Goal: Information Seeking & Learning: Learn about a topic

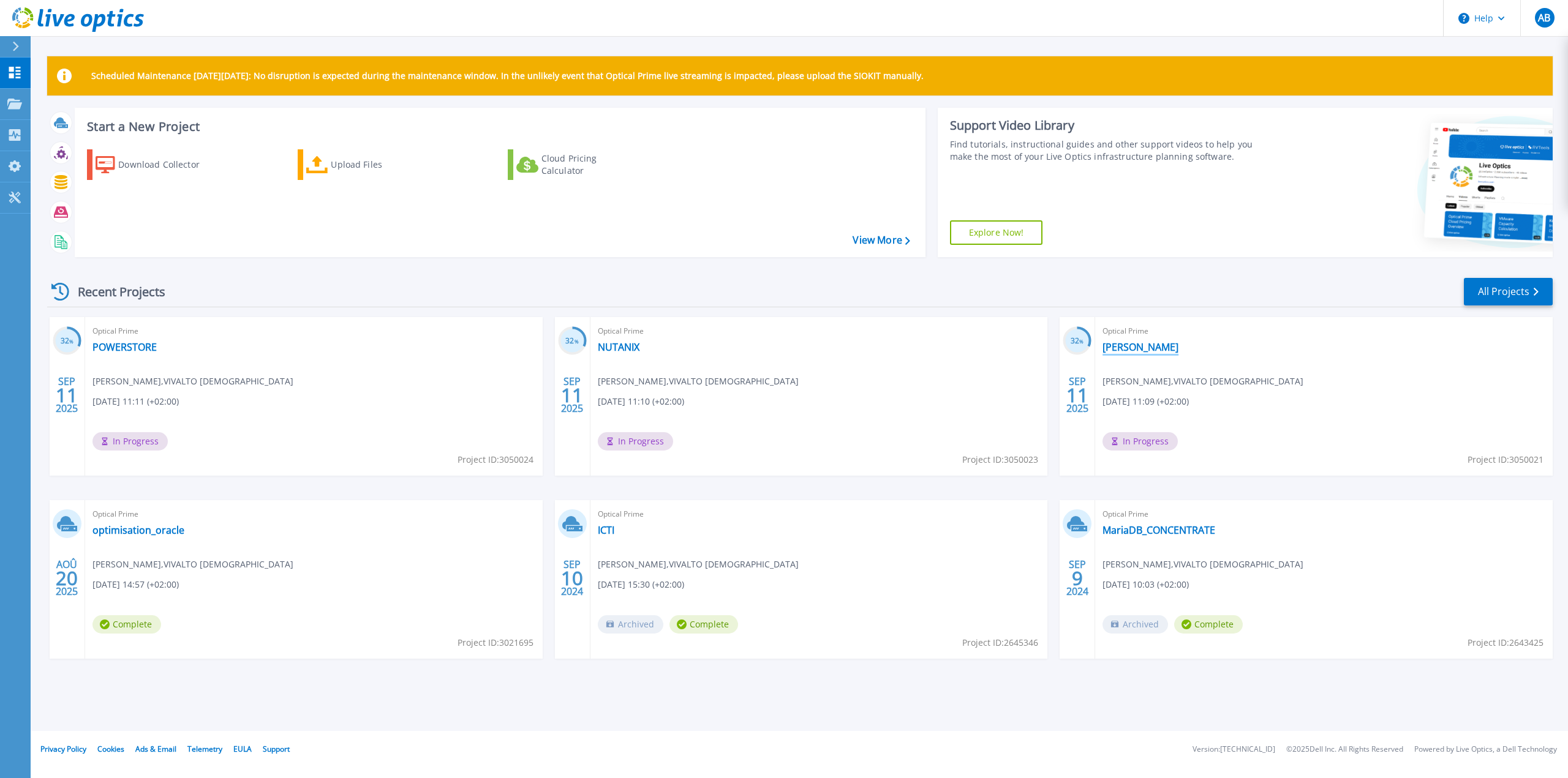
click at [1132, 349] on link "[PERSON_NAME]" at bounding box center [1140, 347] width 76 height 12
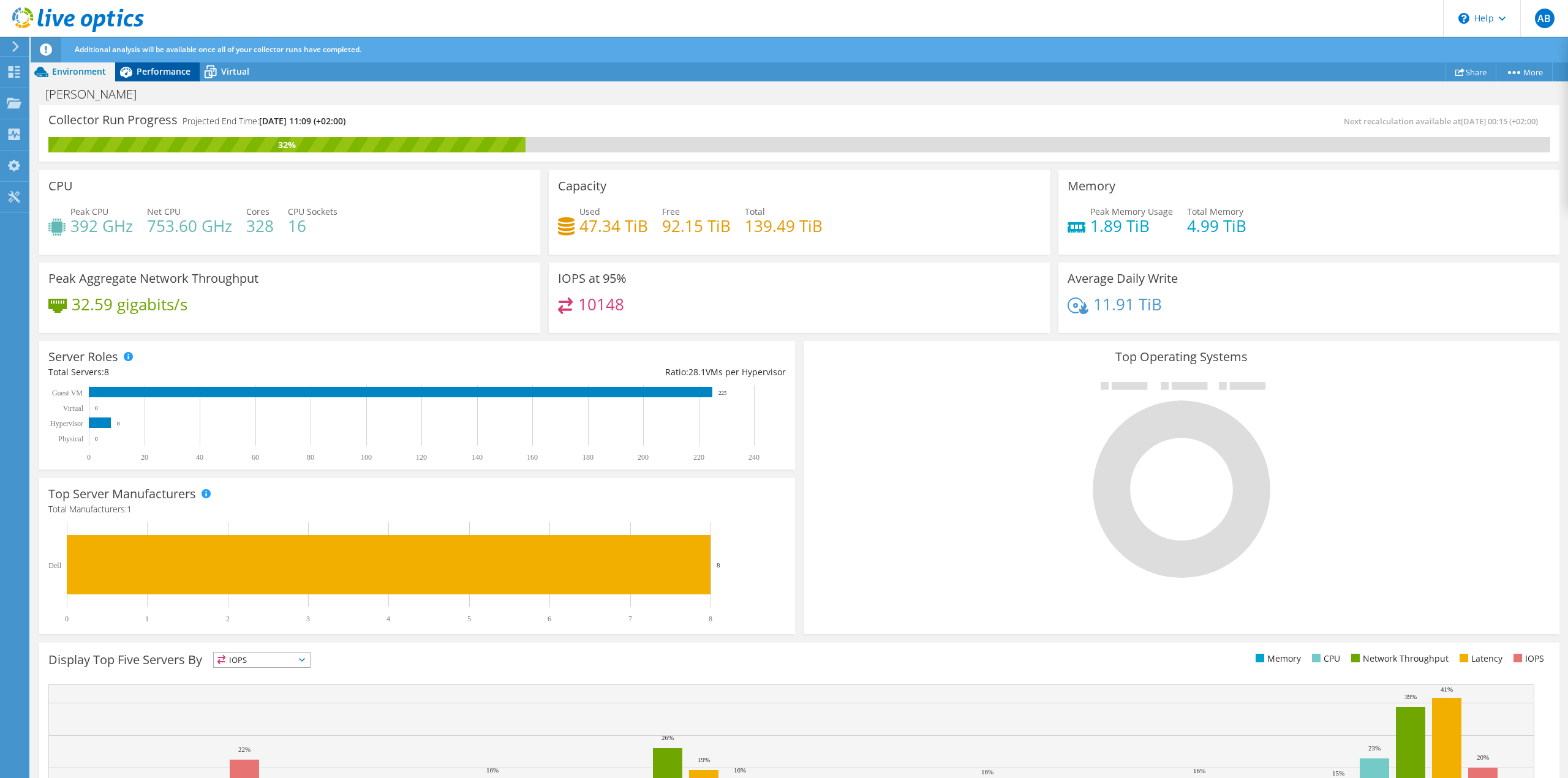
click at [152, 75] on span "Performance" at bounding box center [163, 72] width 54 height 12
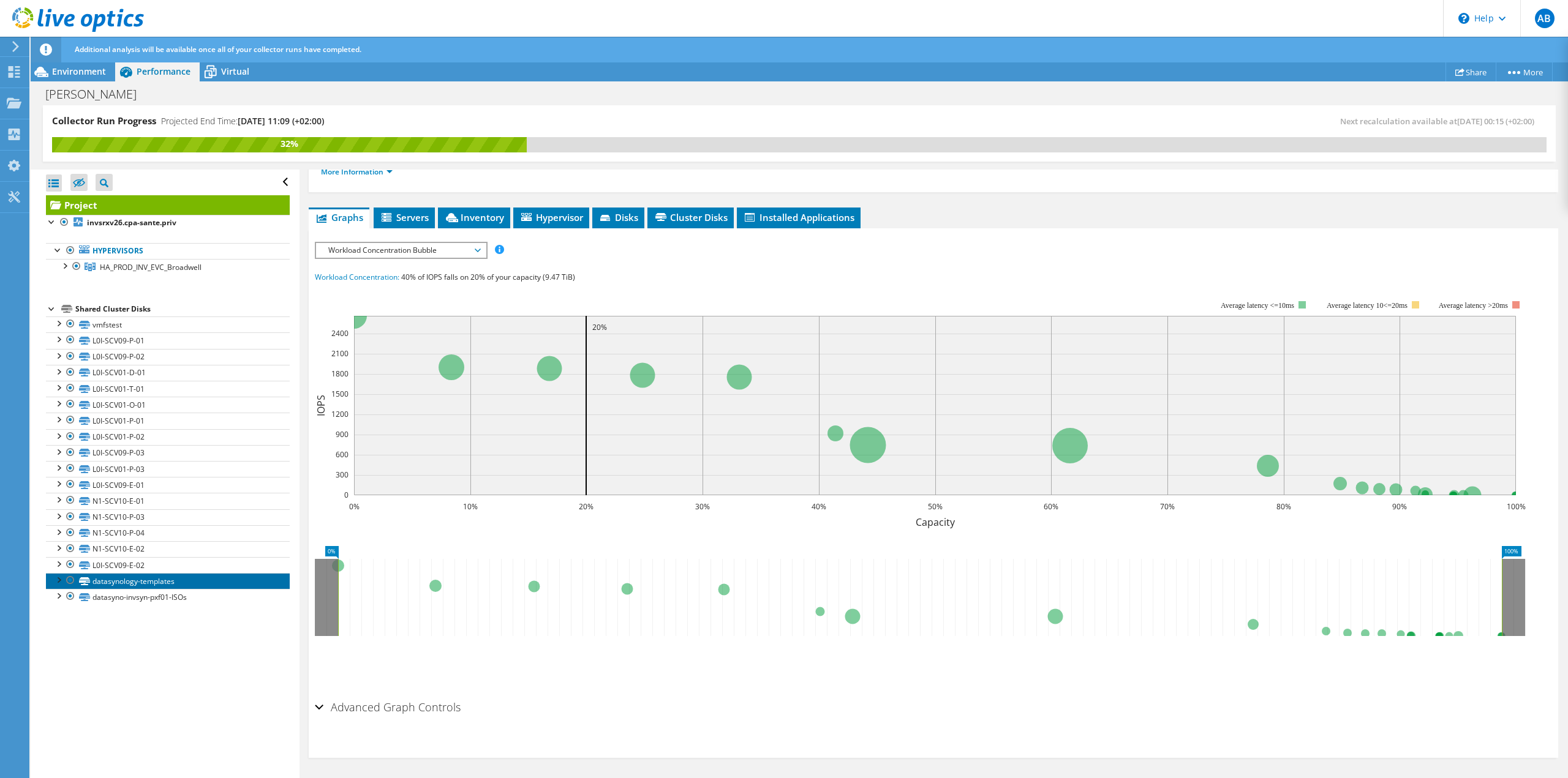
click at [192, 578] on link "datasynology-templates" at bounding box center [168, 581] width 243 height 16
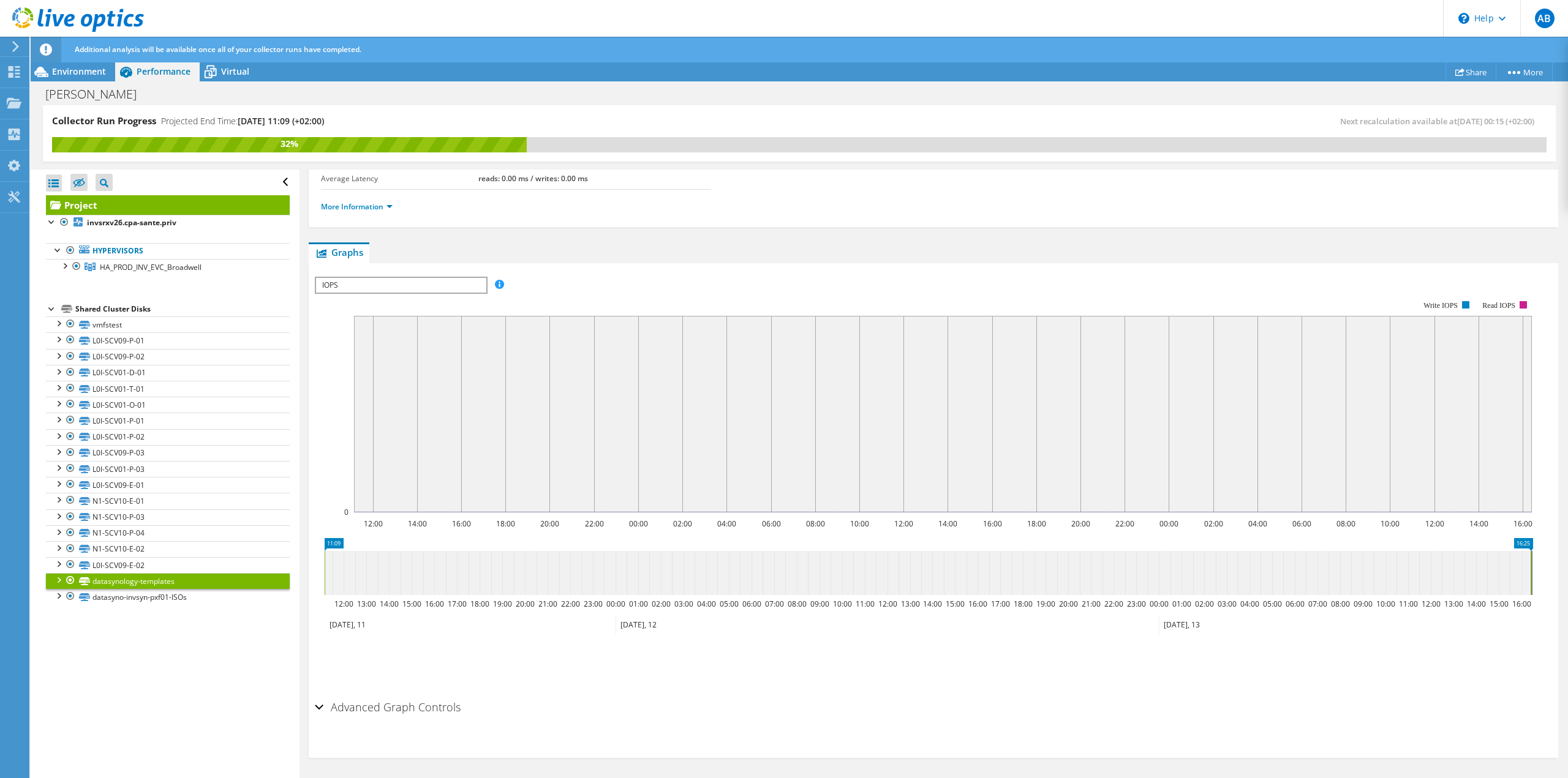
scroll to position [167, 0]
click at [376, 282] on span "IOPS" at bounding box center [400, 285] width 170 height 15
click at [600, 255] on ul "Graphs Servers Inventory Hypervisor Disks Cluster Disks Installed Applications" at bounding box center [934, 252] width 1250 height 21
click at [161, 598] on link "datasyno-invsyn-pxf01-ISOs" at bounding box center [168, 597] width 243 height 16
click at [359, 283] on span "IOPS" at bounding box center [400, 285] width 170 height 15
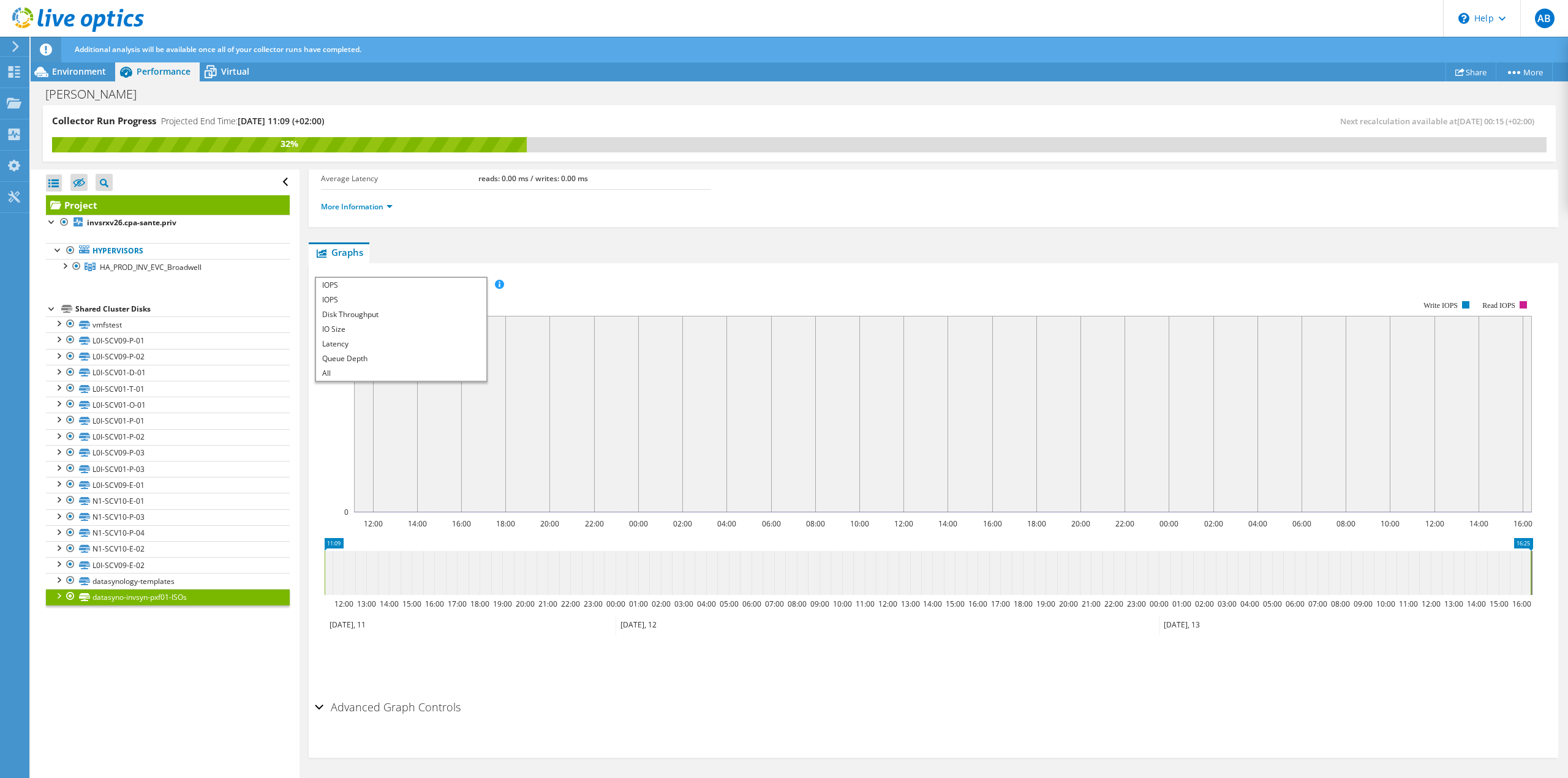
click at [425, 236] on div "datasyno-invsyn-pxf01-ISOs Details Total Capacity 20.93 TiB Used Capacity 386.0…" at bounding box center [933, 391] width 1268 height 777
click at [76, 78] on div "Environment" at bounding box center [73, 72] width 84 height 20
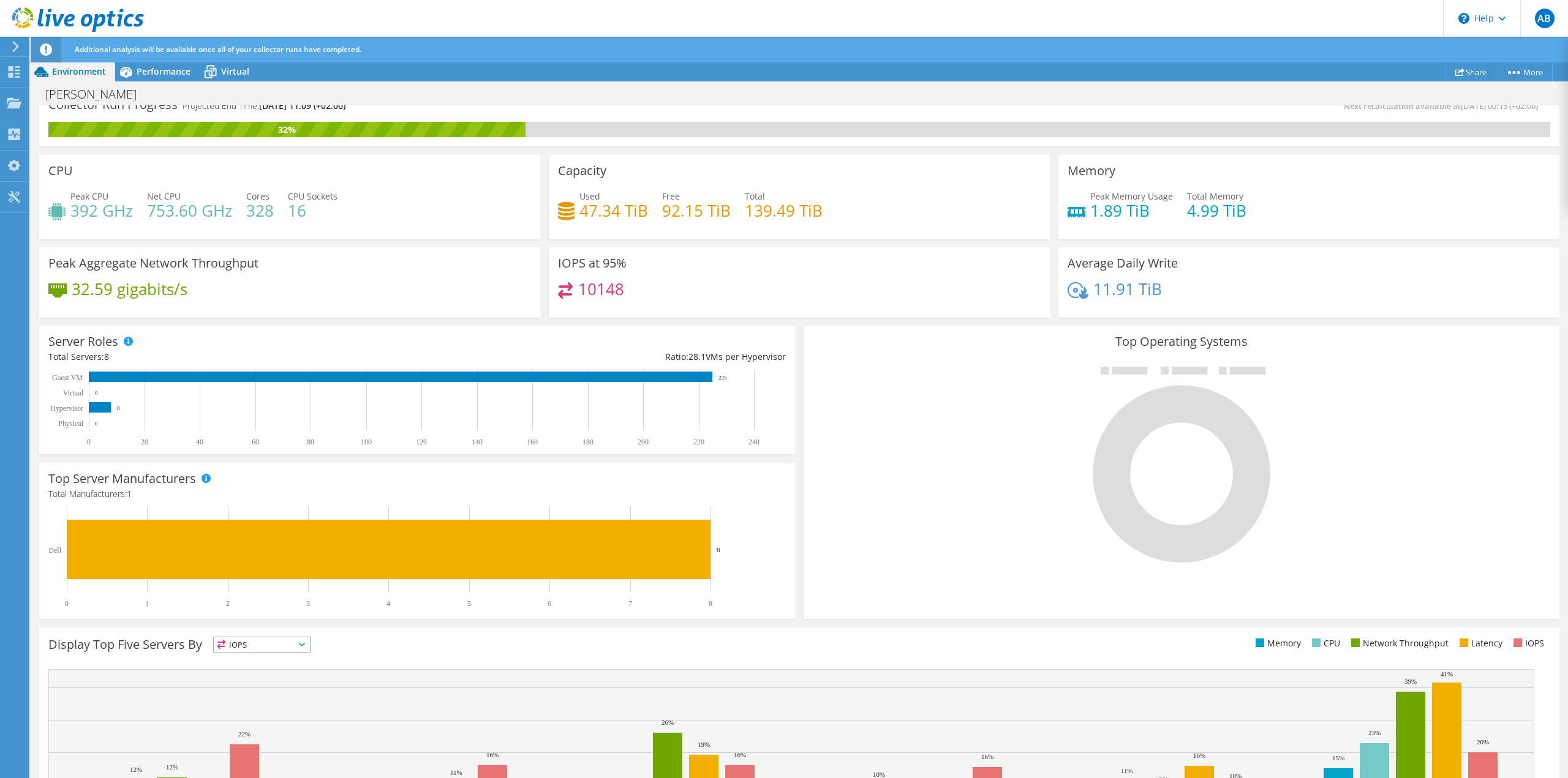
scroll to position [0, 0]
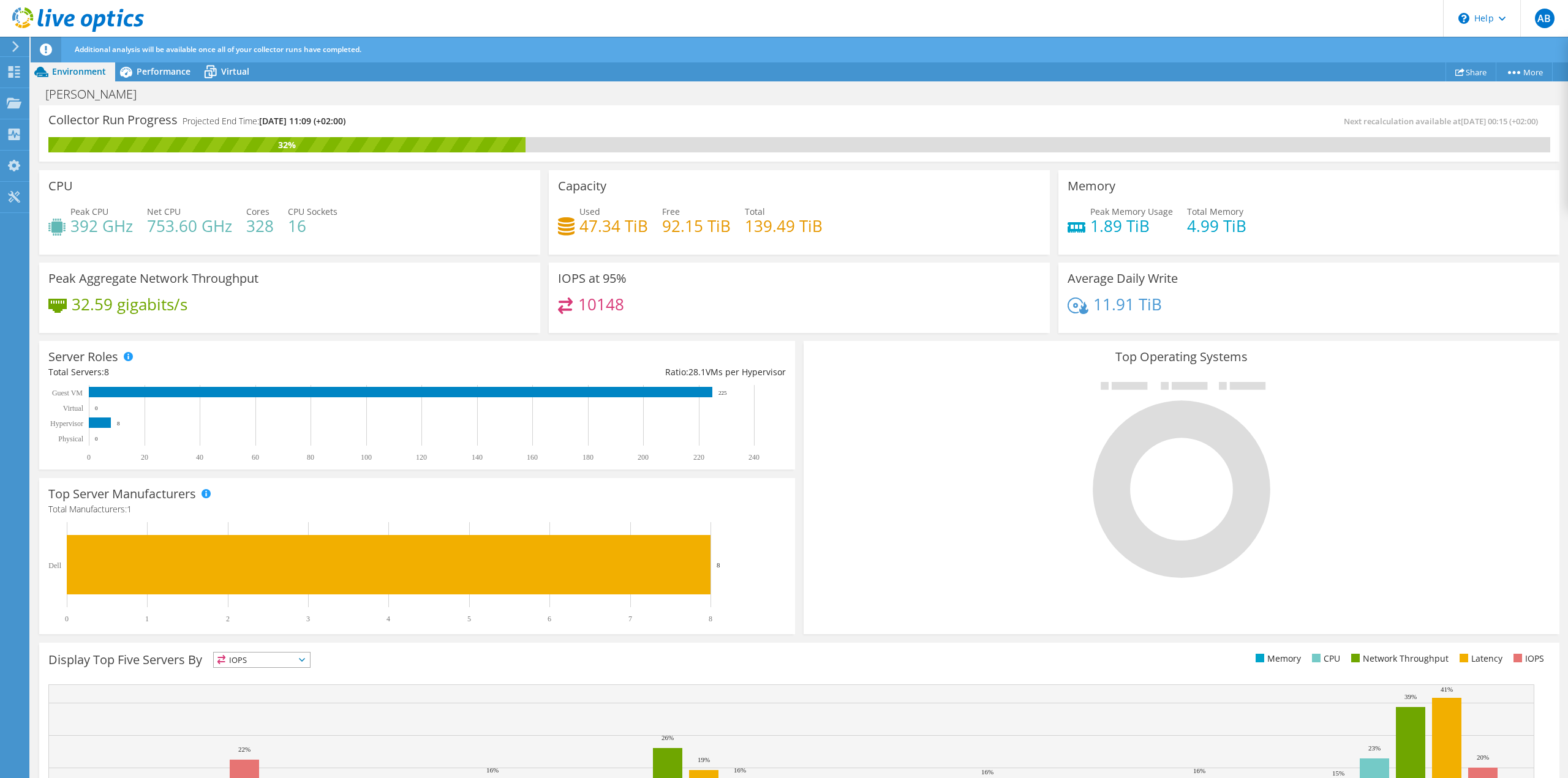
click at [221, 82] on div "BROADWELL Print" at bounding box center [799, 93] width 1538 height 24
click at [245, 70] on span "Virtual" at bounding box center [235, 72] width 28 height 12
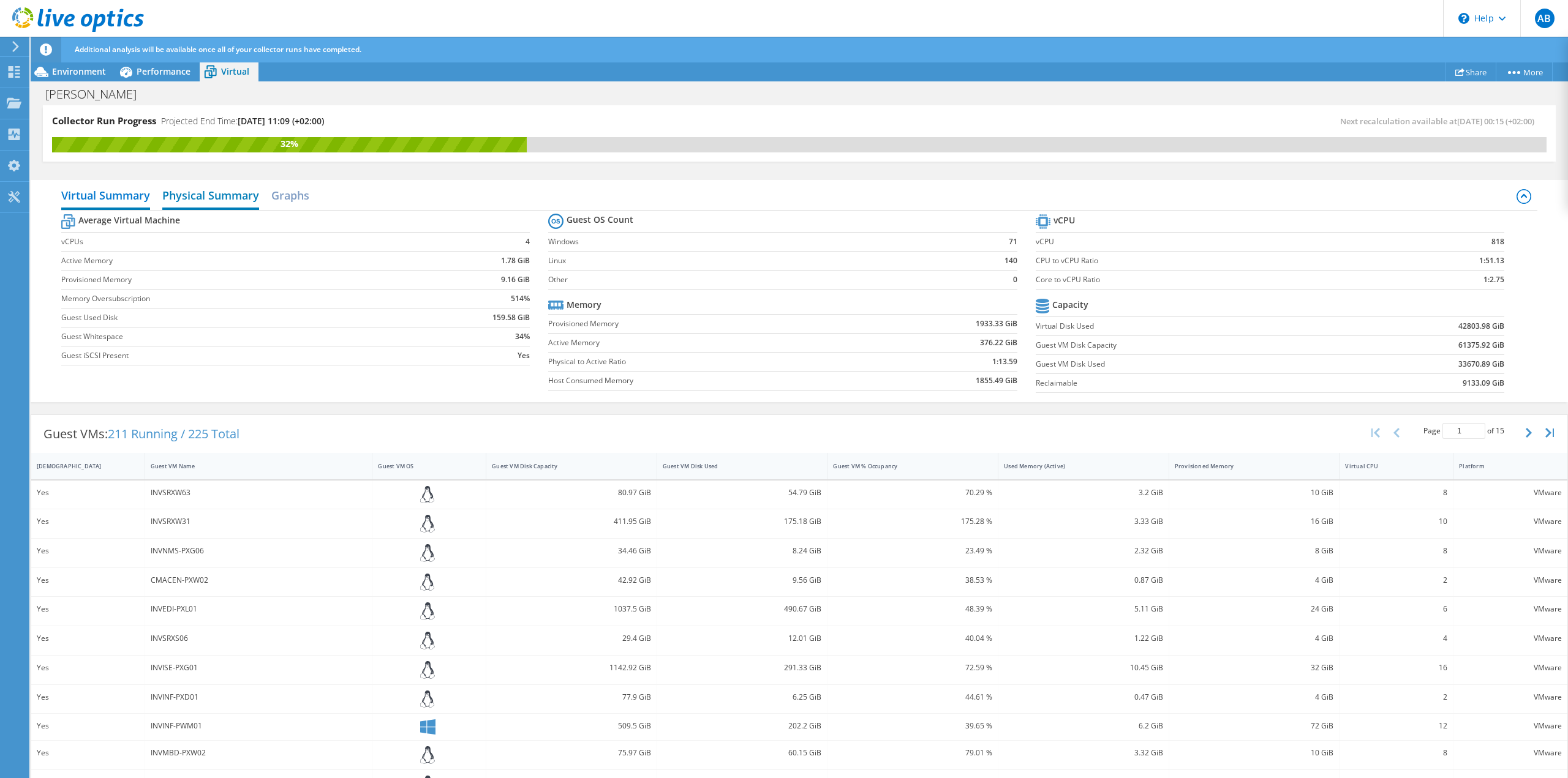
click at [233, 193] on h2 "Physical Summary" at bounding box center [210, 196] width 97 height 26
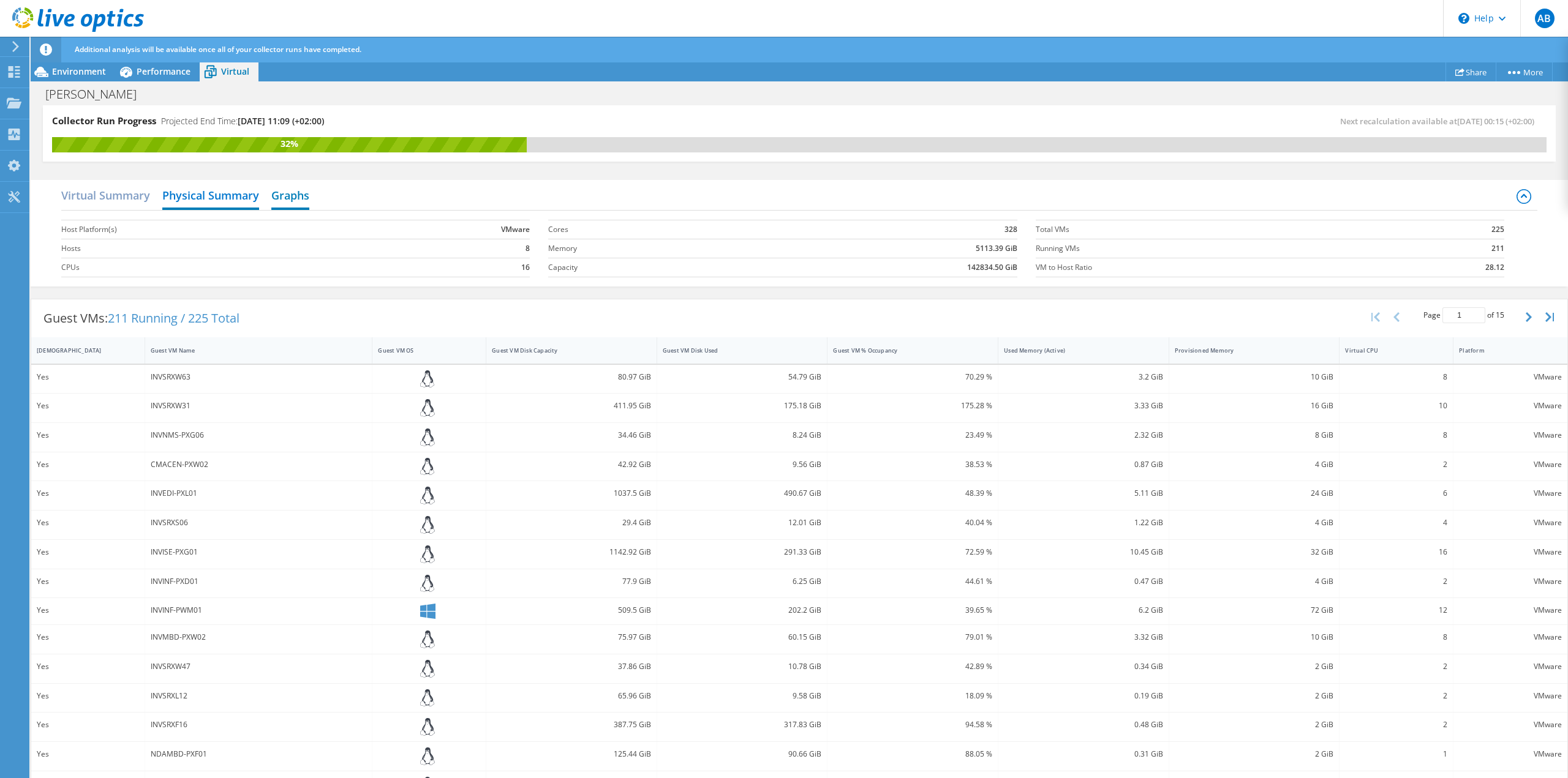
click at [309, 193] on h2 "Graphs" at bounding box center [290, 196] width 38 height 26
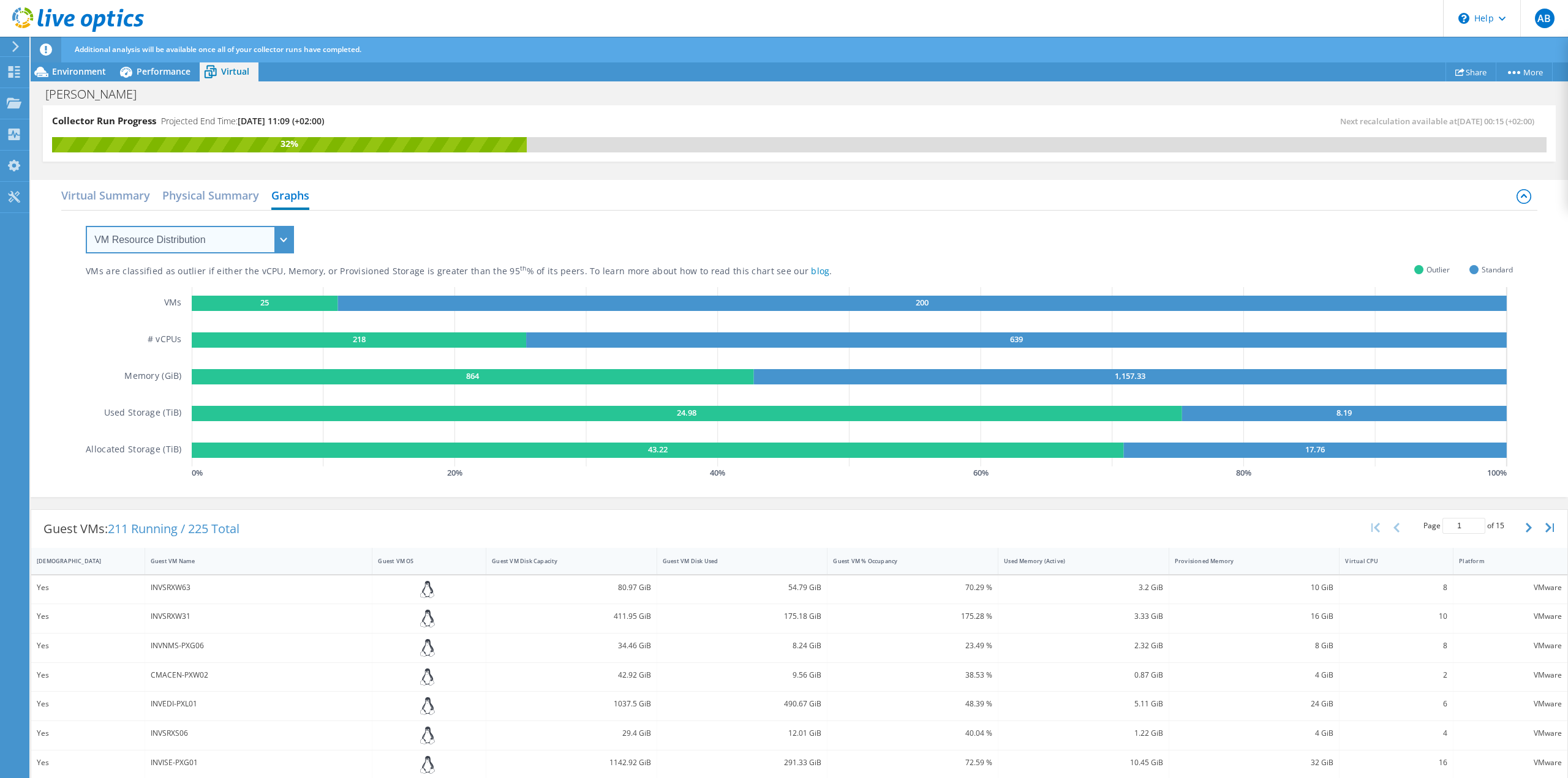
click at [236, 243] on select "VM Resource Distribution Provisioning Contrast Over Provisioning" at bounding box center [189, 239] width 208 height 27
select select "Over Provisioning"
click at [85, 226] on select "VM Resource Distribution Provisioning Contrast Over Provisioning" at bounding box center [189, 239] width 208 height 27
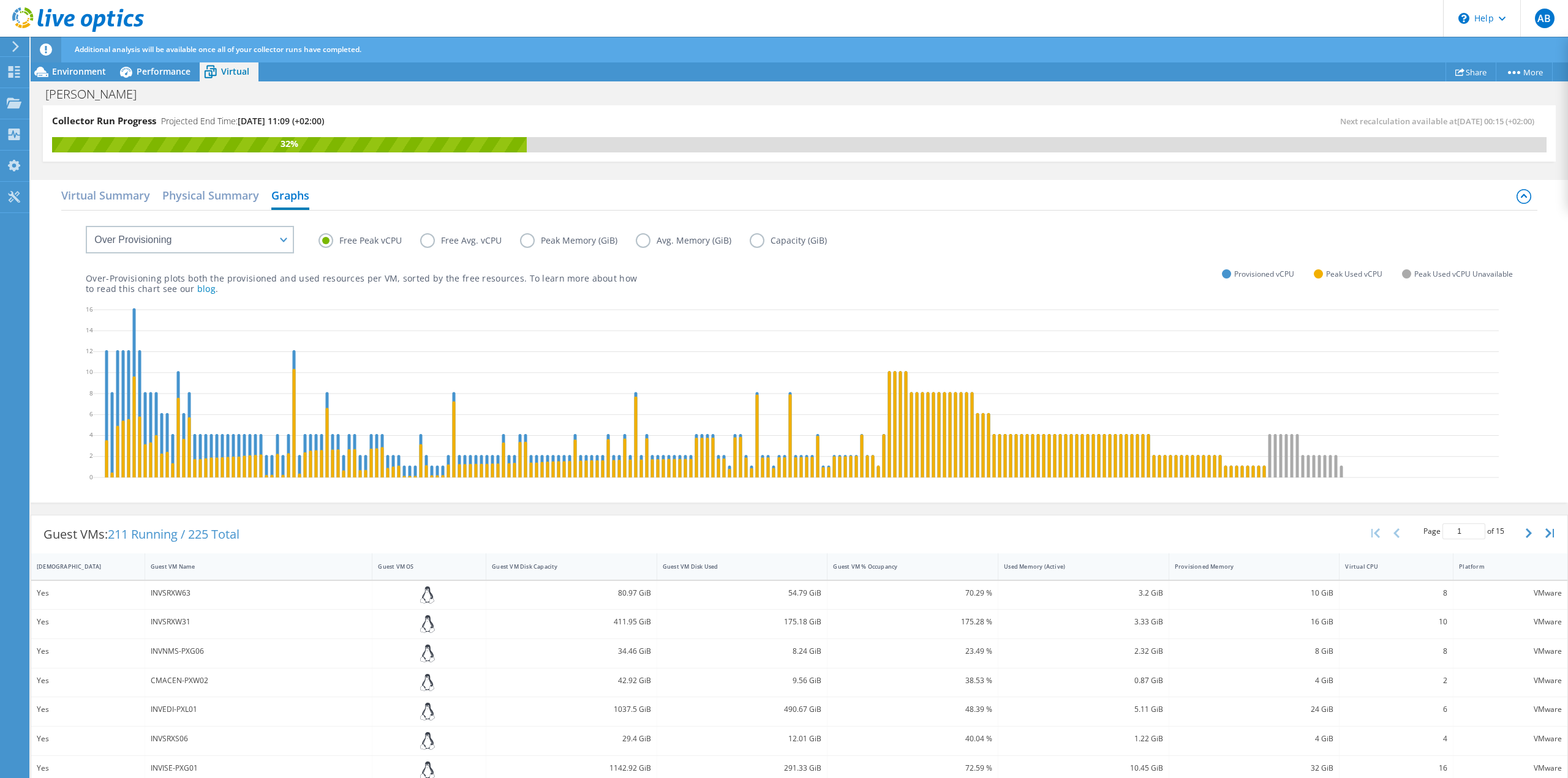
click at [752, 240] on label "Capacity (GiB)" at bounding box center [797, 240] width 95 height 15
click at [0, 0] on input "Capacity (GiB)" at bounding box center [0, 0] width 0 height 0
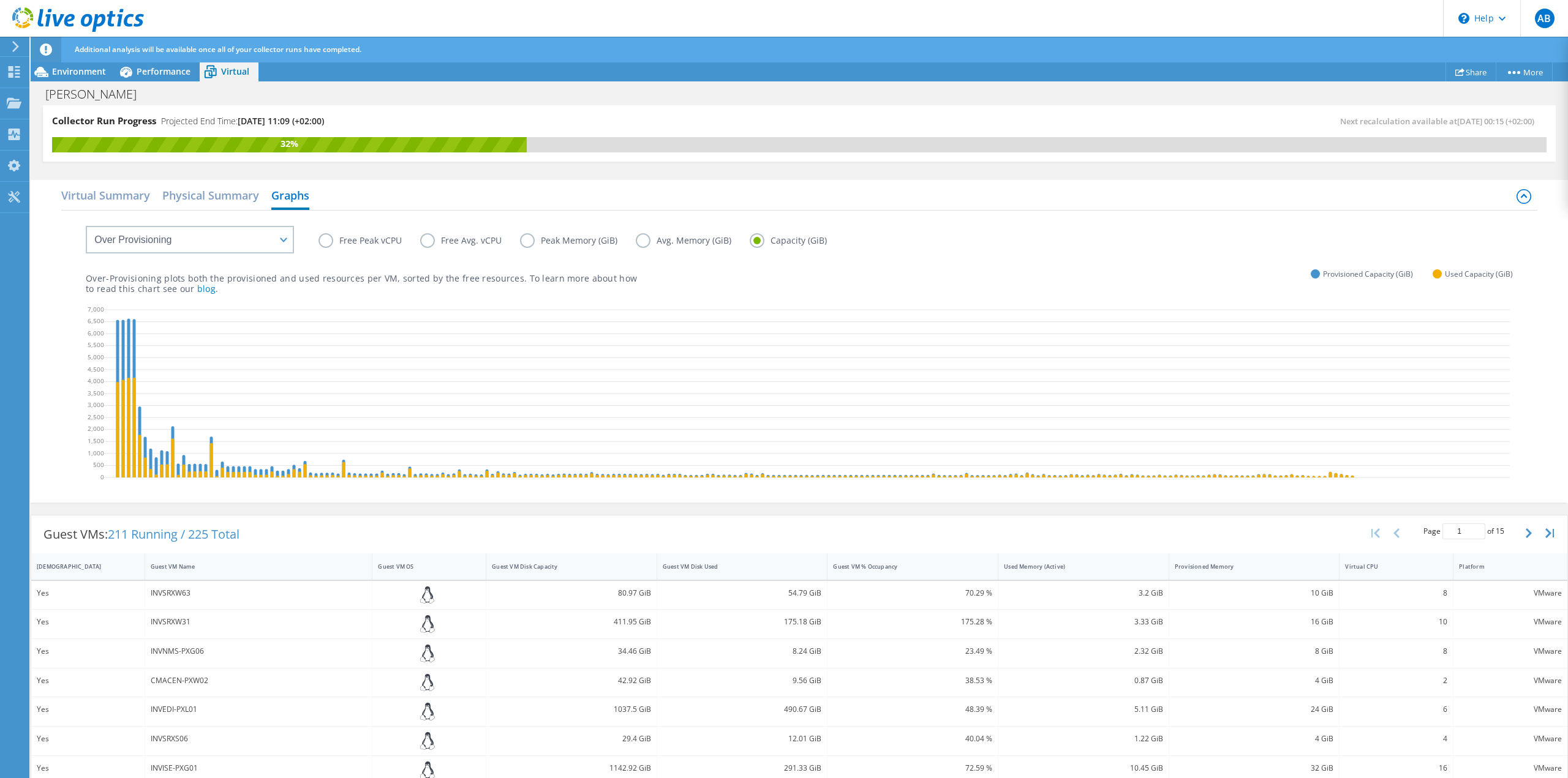
click at [326, 244] on label "Free Peak vCPU" at bounding box center [370, 240] width 102 height 15
click at [0, 0] on input "Free Peak vCPU" at bounding box center [0, 0] width 0 height 0
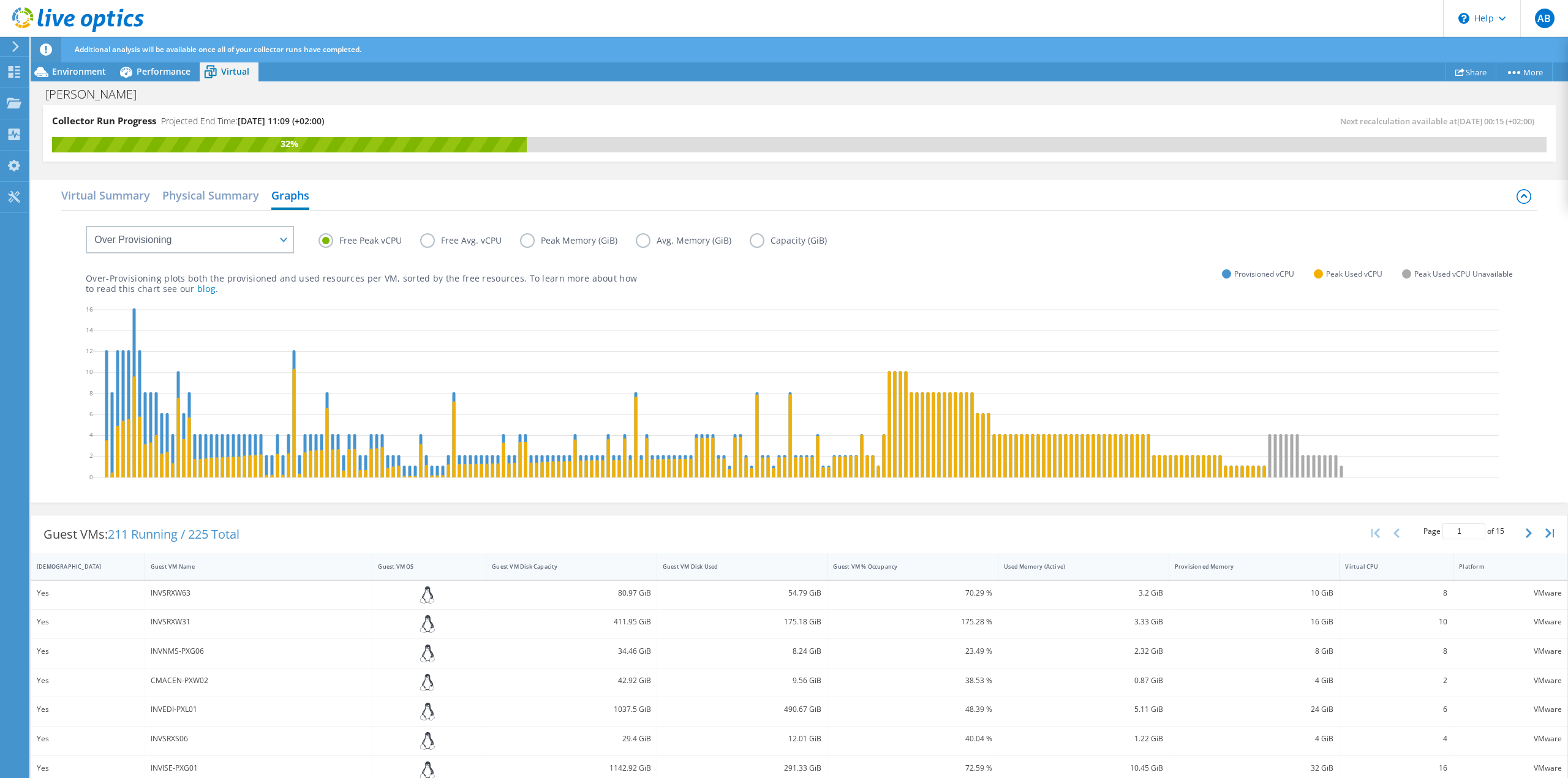
click at [430, 245] on label "Free Avg. vCPU" at bounding box center [470, 240] width 100 height 15
click at [0, 0] on input "Free Avg. vCPU" at bounding box center [0, 0] width 0 height 0
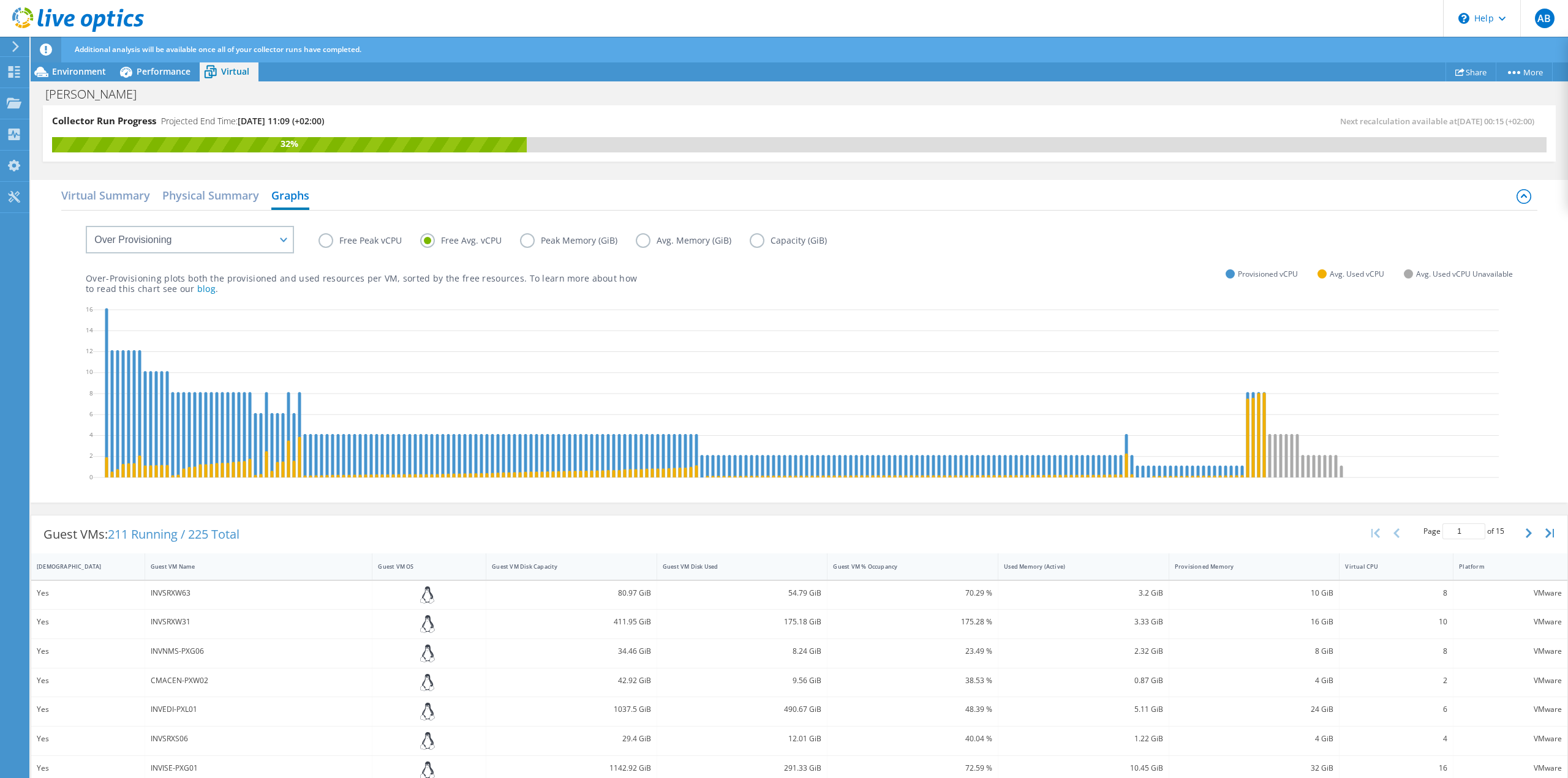
click at [346, 238] on label "Free Peak vCPU" at bounding box center [370, 240] width 102 height 15
click at [0, 0] on input "Free Peak vCPU" at bounding box center [0, 0] width 0 height 0
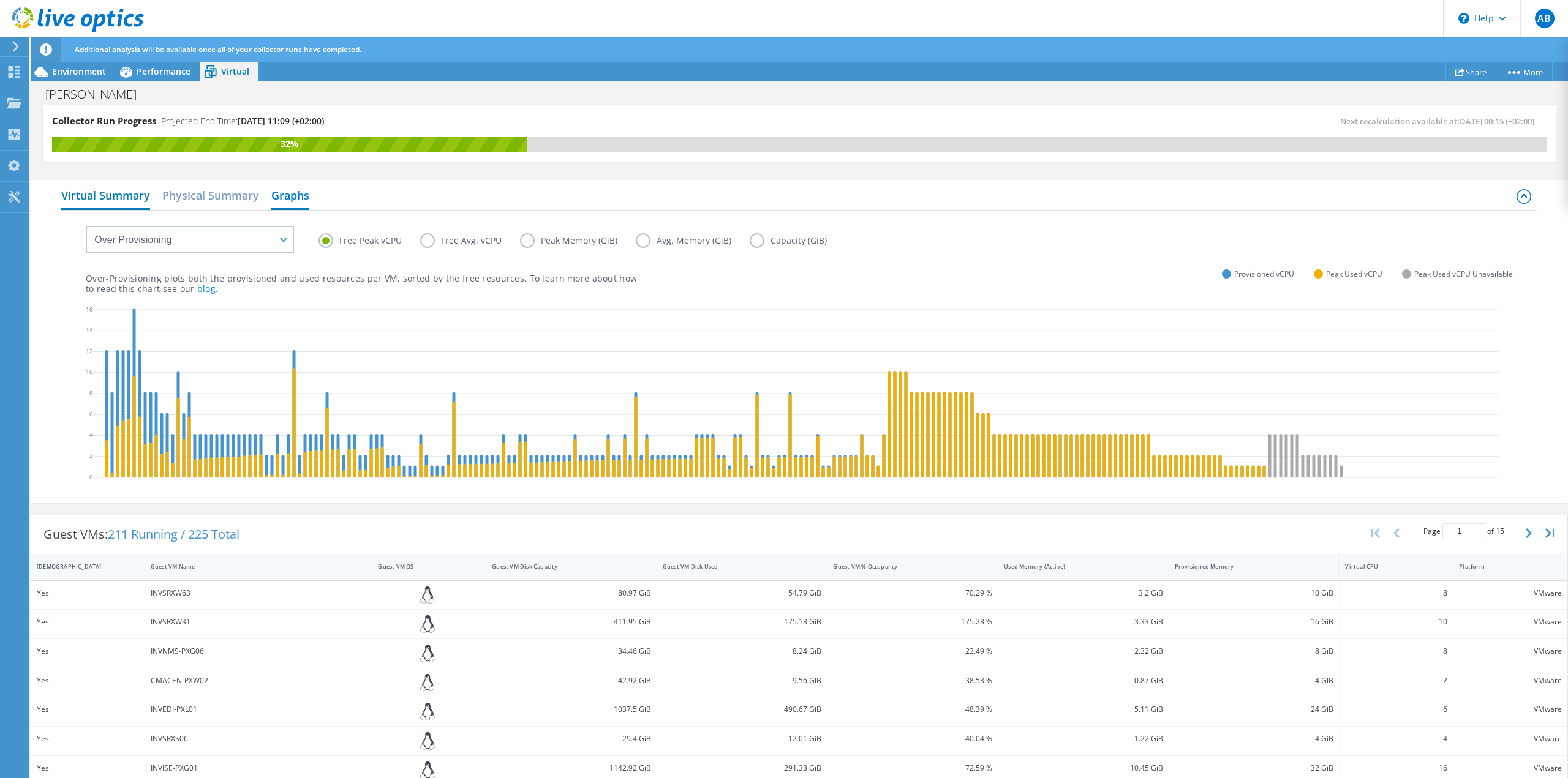
click at [108, 193] on h2 "Virtual Summary" at bounding box center [105, 196] width 89 height 26
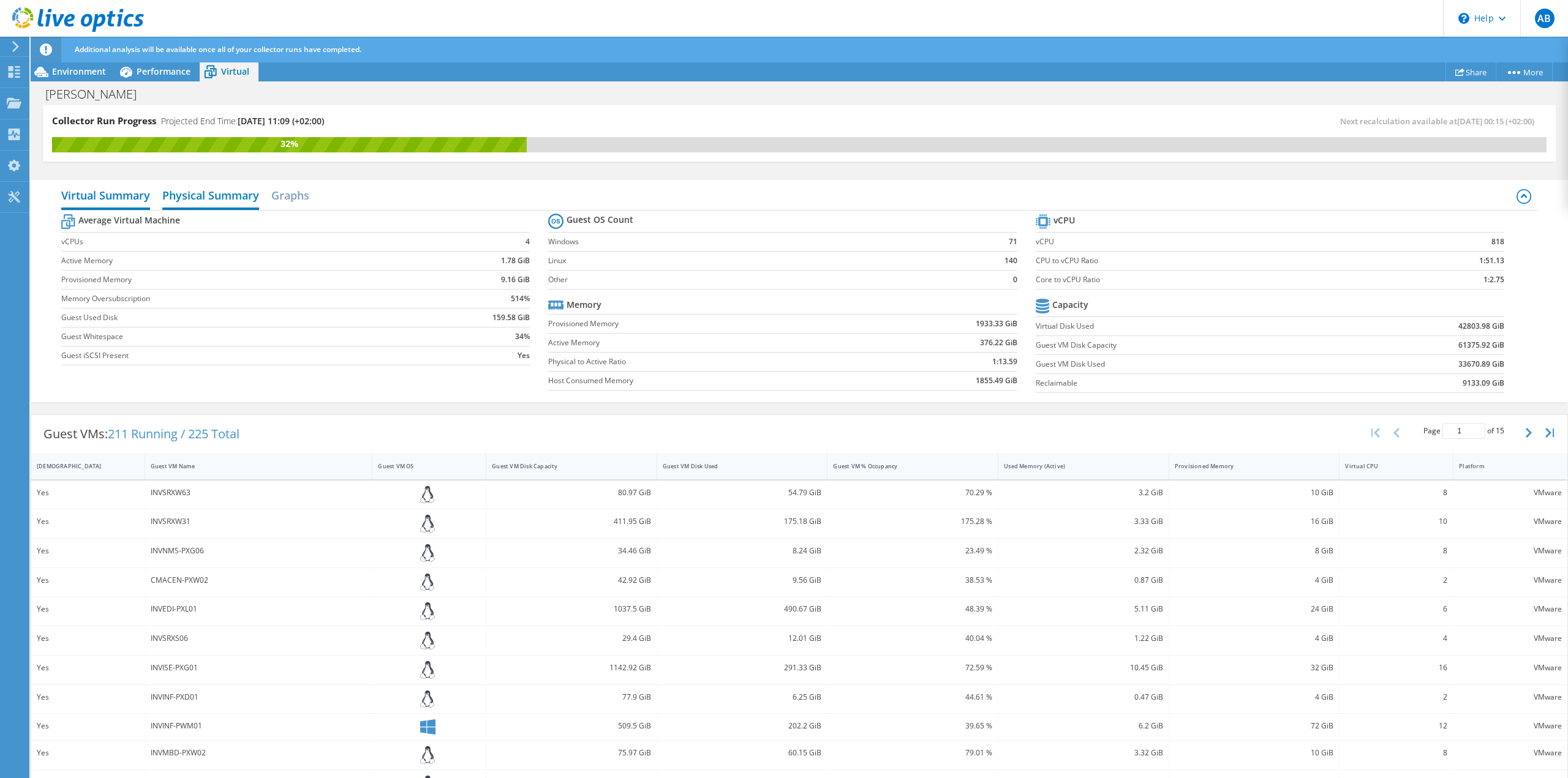
click at [234, 197] on h2 "Physical Summary" at bounding box center [210, 196] width 97 height 26
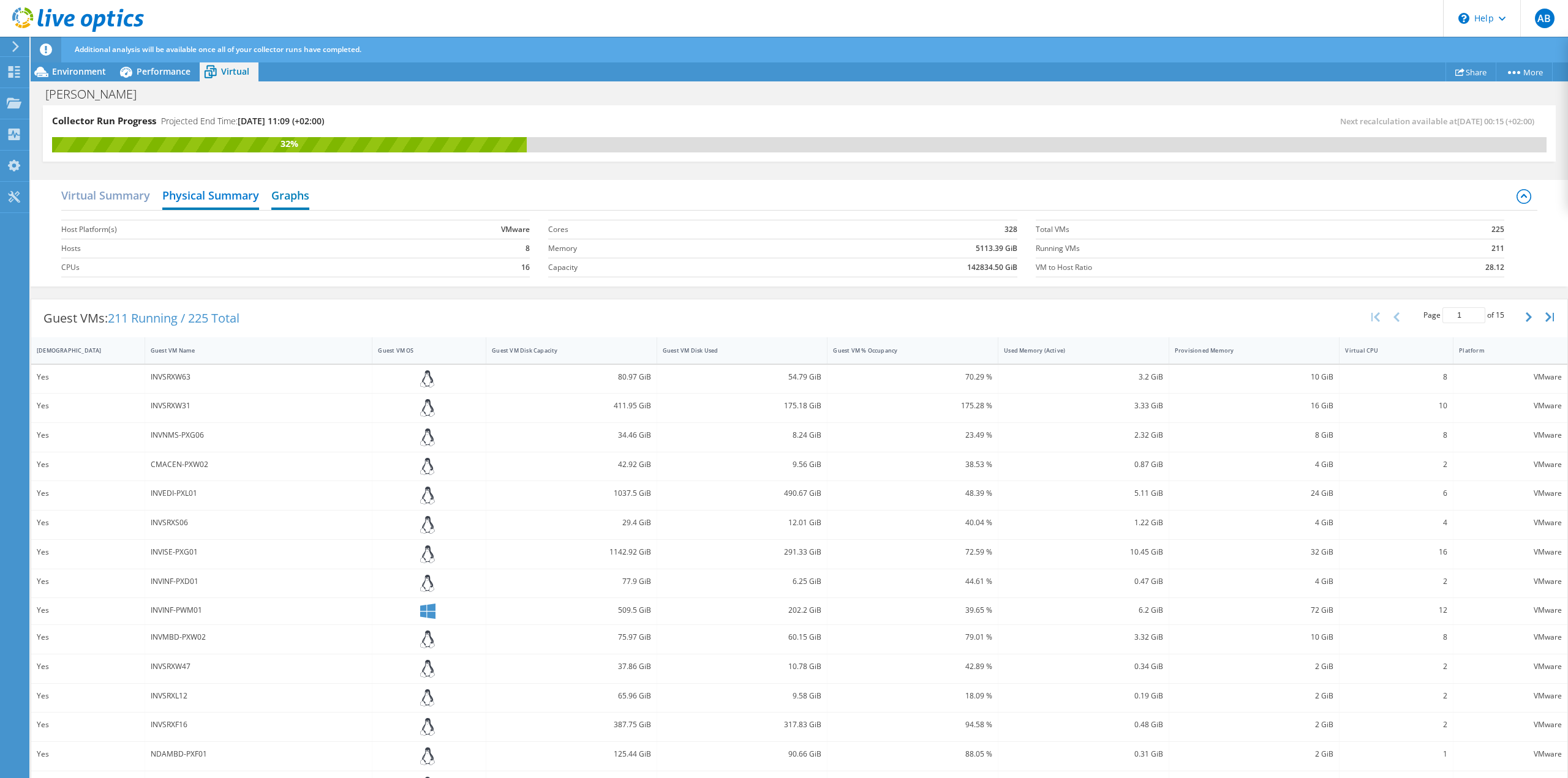
click at [297, 198] on h2 "Graphs" at bounding box center [290, 196] width 38 height 26
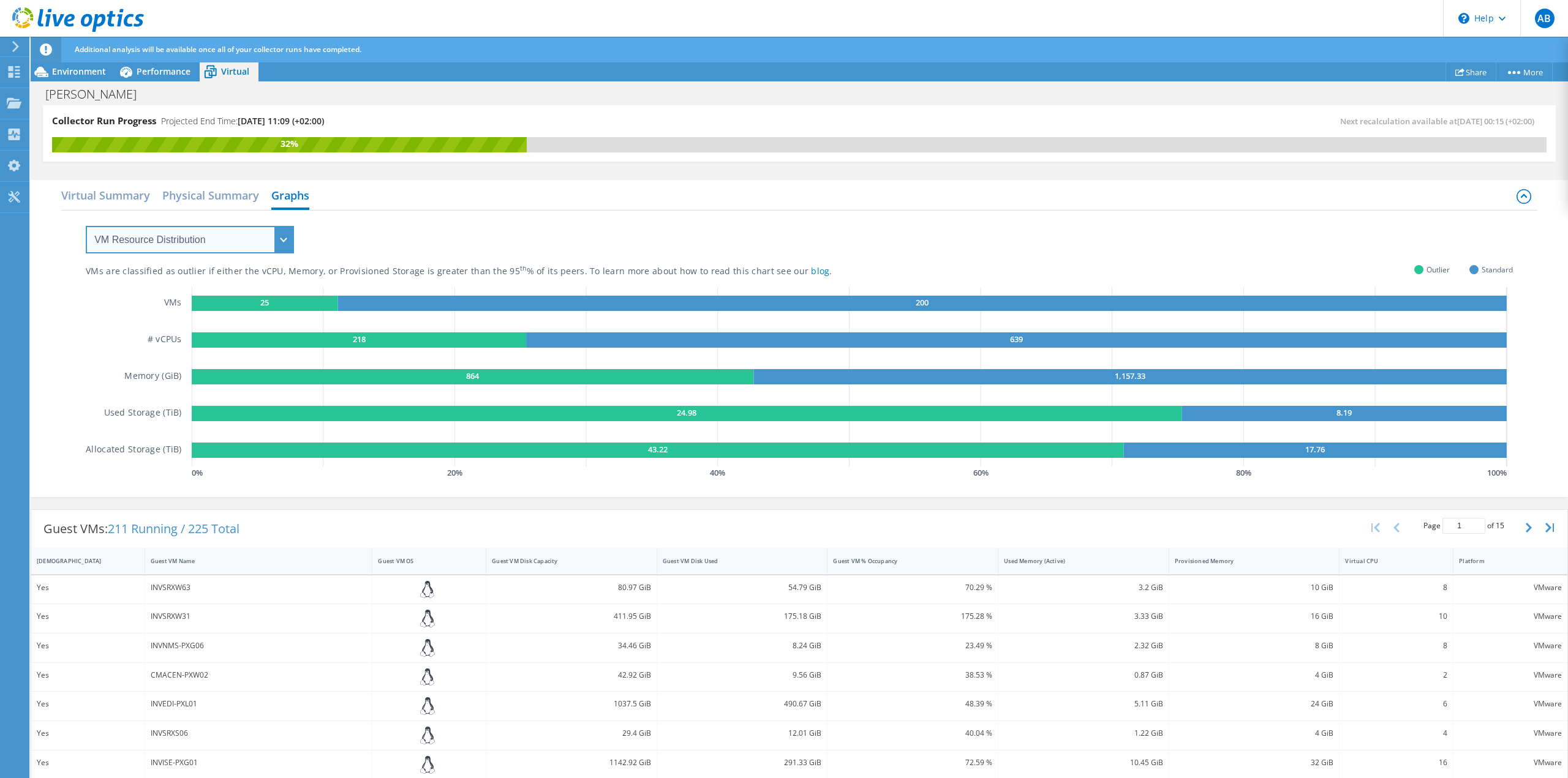
click at [248, 238] on select "VM Resource Distribution Provisioning Contrast Over Provisioning" at bounding box center [189, 239] width 208 height 27
click at [85, 226] on select "VM Resource Distribution Provisioning Contrast Over Provisioning" at bounding box center [189, 239] width 208 height 27
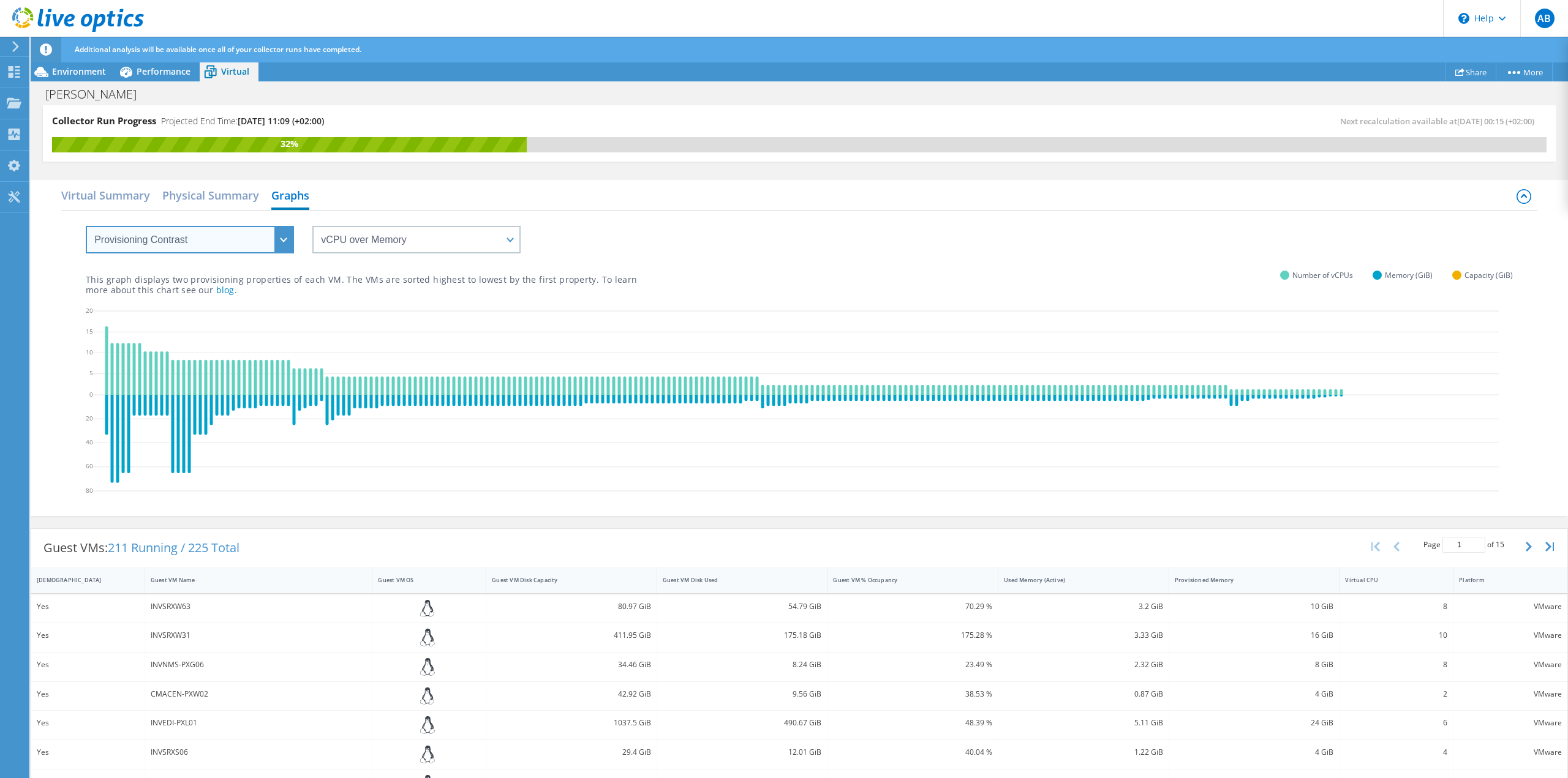
click at [268, 243] on select "VM Resource Distribution Provisioning Contrast Over Provisioning" at bounding box center [189, 239] width 208 height 27
select select "Over Provisioning"
click at [85, 226] on select "VM Resource Distribution Provisioning Contrast Over Provisioning" at bounding box center [189, 239] width 208 height 27
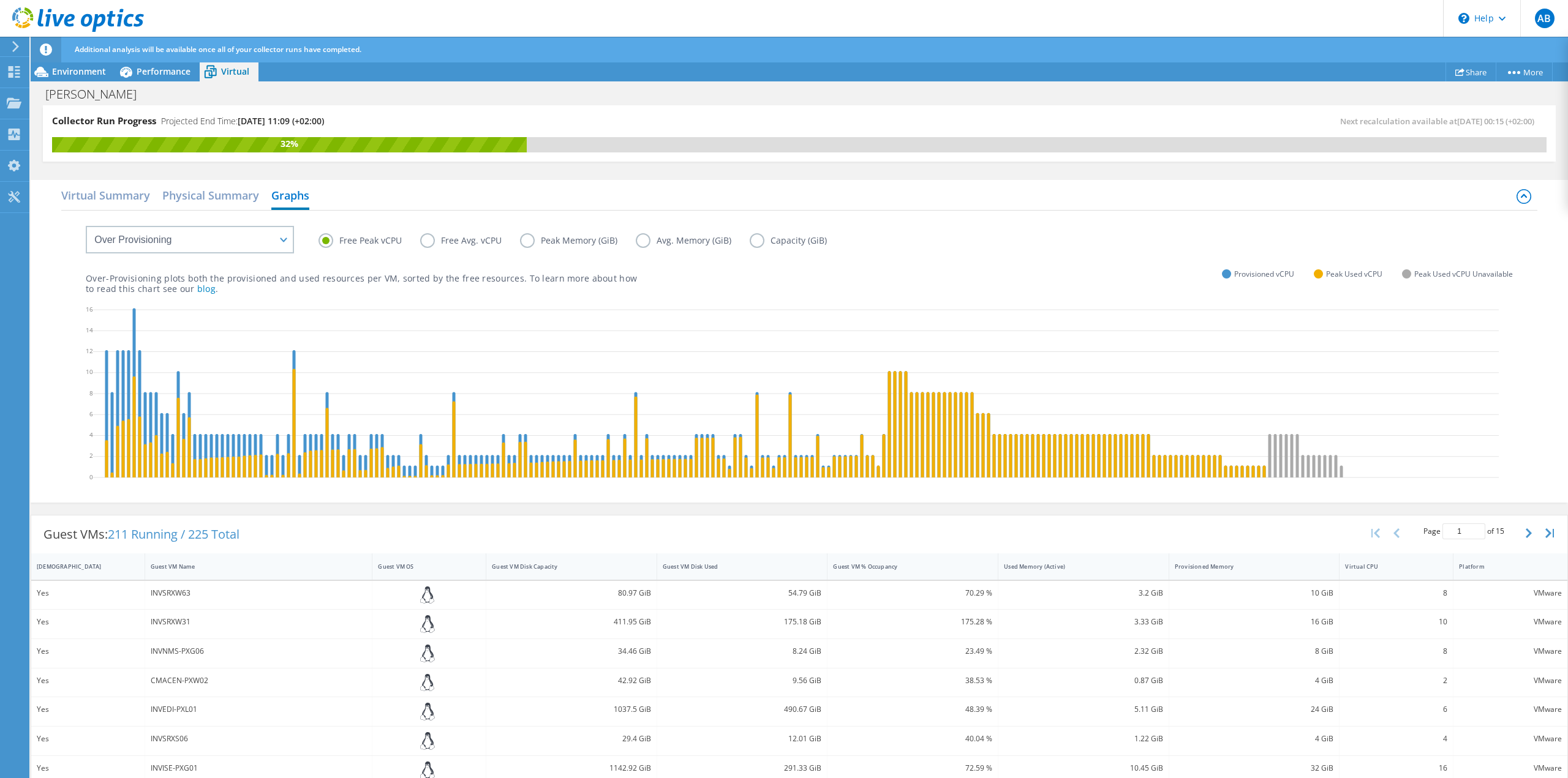
click at [422, 243] on label "Free Avg. vCPU" at bounding box center [470, 240] width 100 height 15
click at [0, 0] on input "Free Avg. vCPU" at bounding box center [0, 0] width 0 height 0
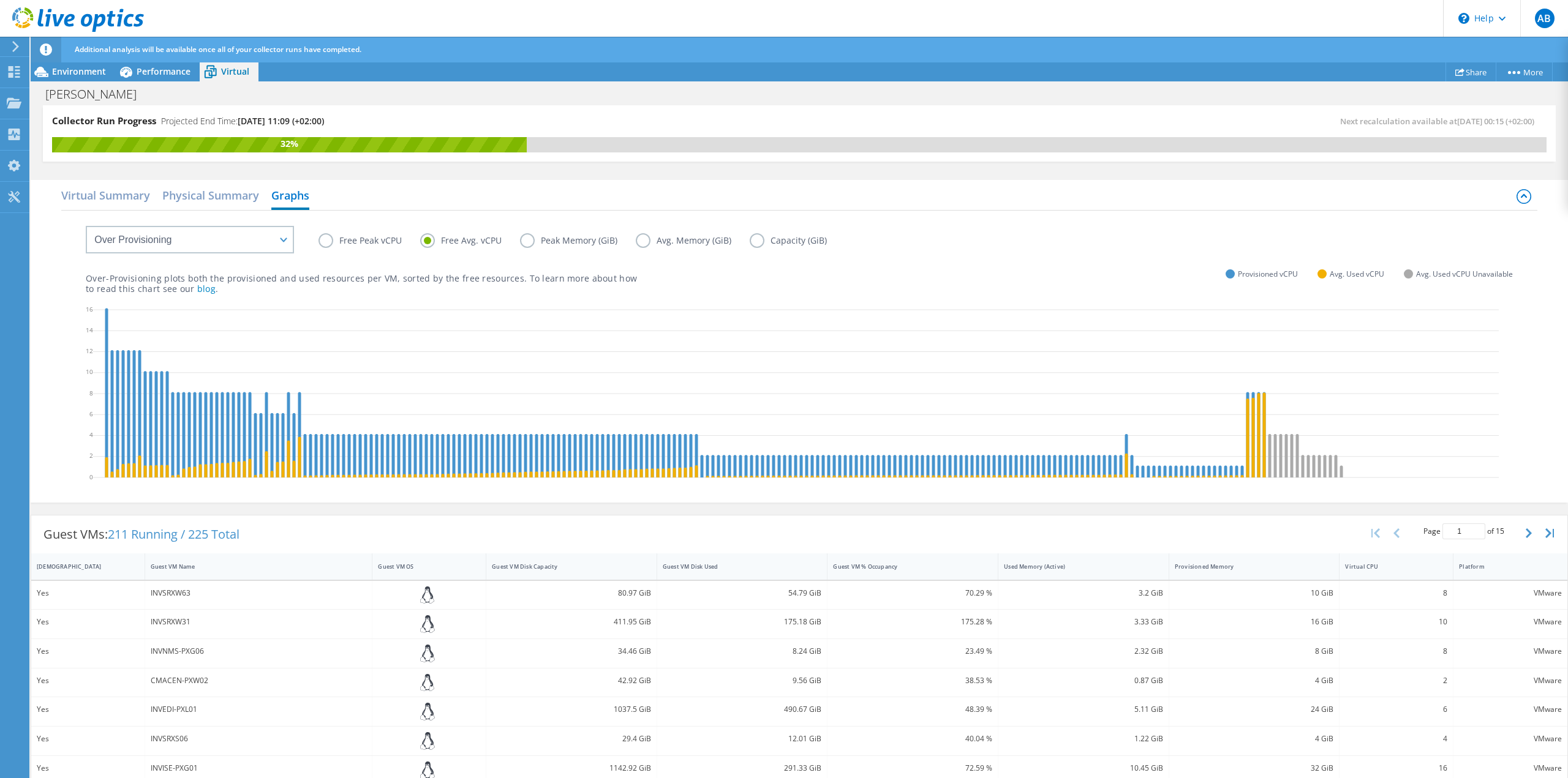
click at [544, 240] on label "Peak Memory (GiB)" at bounding box center [578, 240] width 116 height 15
click at [0, 0] on input "Peak Memory (GiB)" at bounding box center [0, 0] width 0 height 0
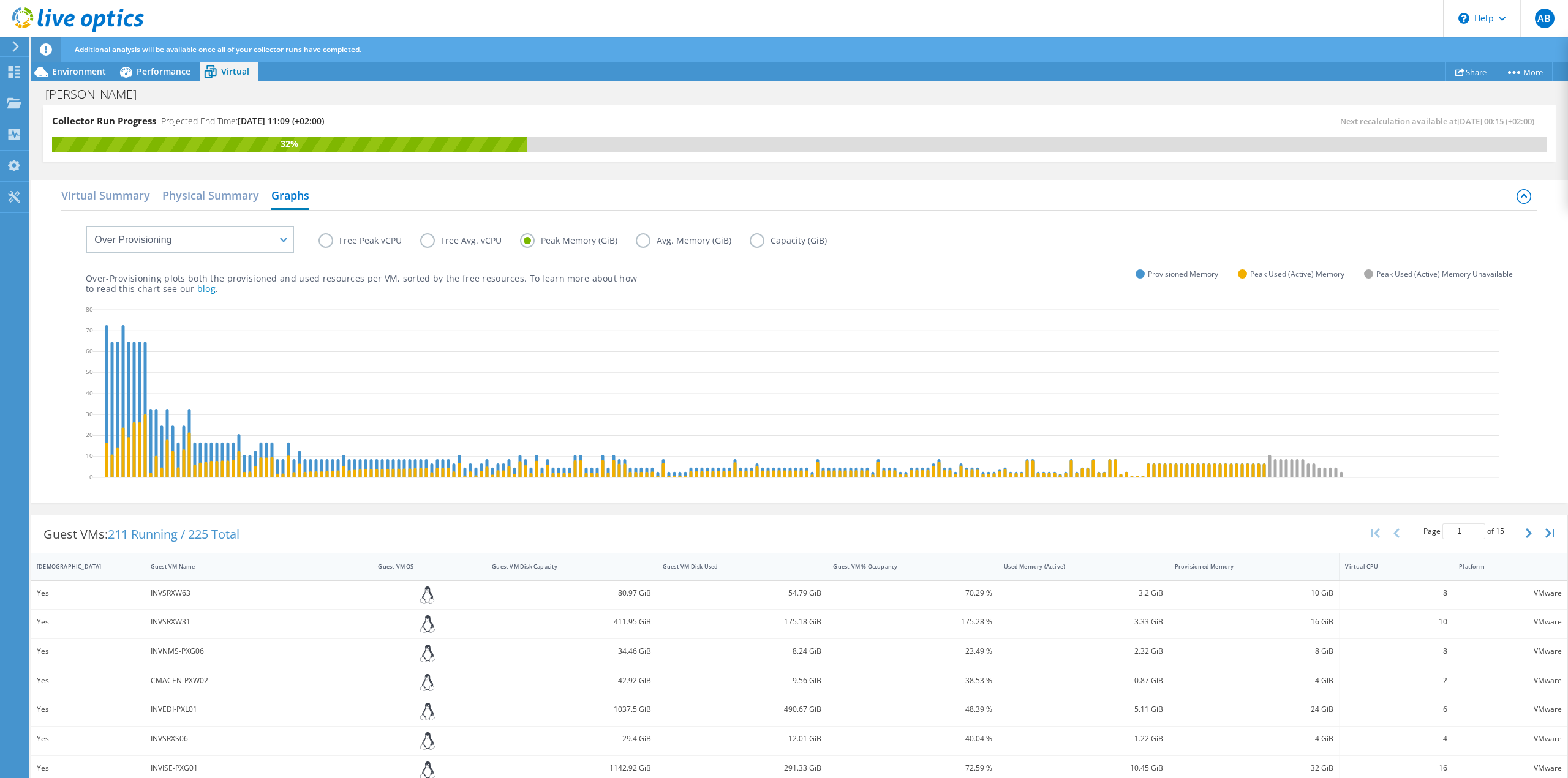
click at [324, 244] on label "Free Peak vCPU" at bounding box center [370, 240] width 102 height 15
click at [0, 0] on input "Free Peak vCPU" at bounding box center [0, 0] width 0 height 0
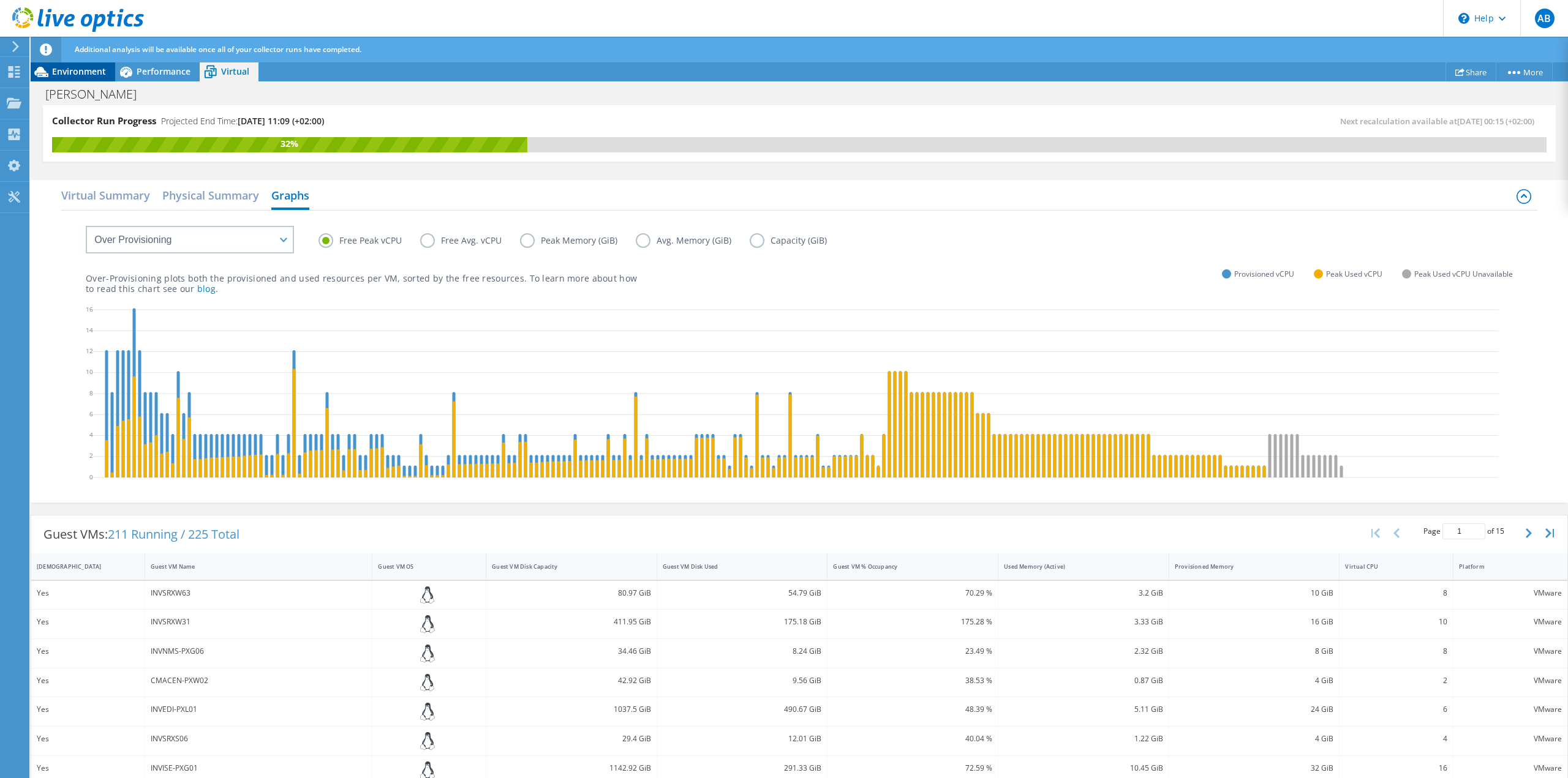
click at [71, 76] on span "Environment" at bounding box center [78, 72] width 54 height 12
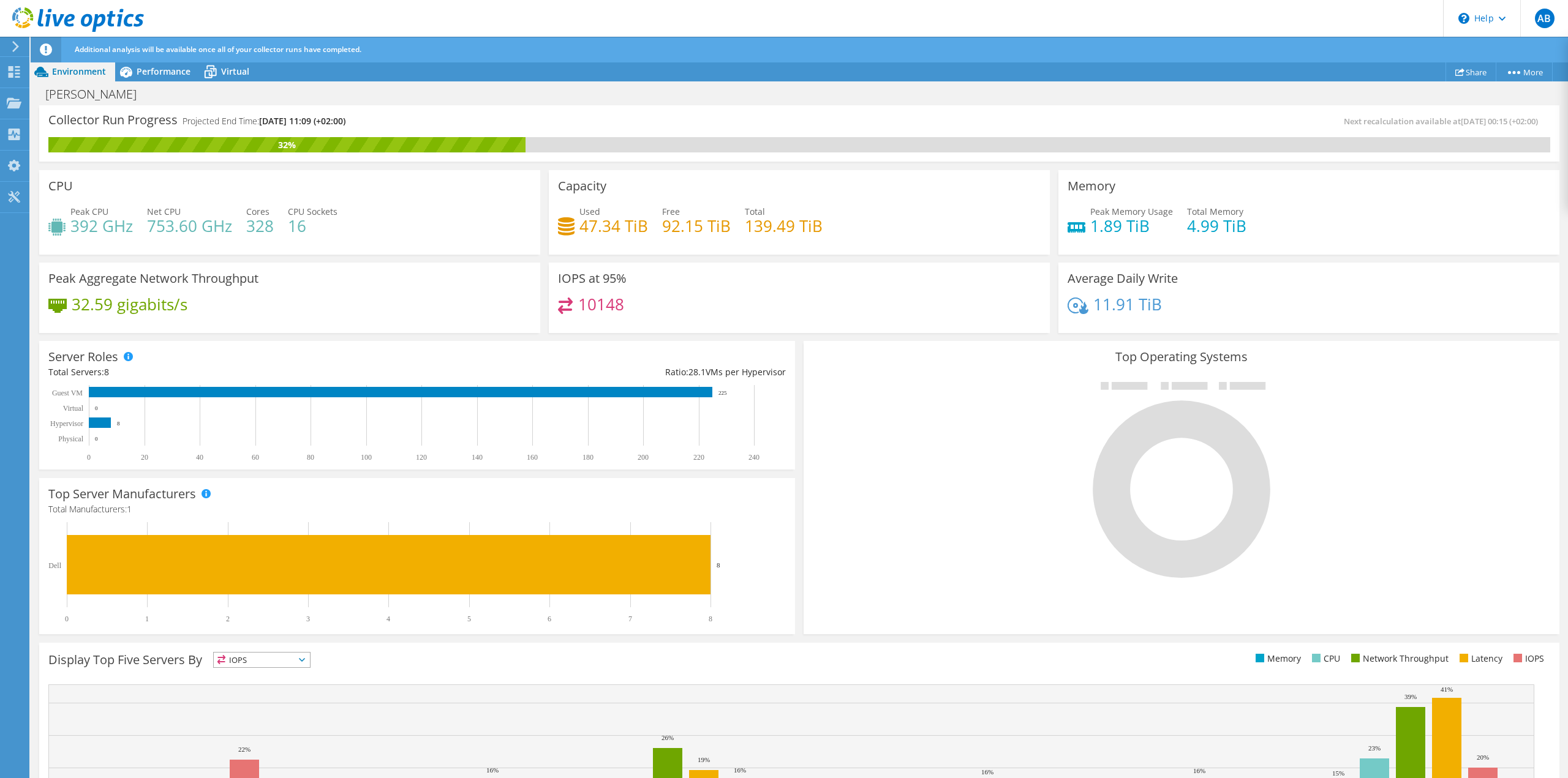
click at [62, 26] on icon at bounding box center [78, 20] width 131 height 26
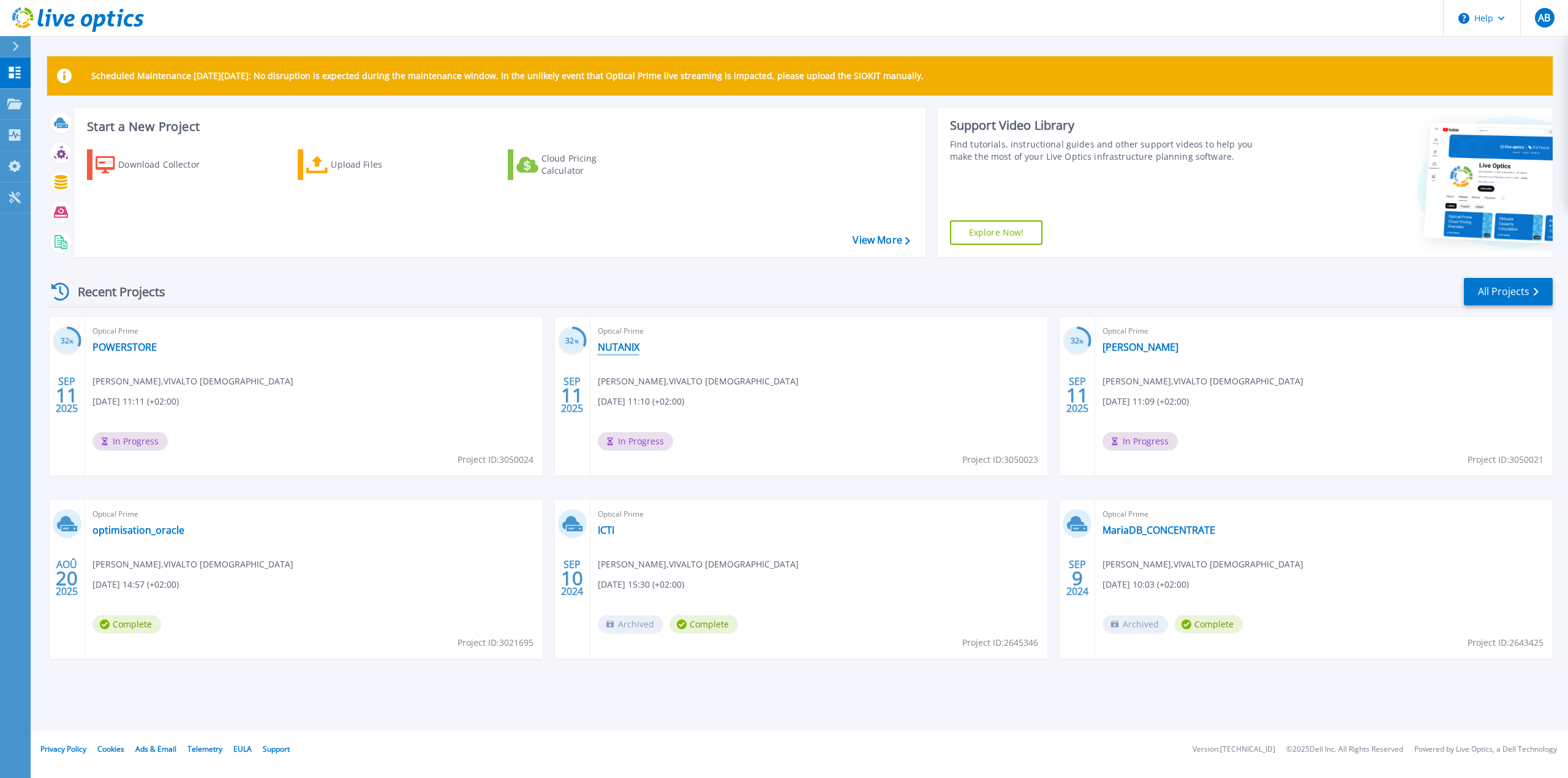
click at [612, 346] on link "NUTANIX" at bounding box center [618, 347] width 41 height 12
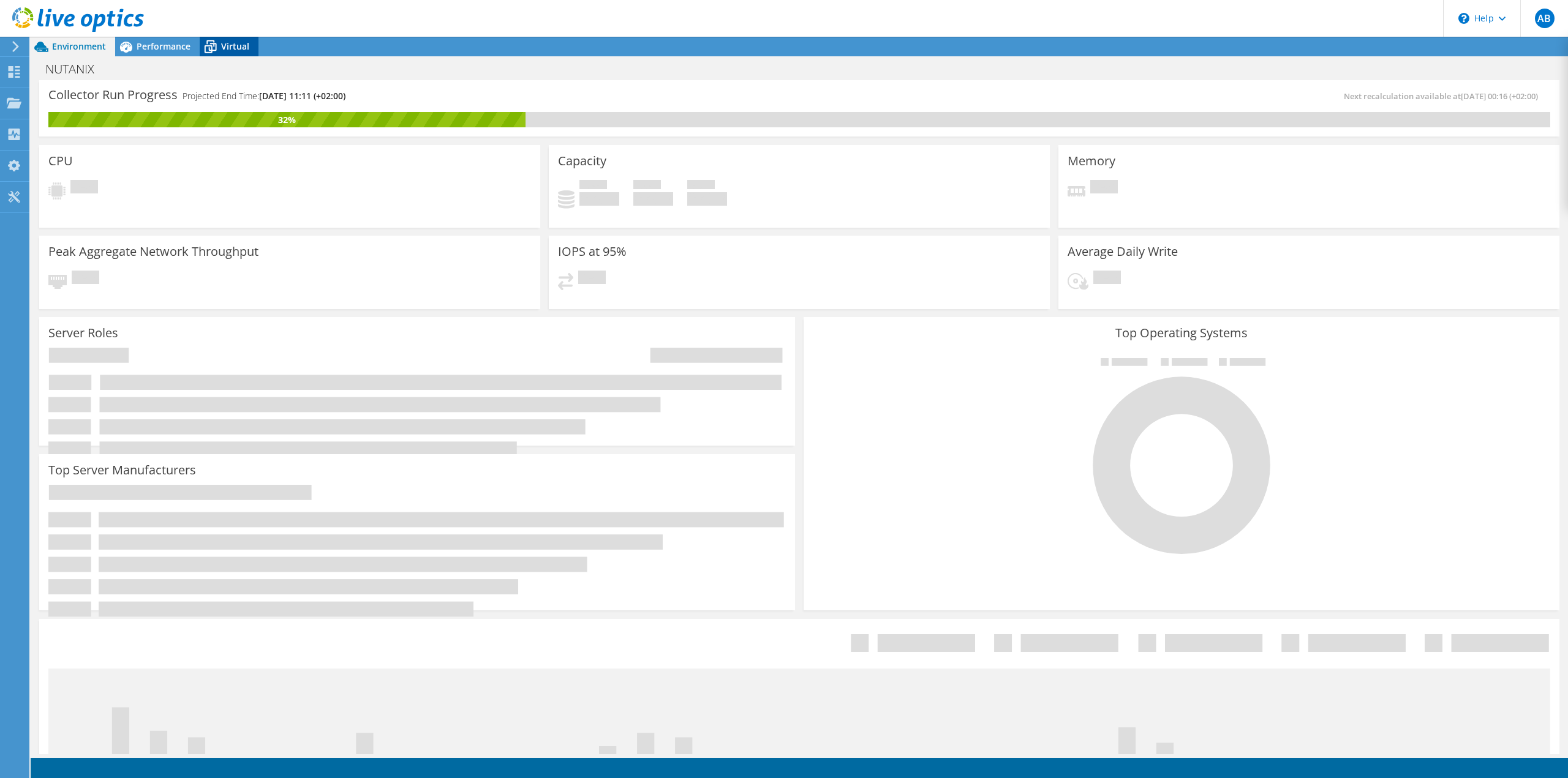
click at [240, 50] on span "Virtual" at bounding box center [235, 46] width 28 height 12
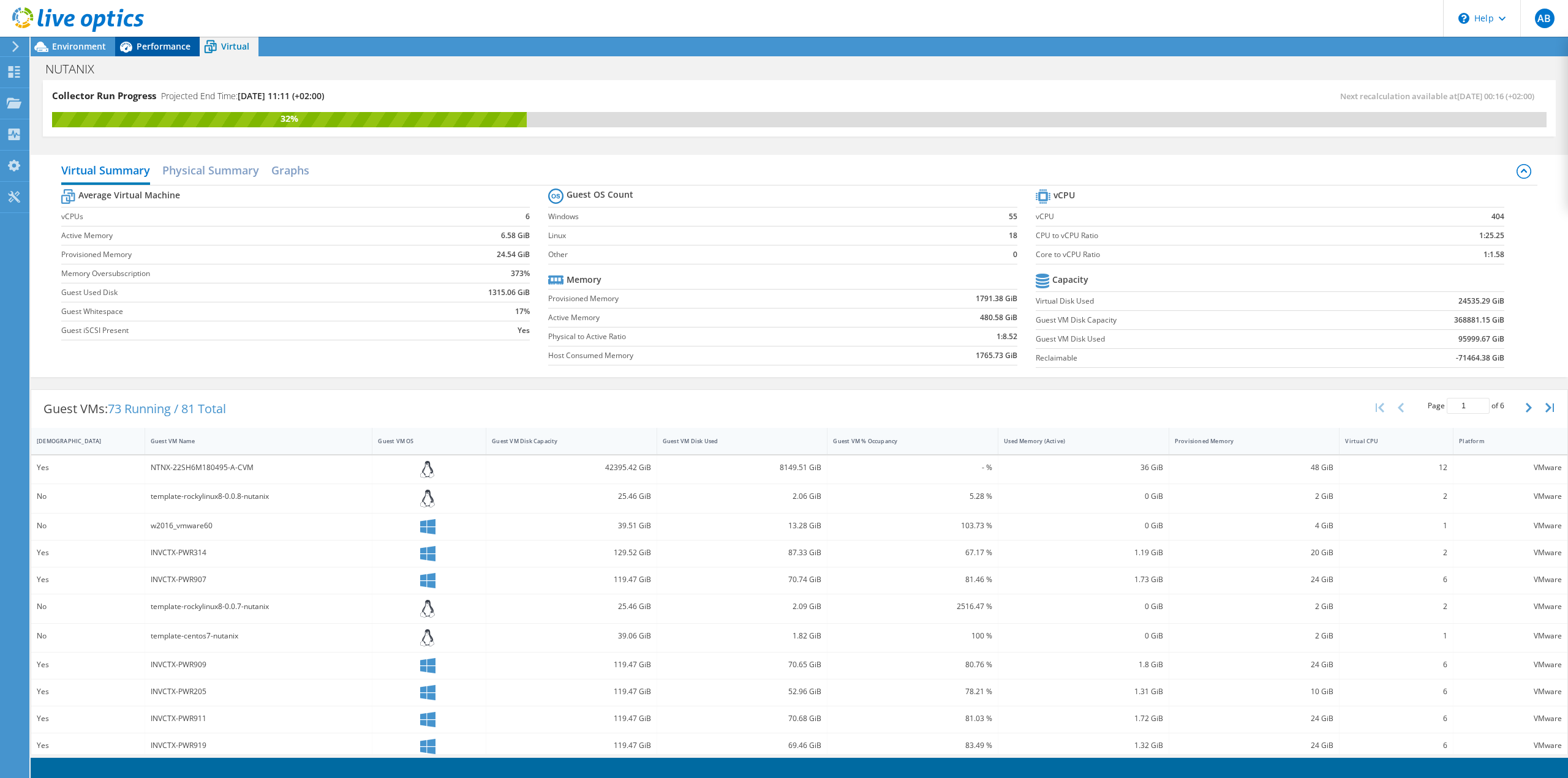
click at [179, 53] on div "Performance" at bounding box center [157, 46] width 84 height 20
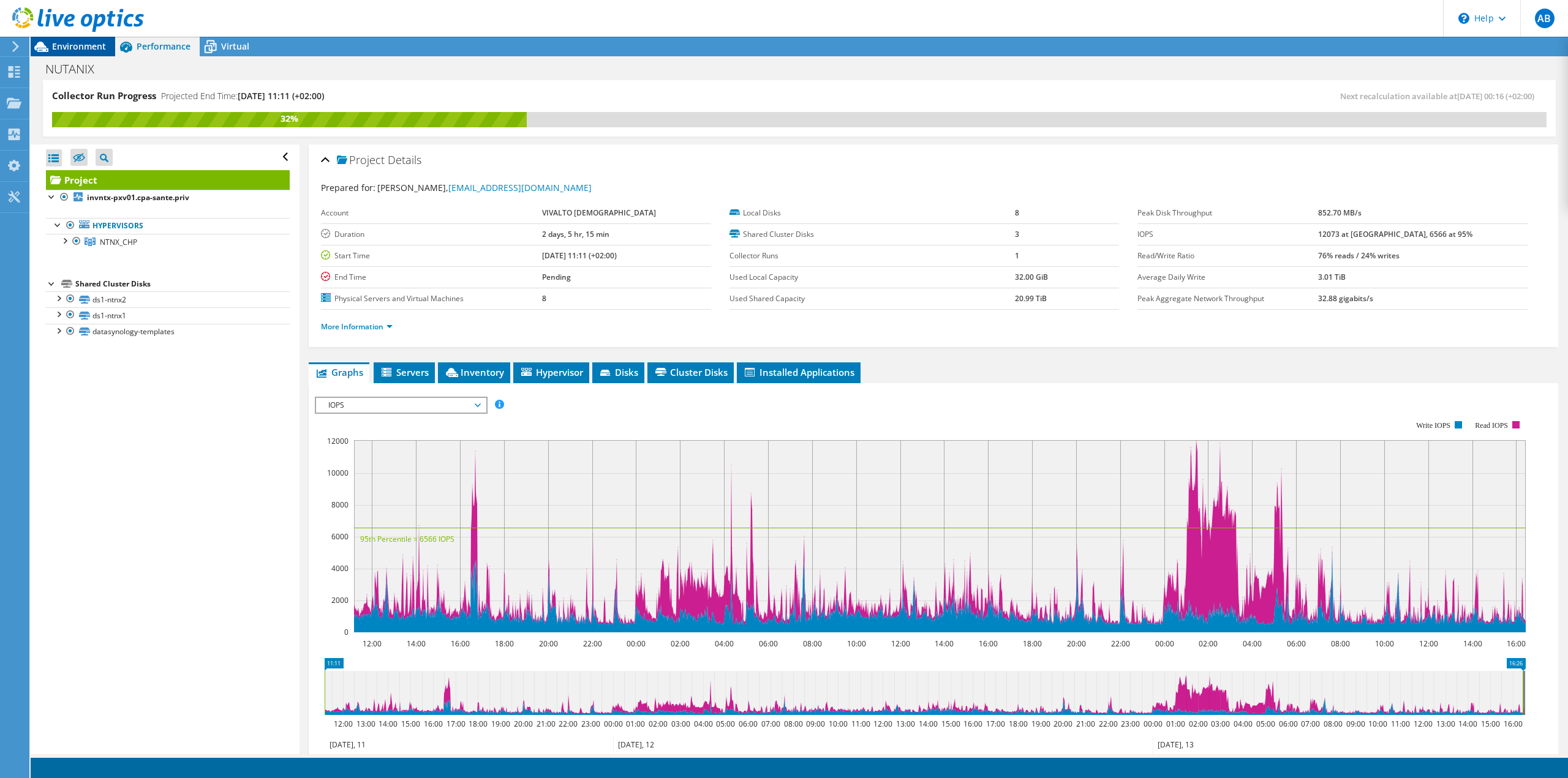
click at [88, 46] on span "Environment" at bounding box center [78, 46] width 54 height 12
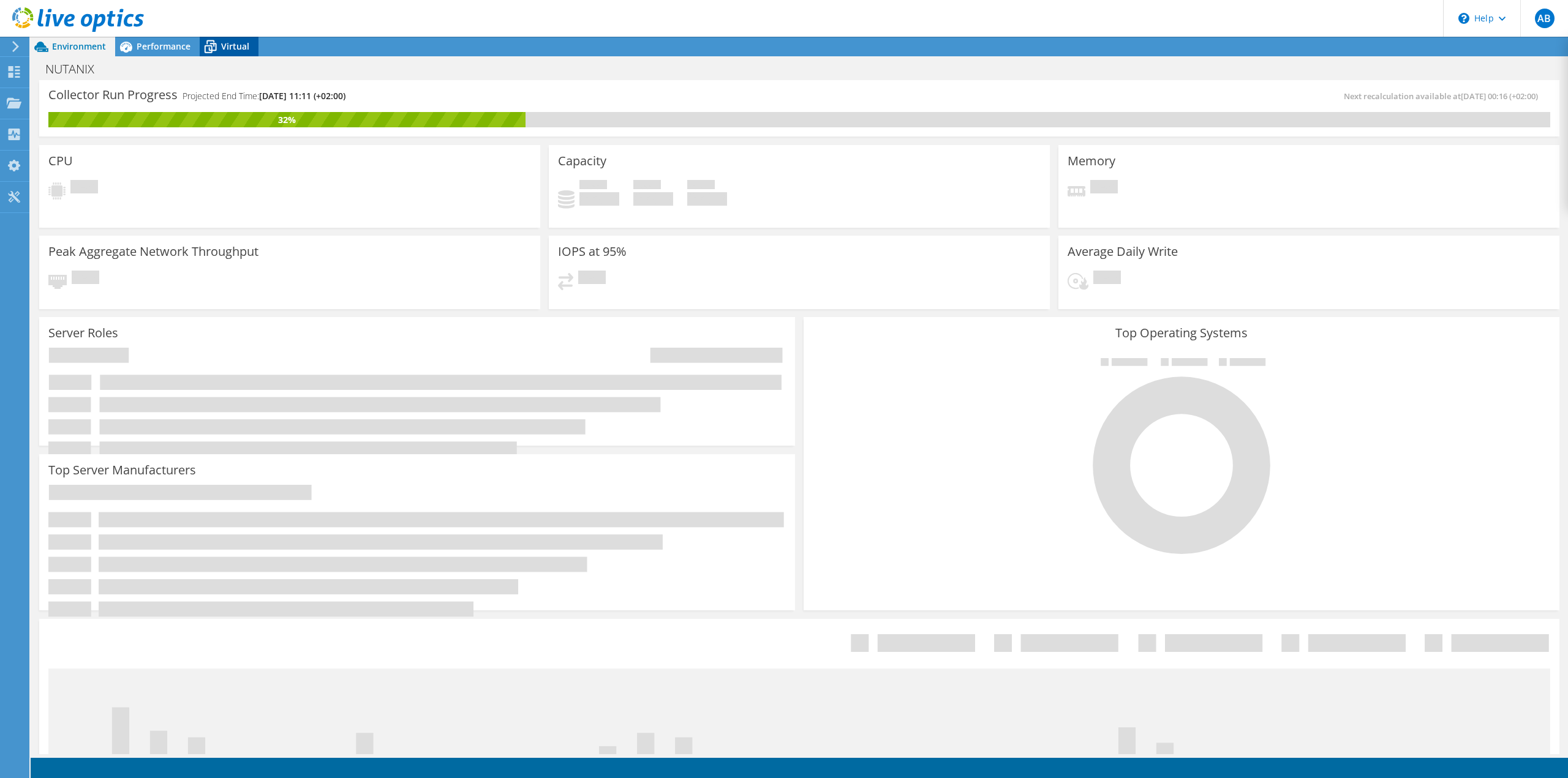
click at [230, 48] on span "Virtual" at bounding box center [235, 46] width 28 height 12
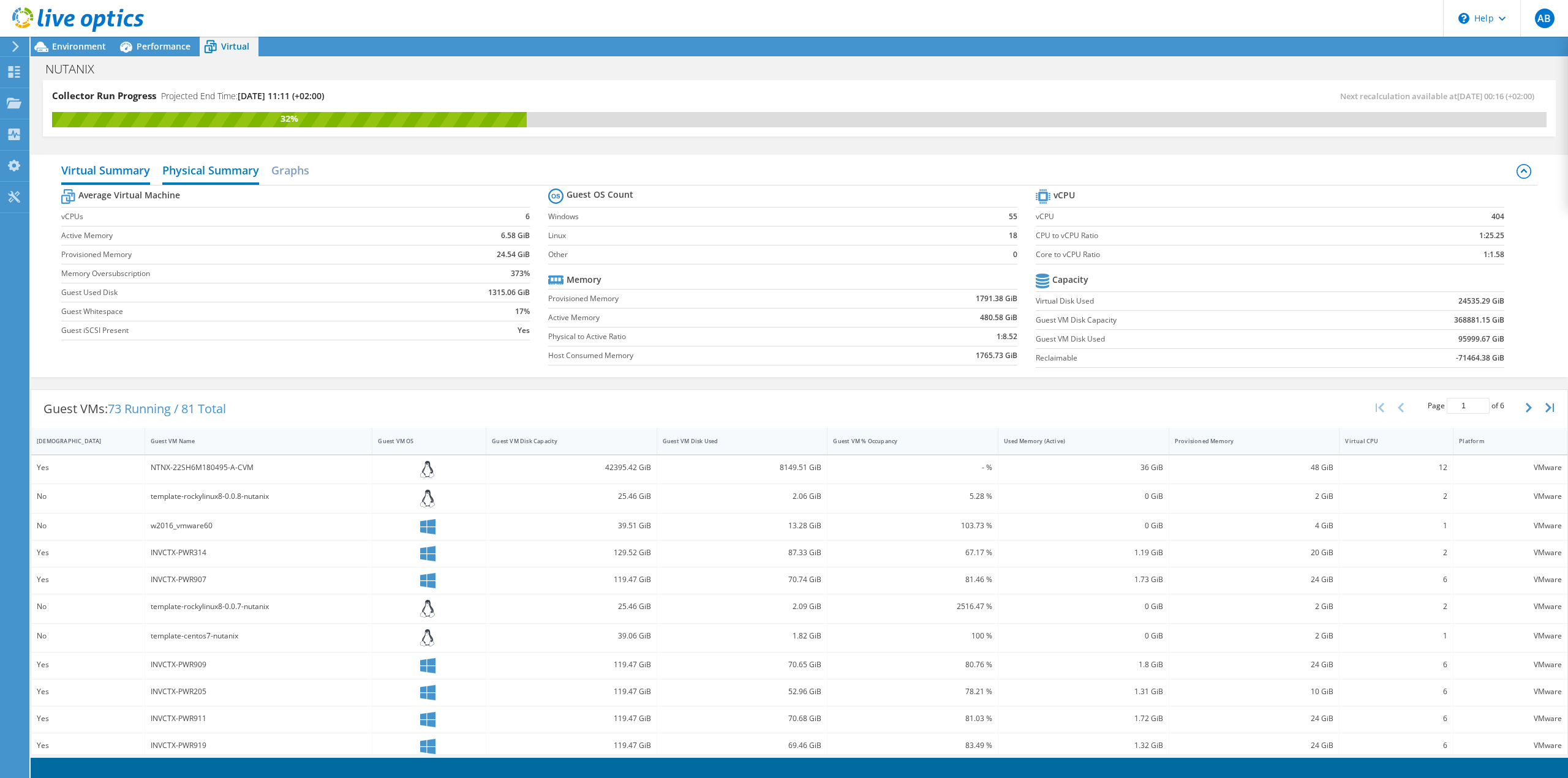
click at [245, 172] on h2 "Physical Summary" at bounding box center [210, 171] width 97 height 26
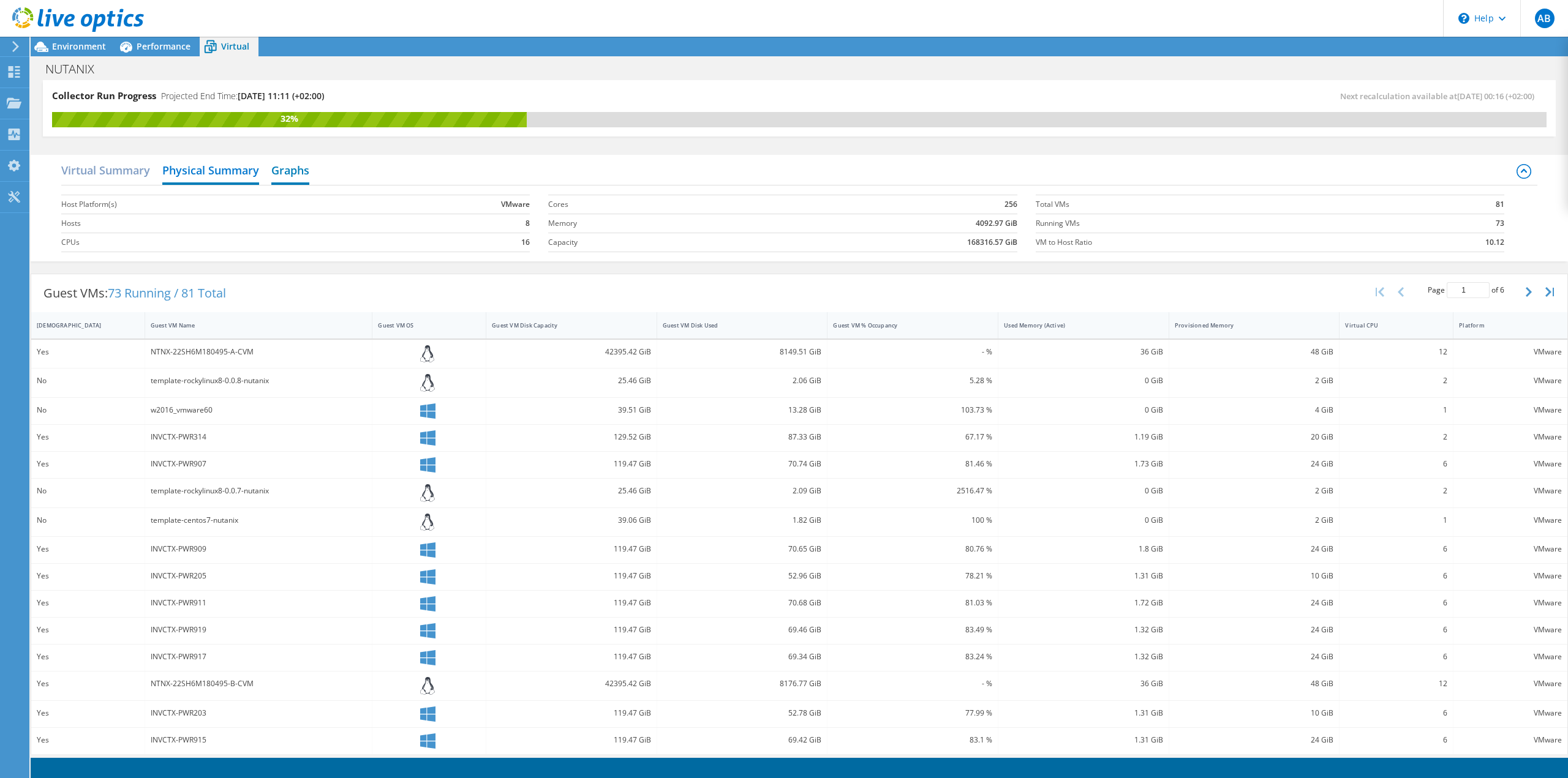
click at [302, 170] on h2 "Graphs" at bounding box center [290, 171] width 38 height 26
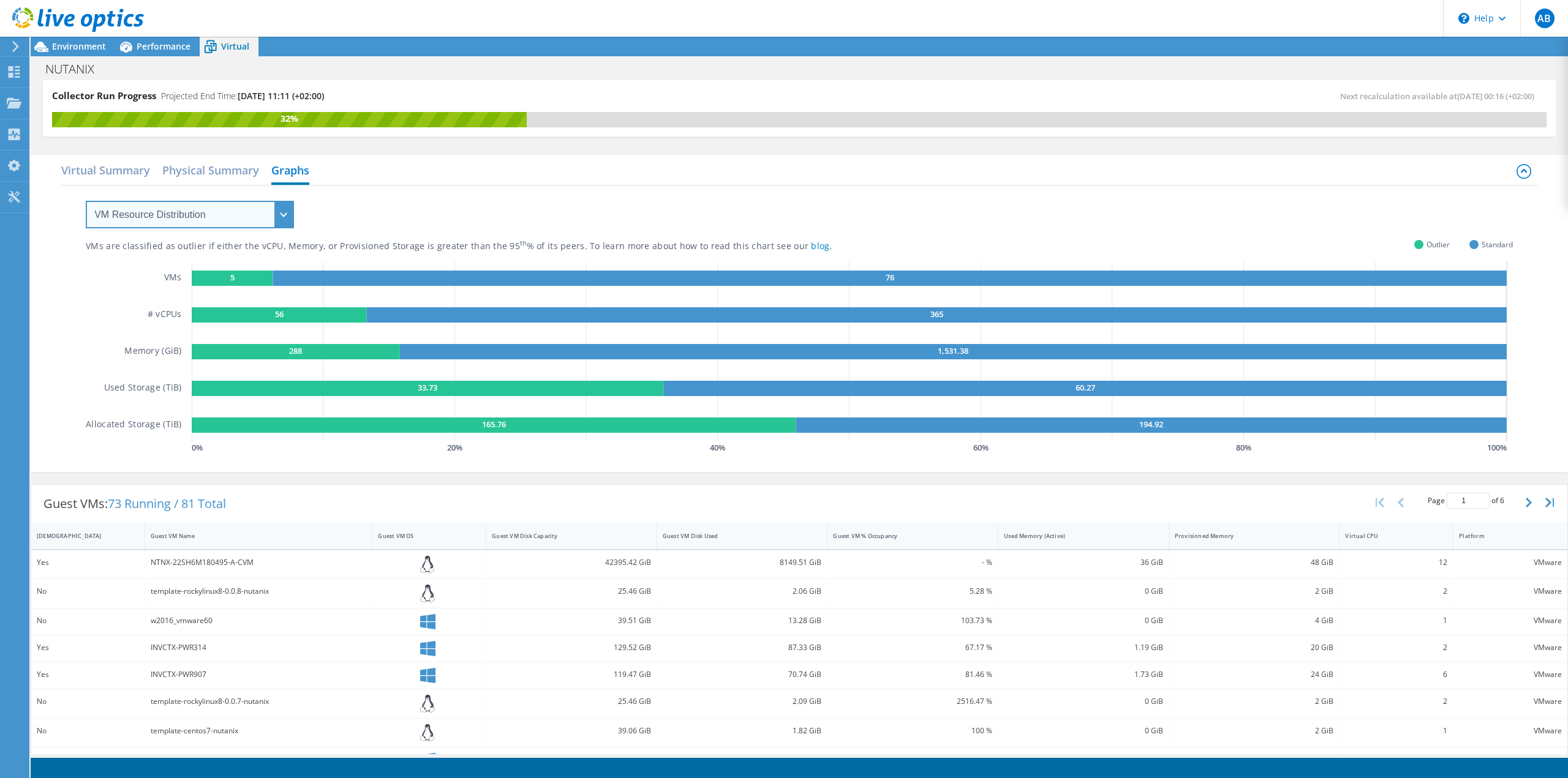
click at [255, 214] on select "VM Resource Distribution Provisioning Contrast Over Provisioning" at bounding box center [189, 215] width 208 height 27
select select "Over Provisioning"
click at [85, 201] on select "VM Resource Distribution Provisioning Contrast Over Provisioning" at bounding box center [189, 215] width 208 height 27
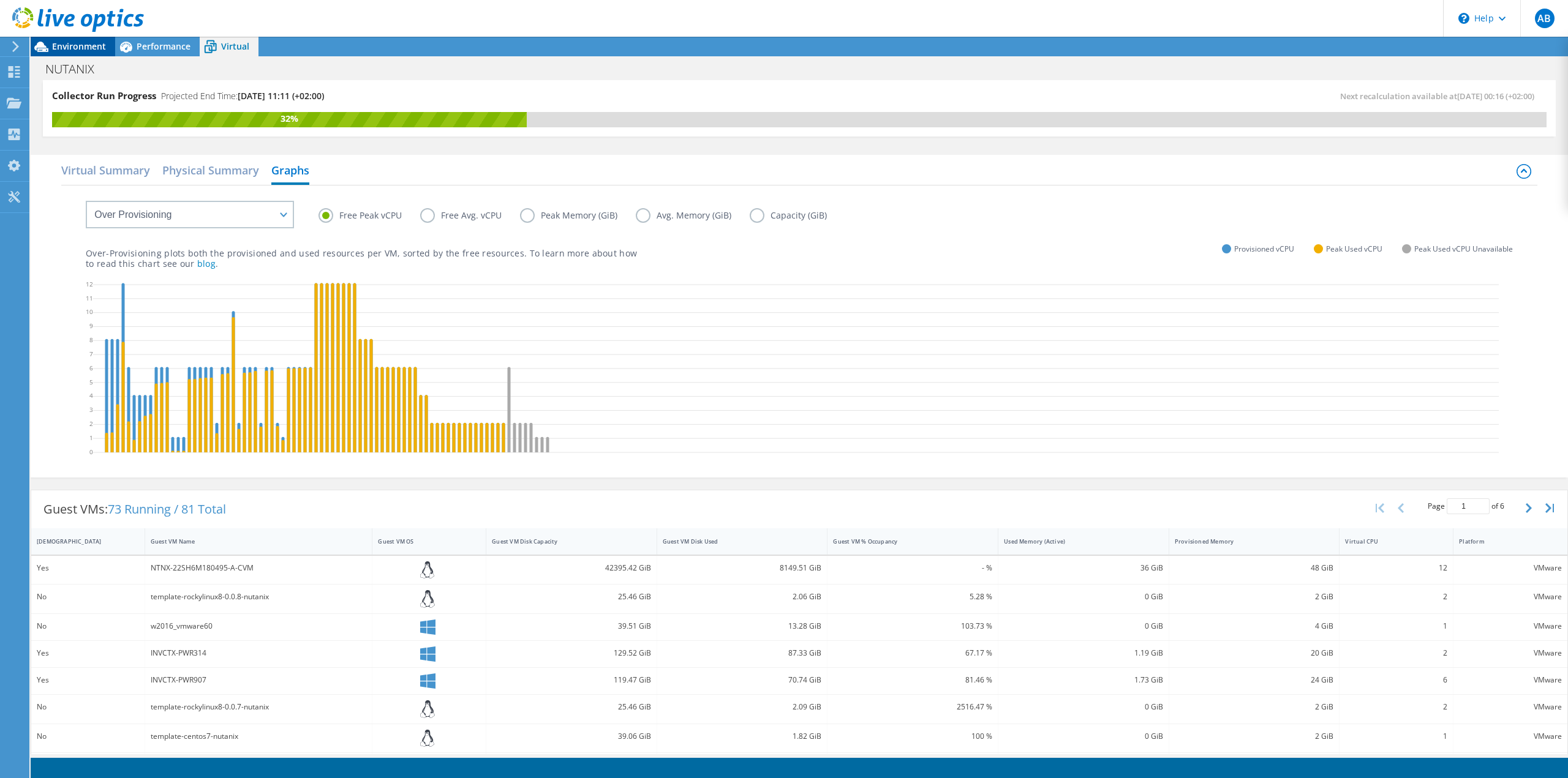
click at [85, 48] on span "Environment" at bounding box center [78, 46] width 54 height 12
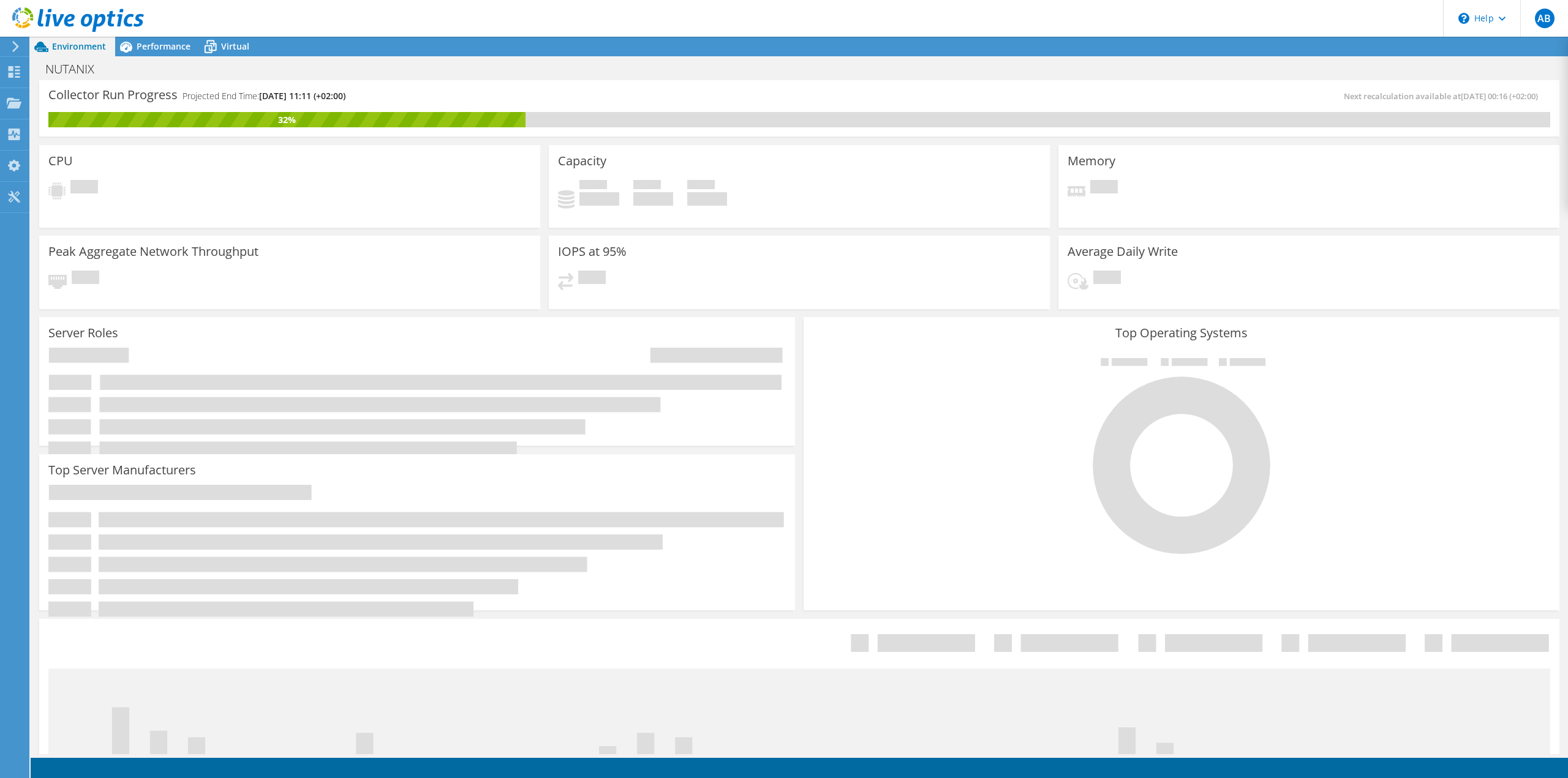
click at [619, 91] on div "Collector Run Progress Projected End Time: 09/18/2025, 11:11 (+02:00)" at bounding box center [423, 100] width 751 height 23
click at [240, 40] on span "Virtual" at bounding box center [235, 46] width 28 height 12
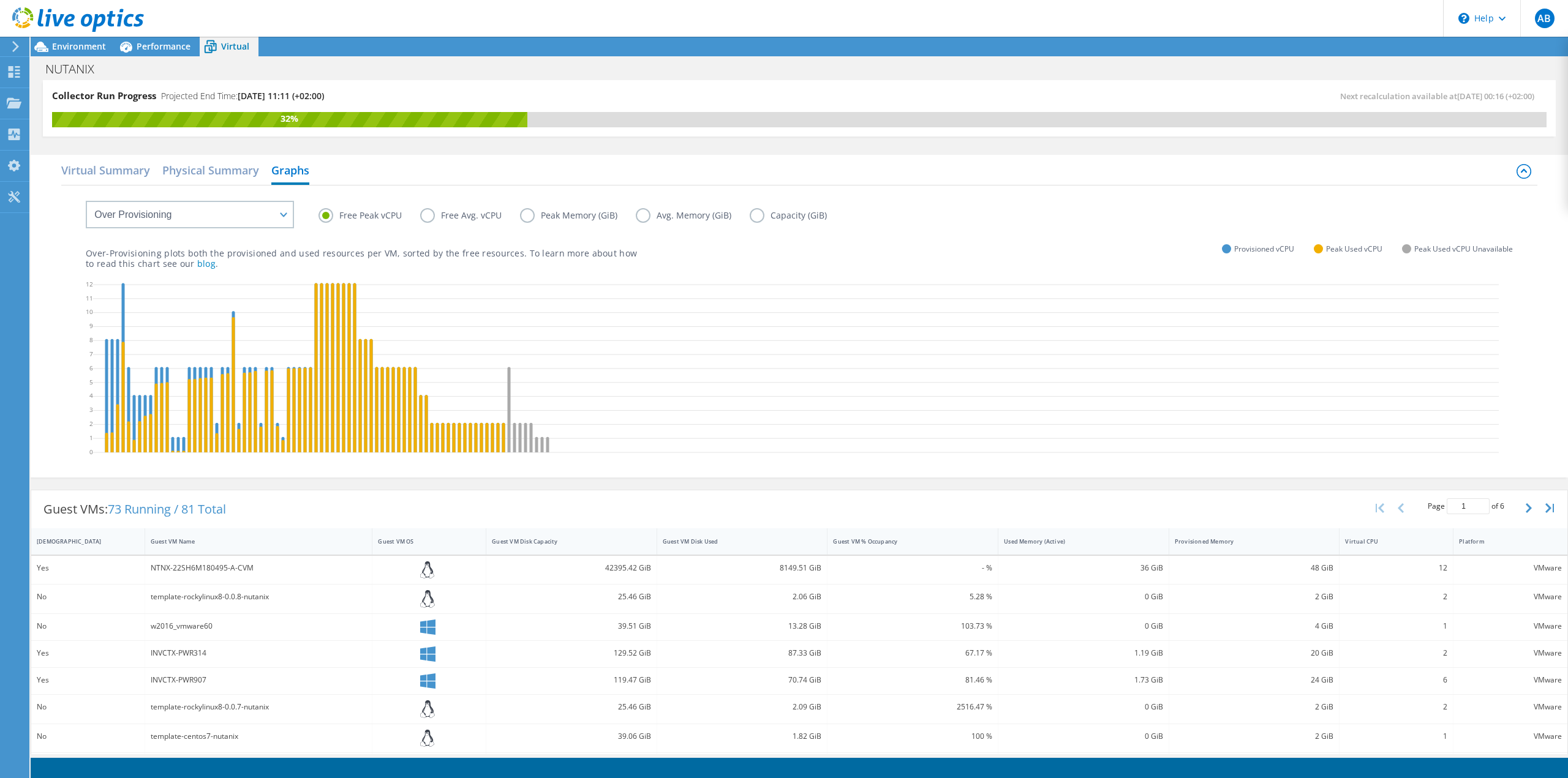
click at [16, 48] on icon at bounding box center [15, 46] width 9 height 11
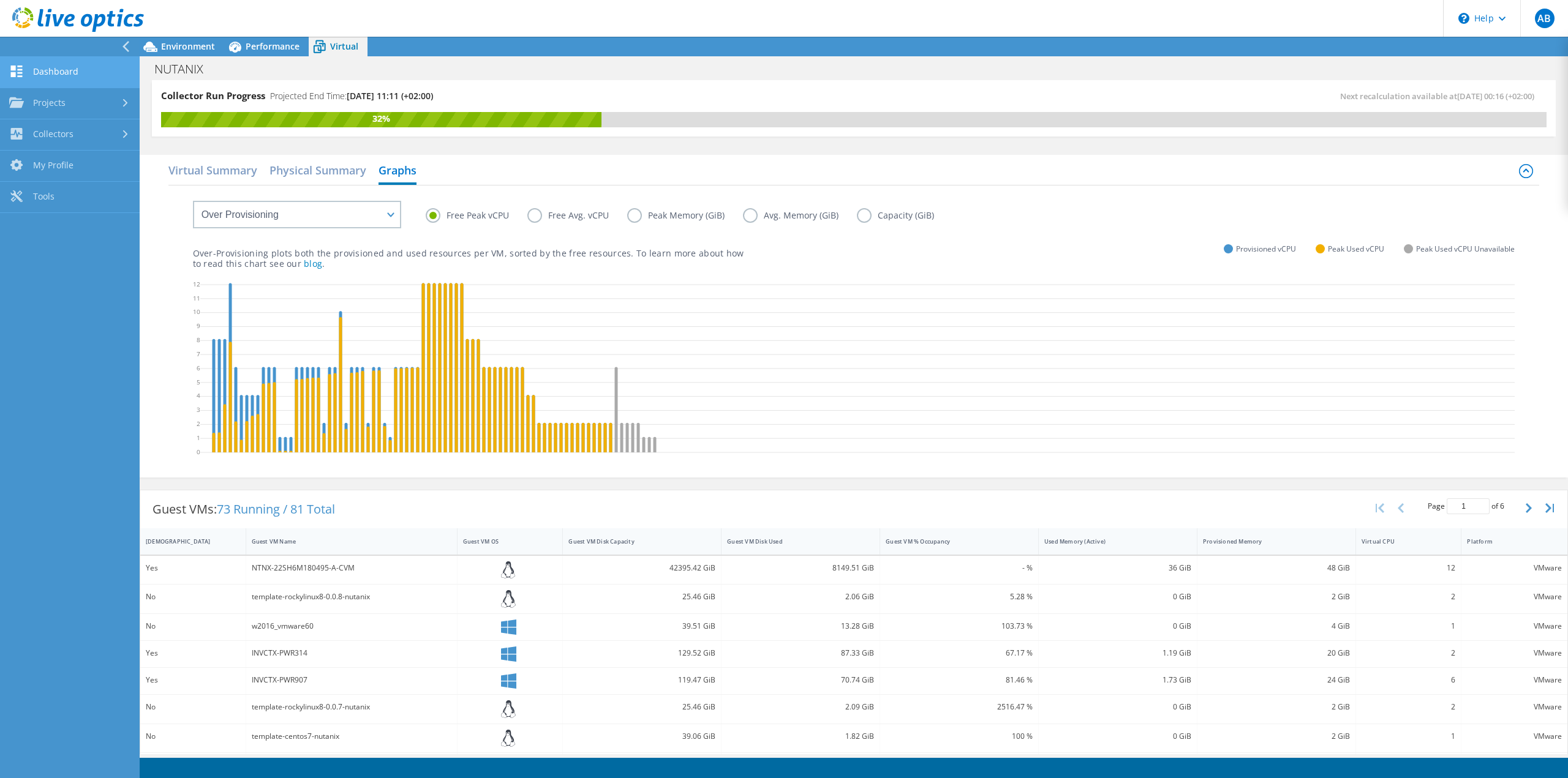
click at [55, 70] on link "Dashboard" at bounding box center [70, 73] width 139 height 31
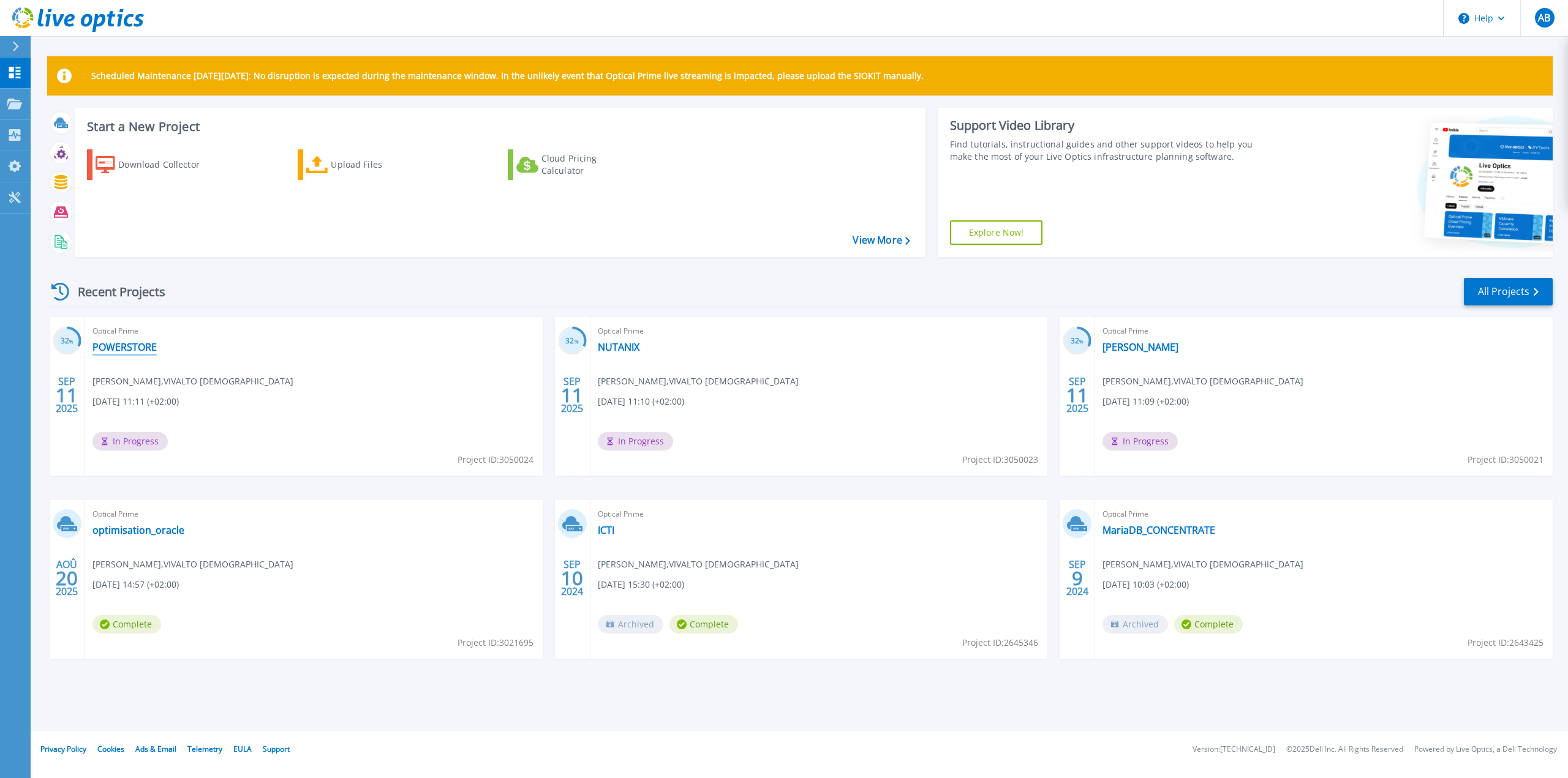
click at [134, 341] on link "POWERSTORE" at bounding box center [125, 347] width 65 height 12
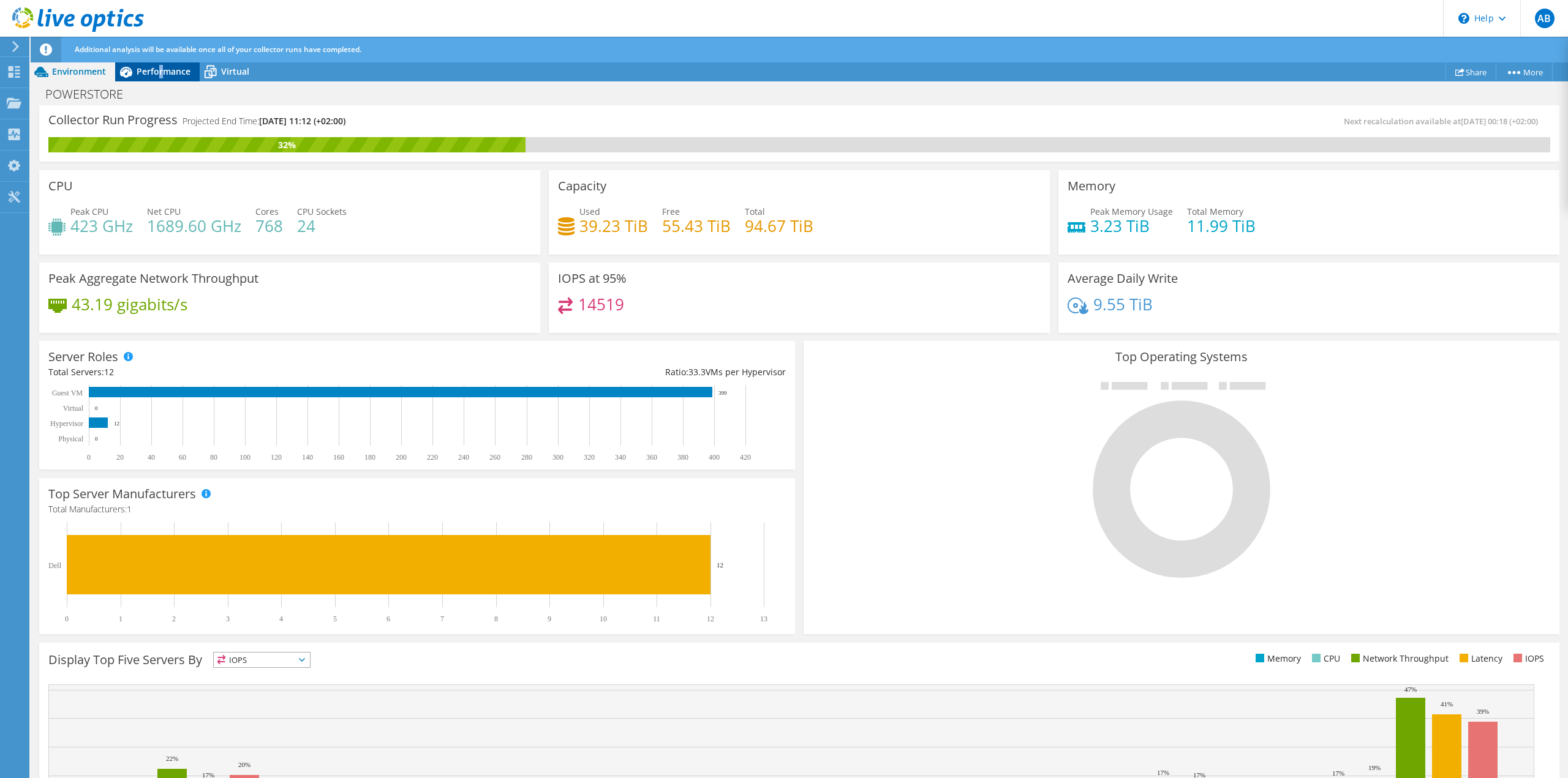
click at [161, 72] on span "Performance" at bounding box center [163, 72] width 54 height 12
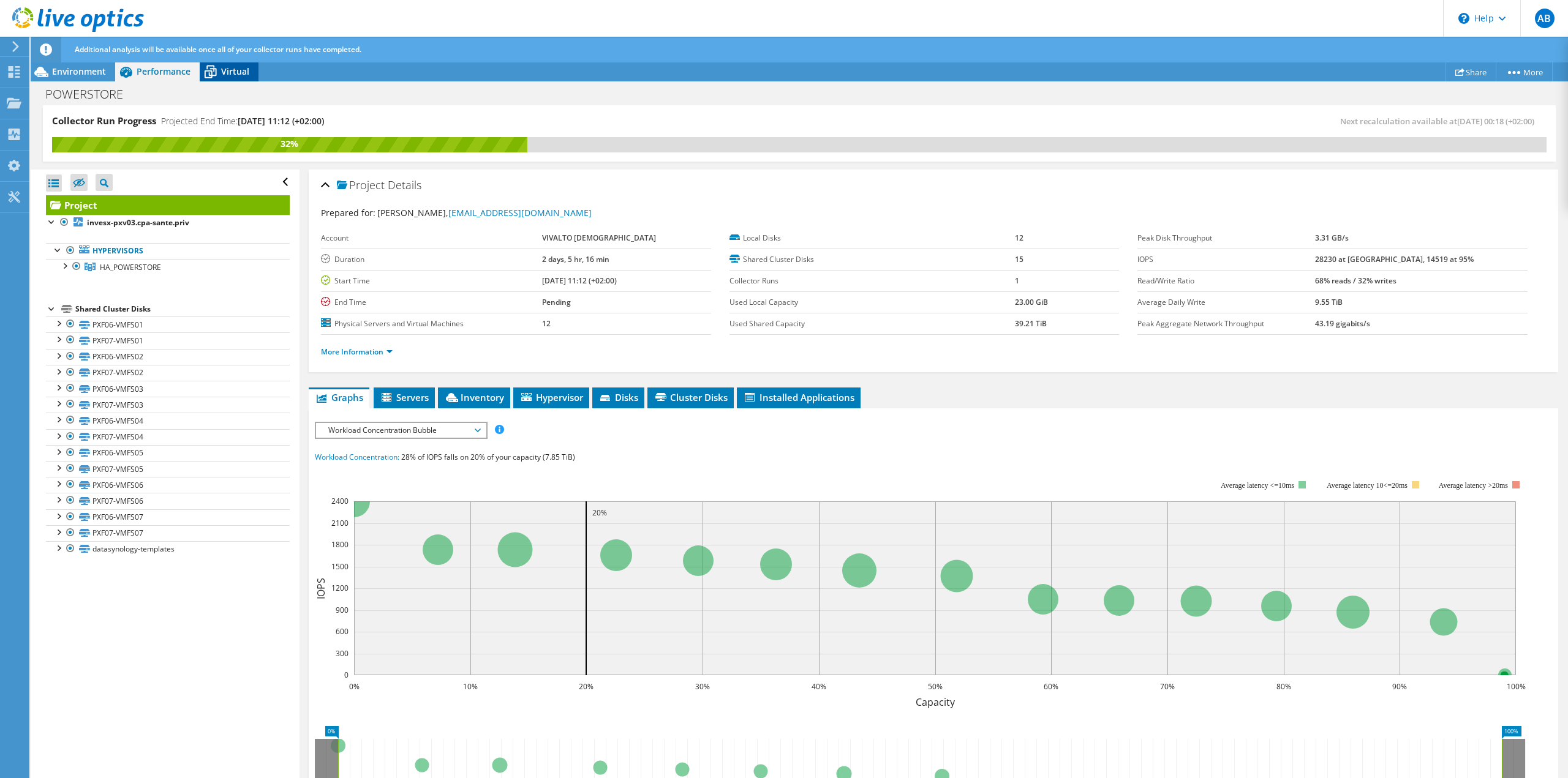
click at [227, 75] on span "Virtual" at bounding box center [235, 72] width 28 height 12
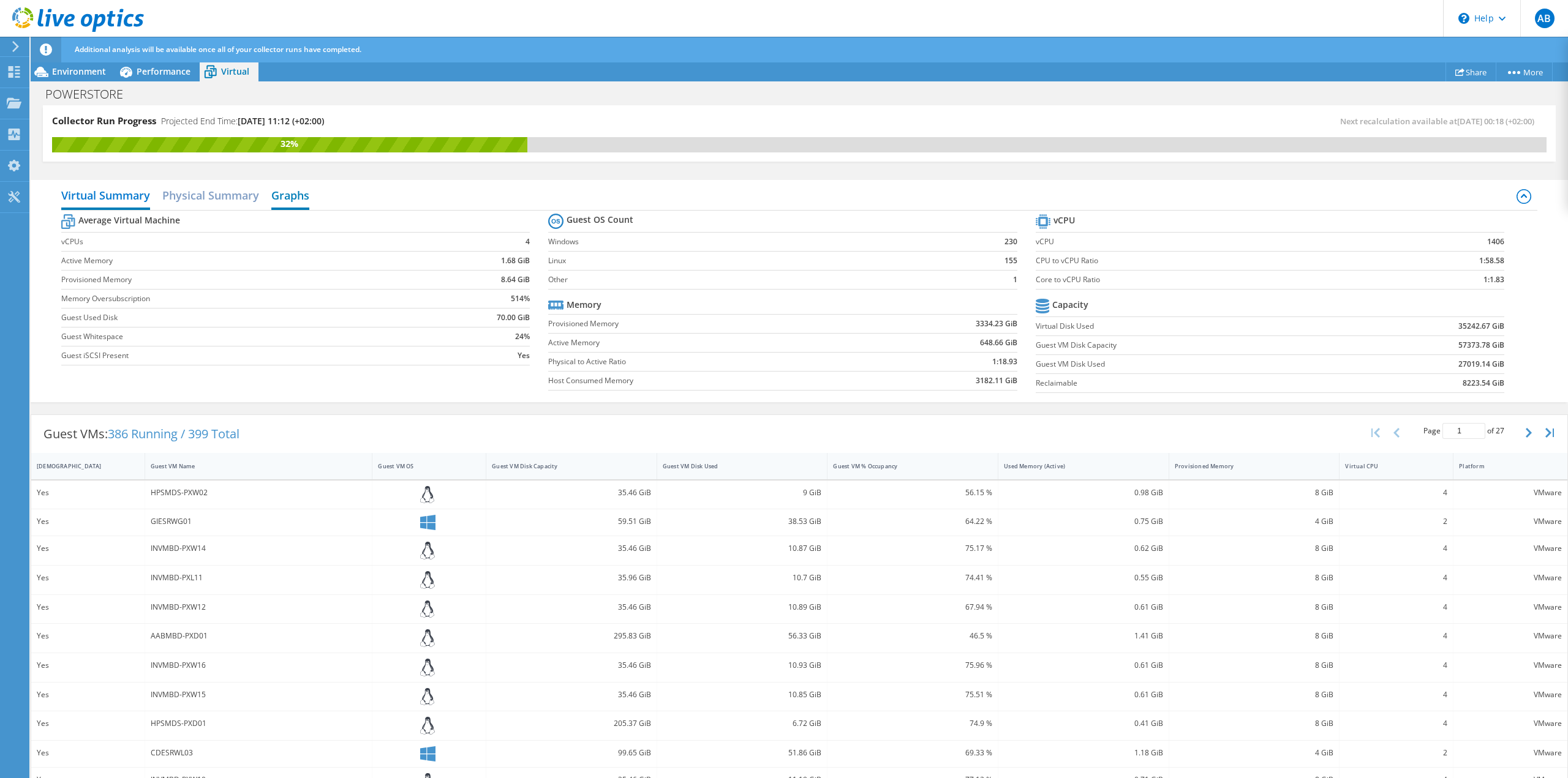
click at [278, 196] on h2 "Graphs" at bounding box center [290, 196] width 38 height 26
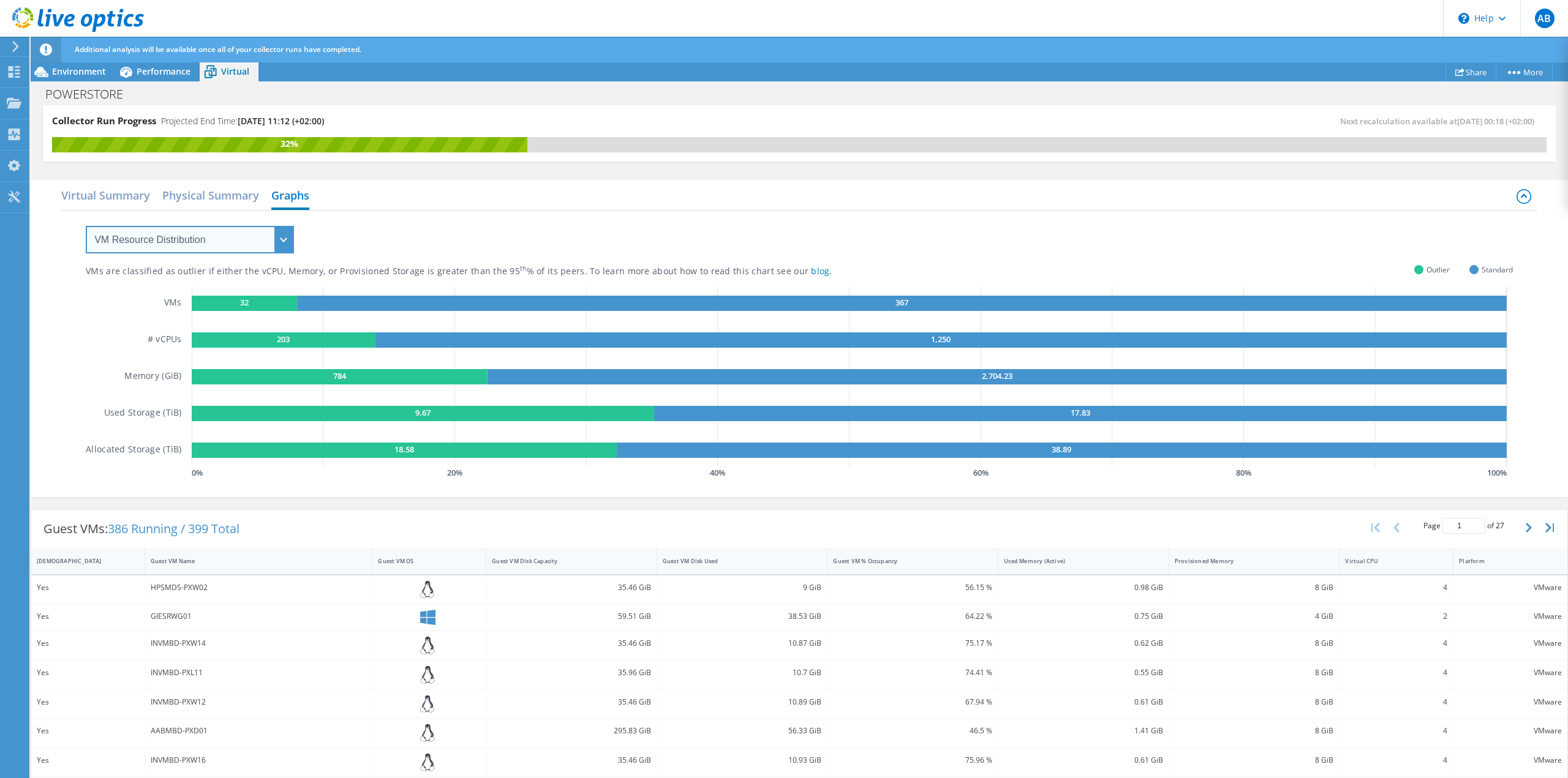
click at [233, 243] on select "VM Resource Distribution Provisioning Contrast Over Provisioning" at bounding box center [189, 239] width 208 height 27
select select "Over Provisioning"
click at [85, 226] on select "VM Resource Distribution Provisioning Contrast Over Provisioning" at bounding box center [189, 239] width 208 height 27
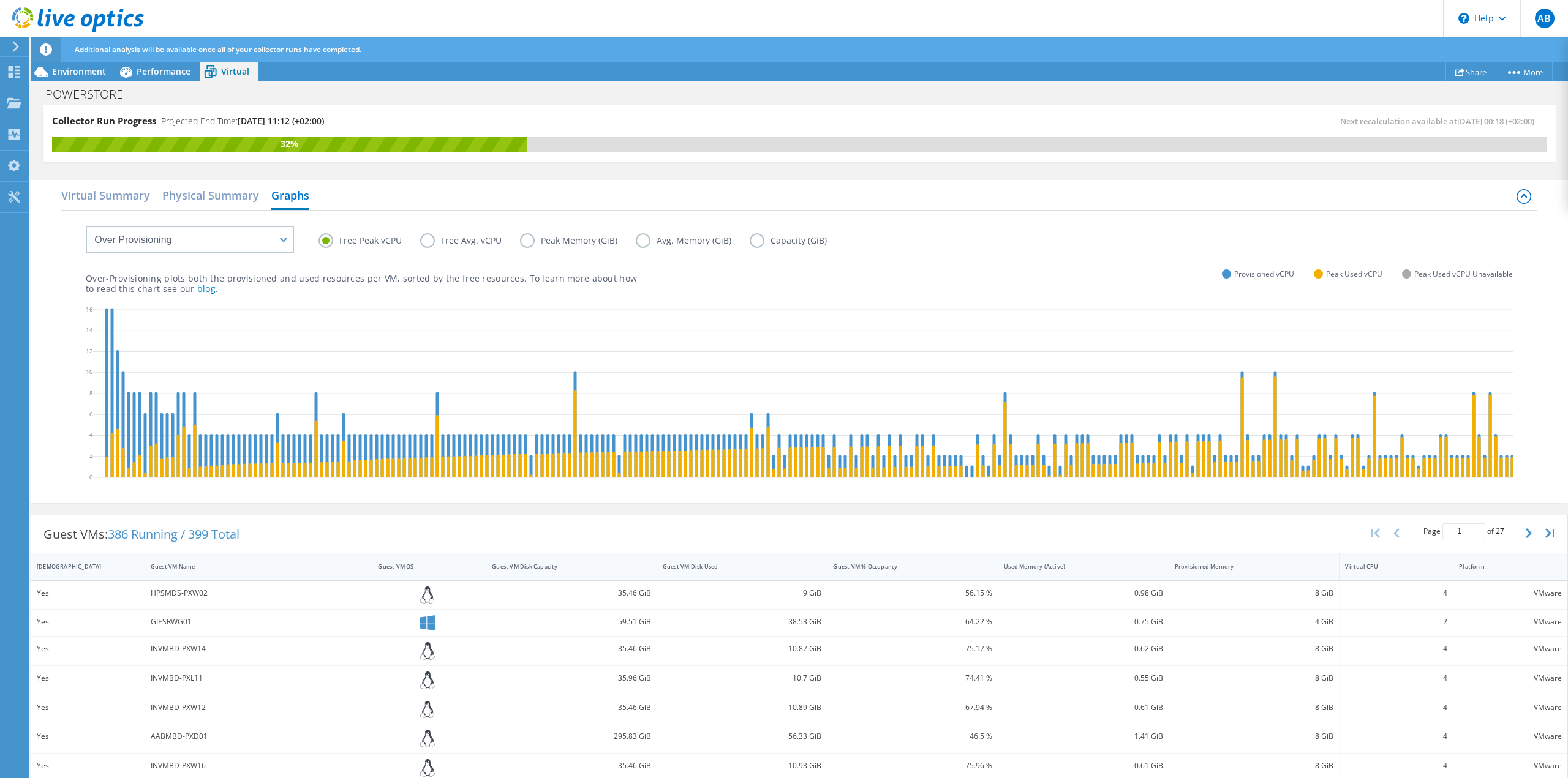
click at [327, 245] on label "Free Peak vCPU" at bounding box center [370, 240] width 102 height 15
click at [0, 0] on input "Free Peak vCPU" at bounding box center [0, 0] width 0 height 0
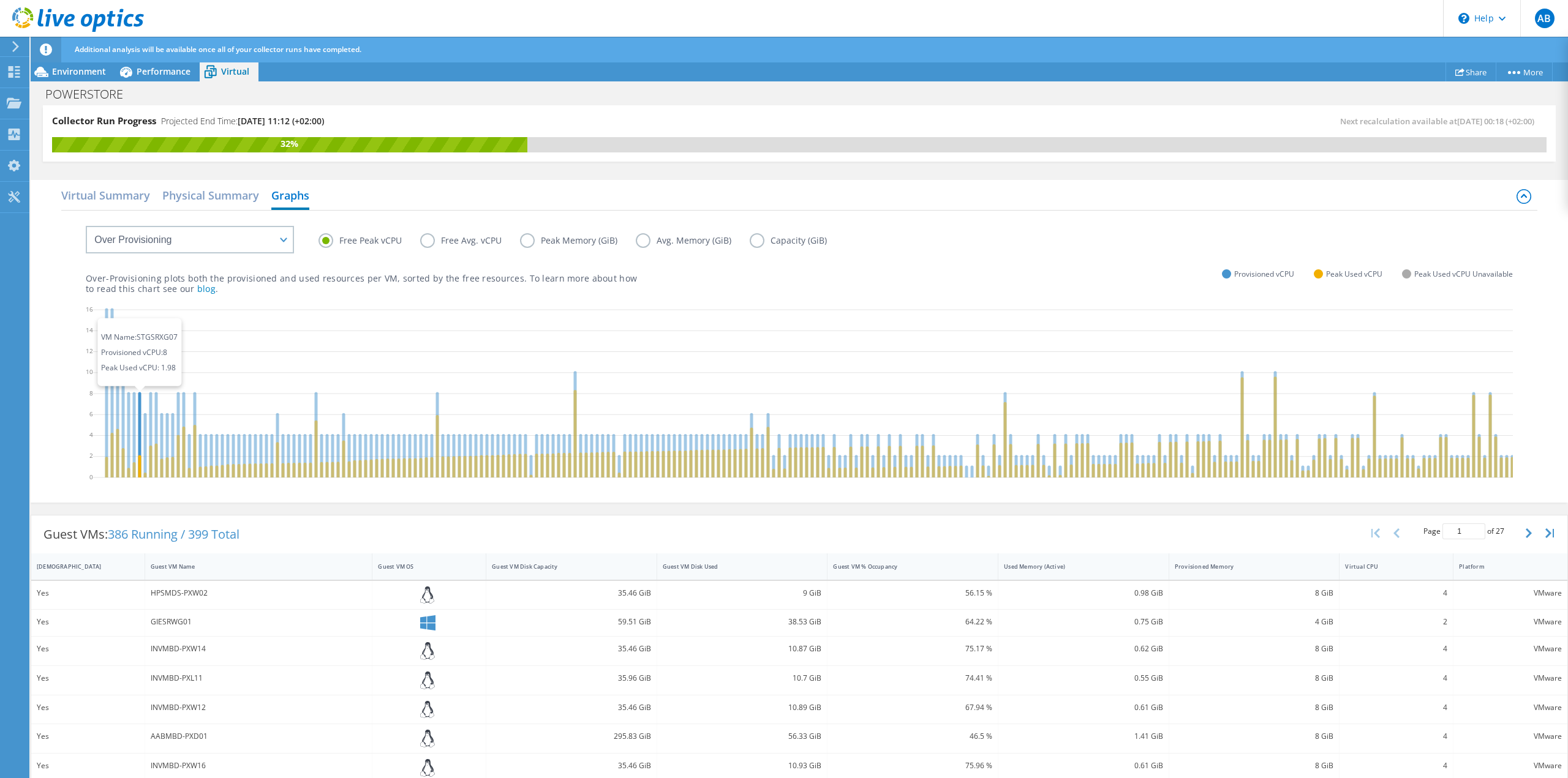
click at [141, 400] on icon at bounding box center [139, 435] width 3 height 85
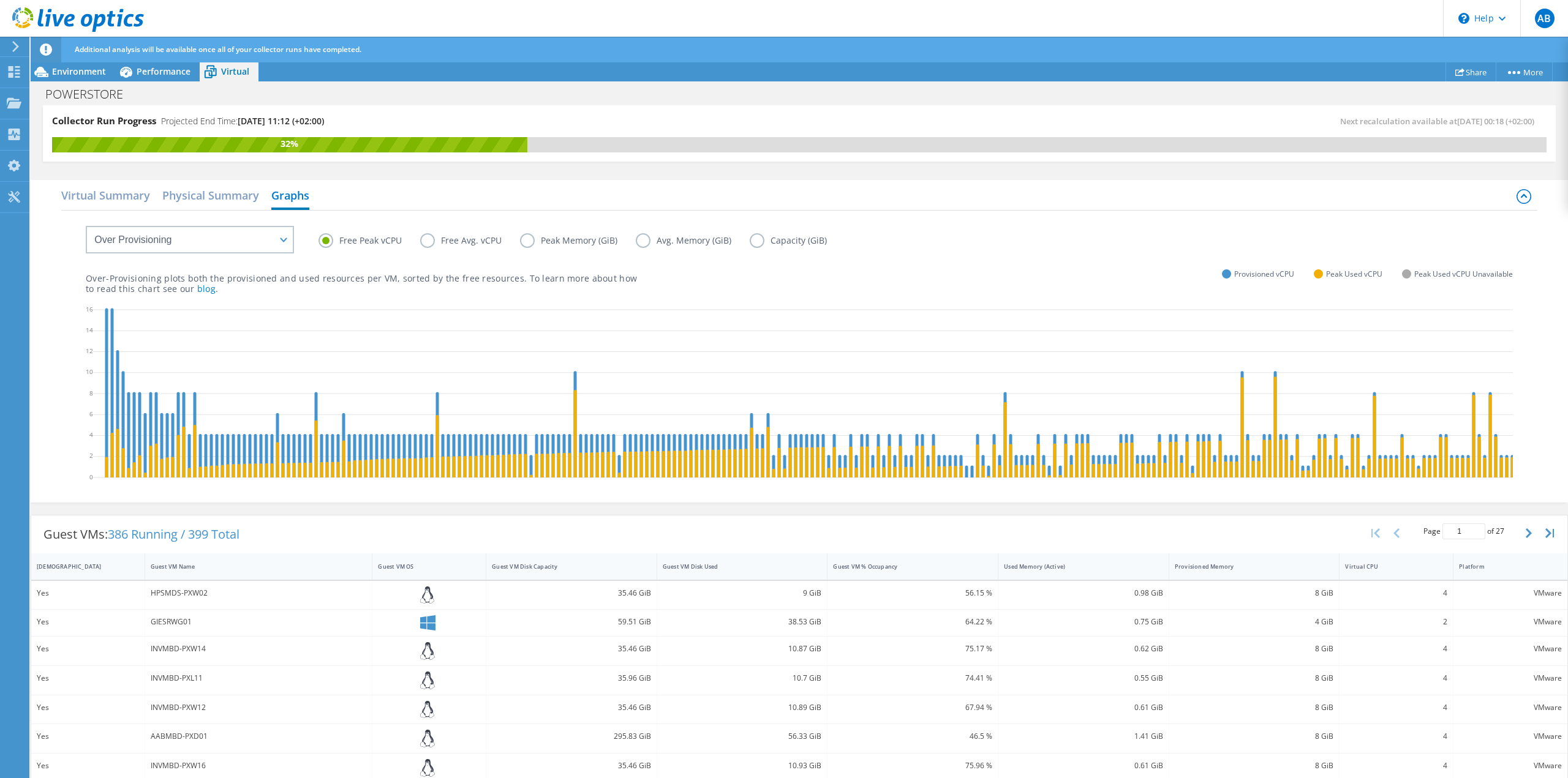
click at [530, 241] on label "Peak Memory (GiB)" at bounding box center [578, 240] width 116 height 15
click at [0, 0] on input "Peak Memory (GiB)" at bounding box center [0, 0] width 0 height 0
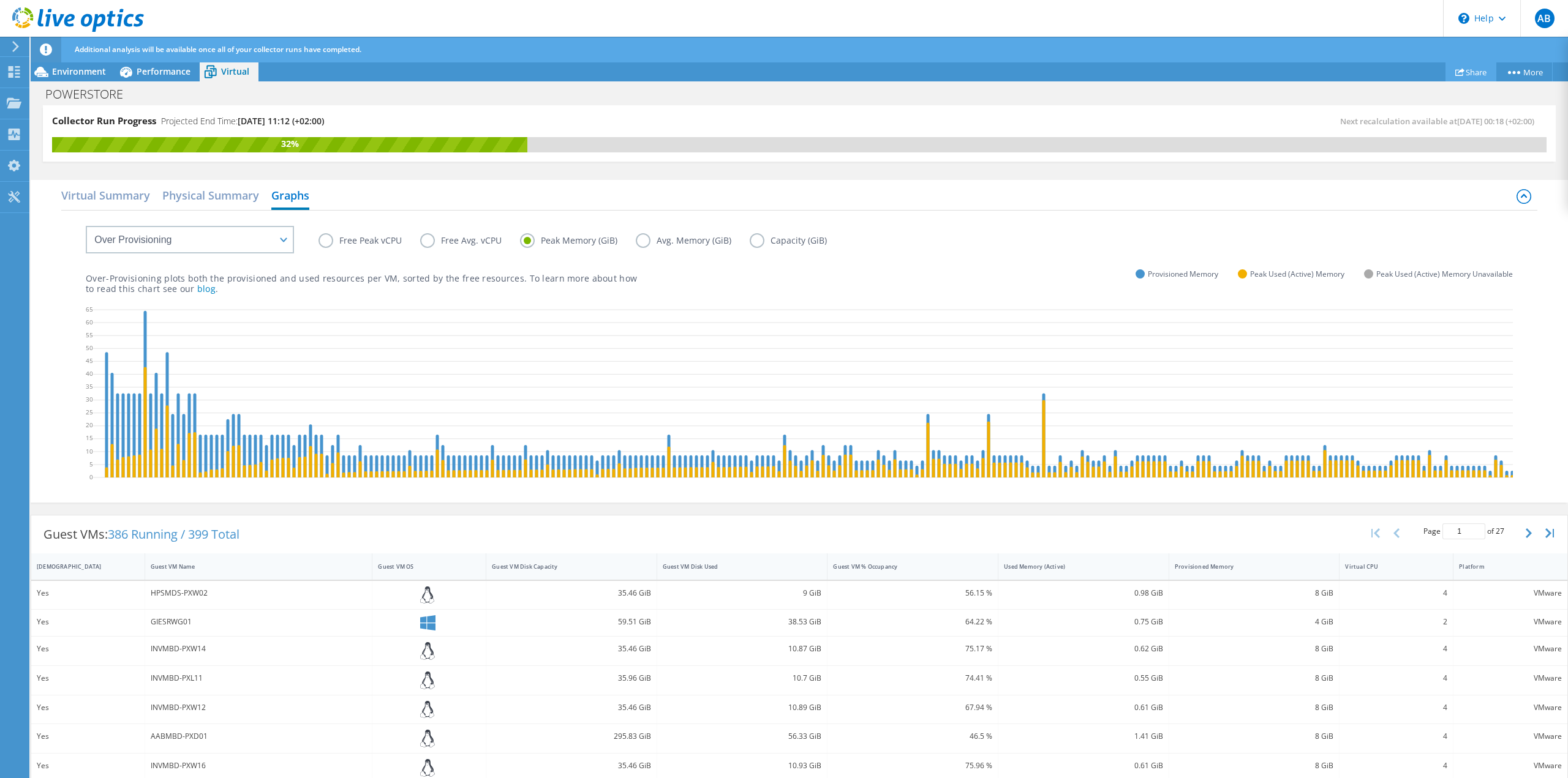
click at [1462, 75] on link "Share" at bounding box center [1471, 72] width 51 height 19
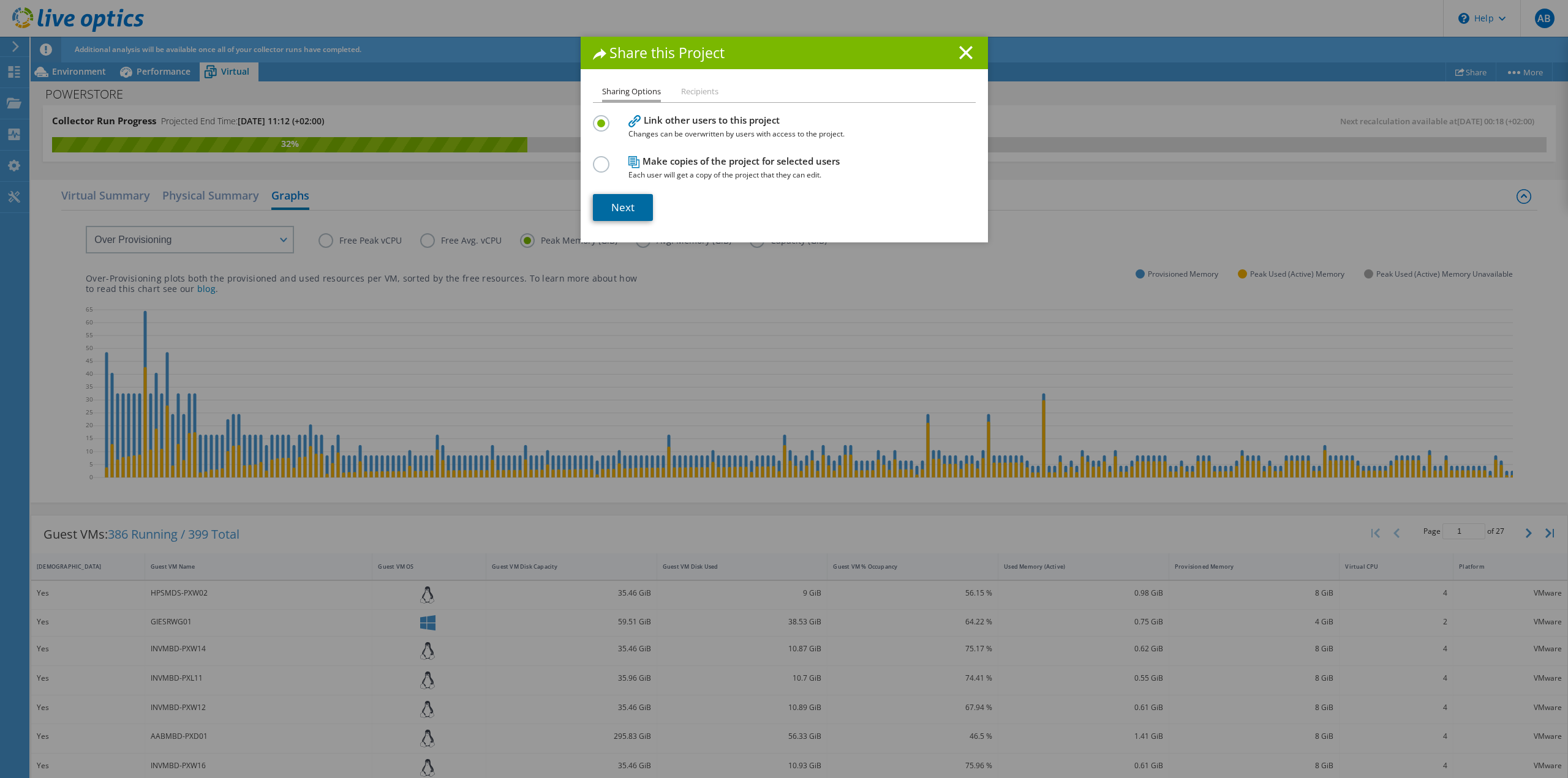
click at [630, 209] on link "Next" at bounding box center [622, 207] width 60 height 26
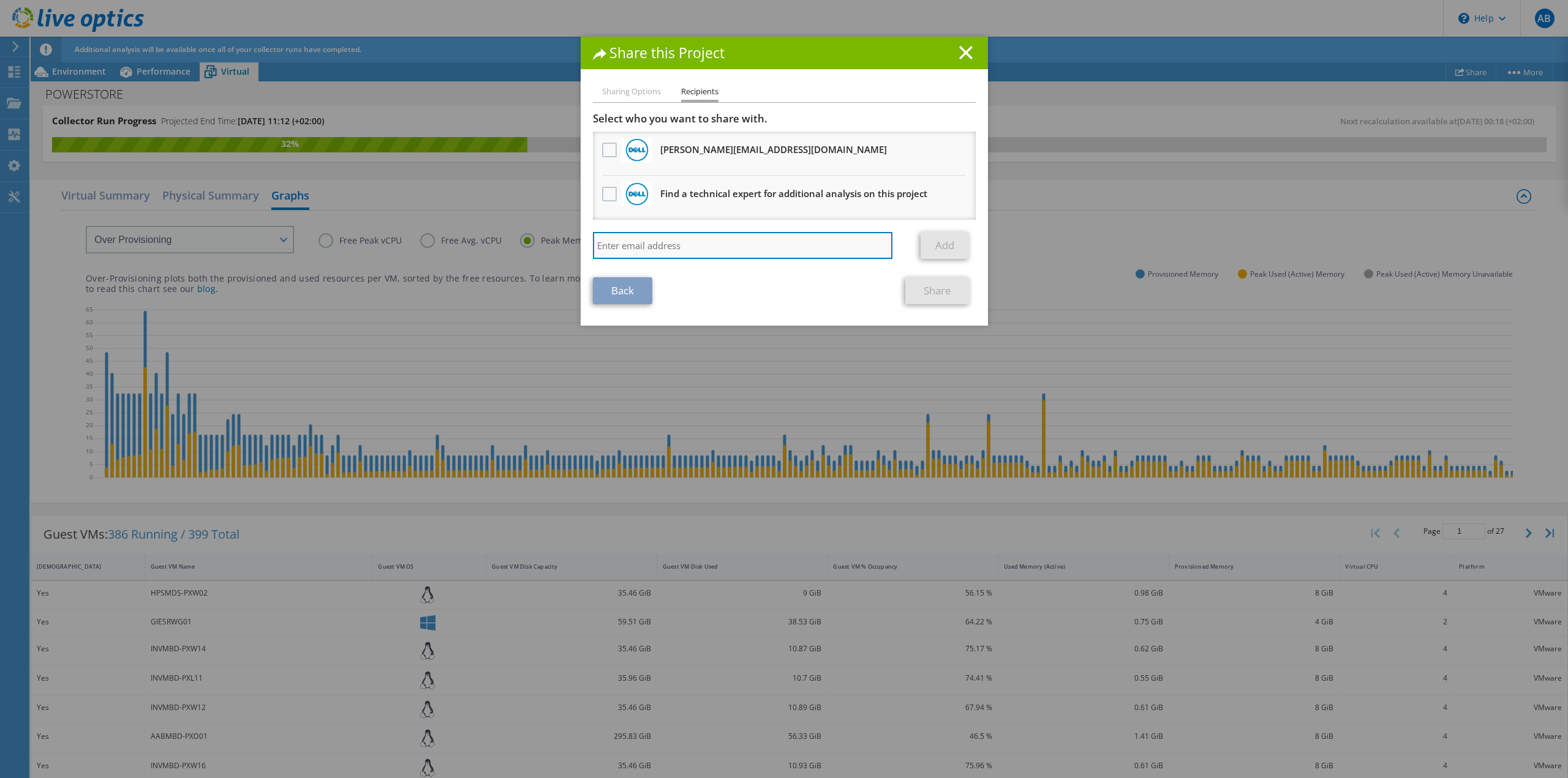
click at [635, 244] on input "search" at bounding box center [743, 245] width 300 height 26
click at [639, 89] on li "Sharing Options" at bounding box center [632, 92] width 59 height 16
click at [639, 98] on li "Sharing Options" at bounding box center [632, 92] width 59 height 16
click at [653, 242] on input "search" at bounding box center [743, 245] width 300 height 26
type input "i"
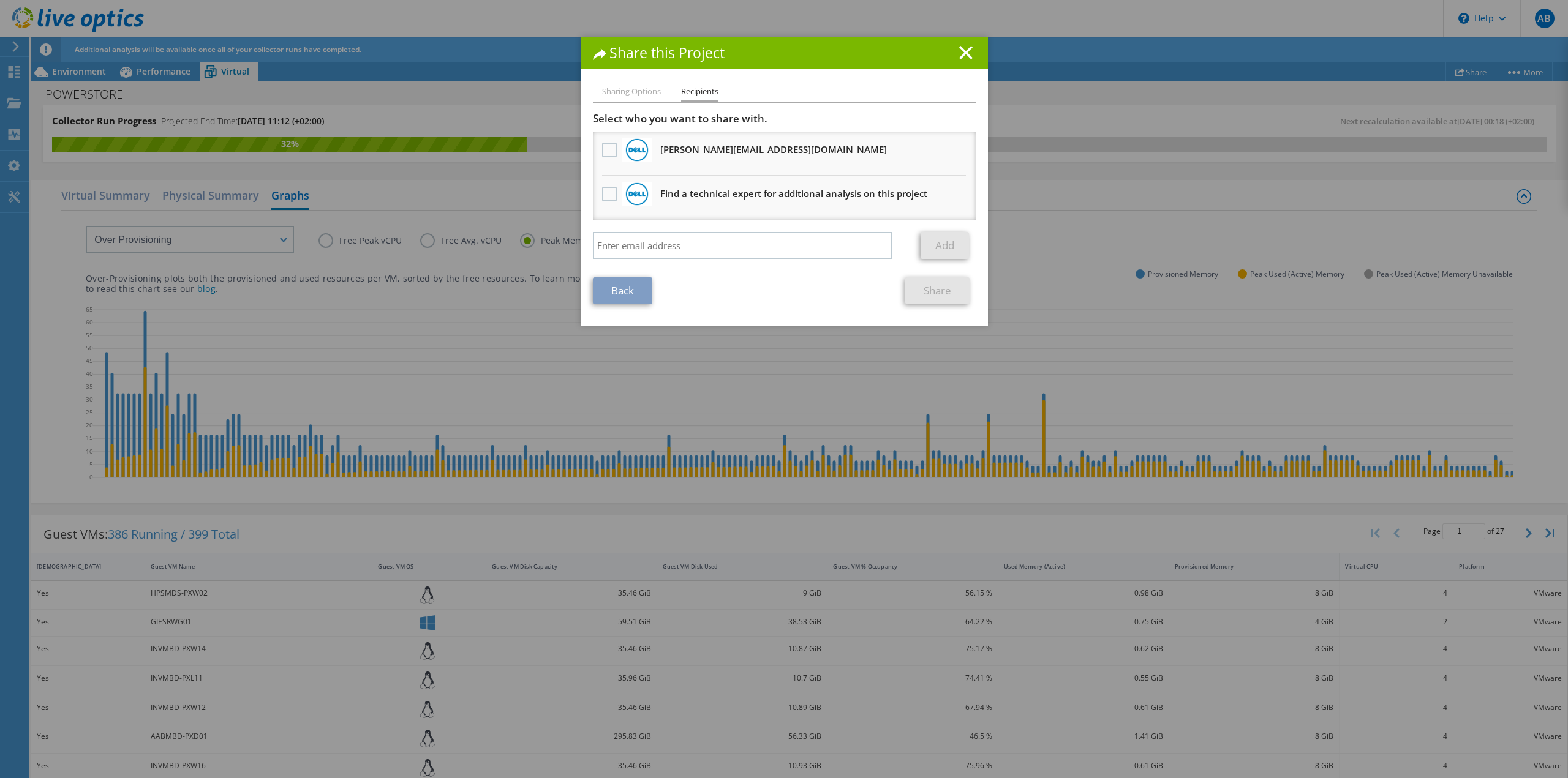
click at [620, 301] on link "Back" at bounding box center [622, 290] width 60 height 26
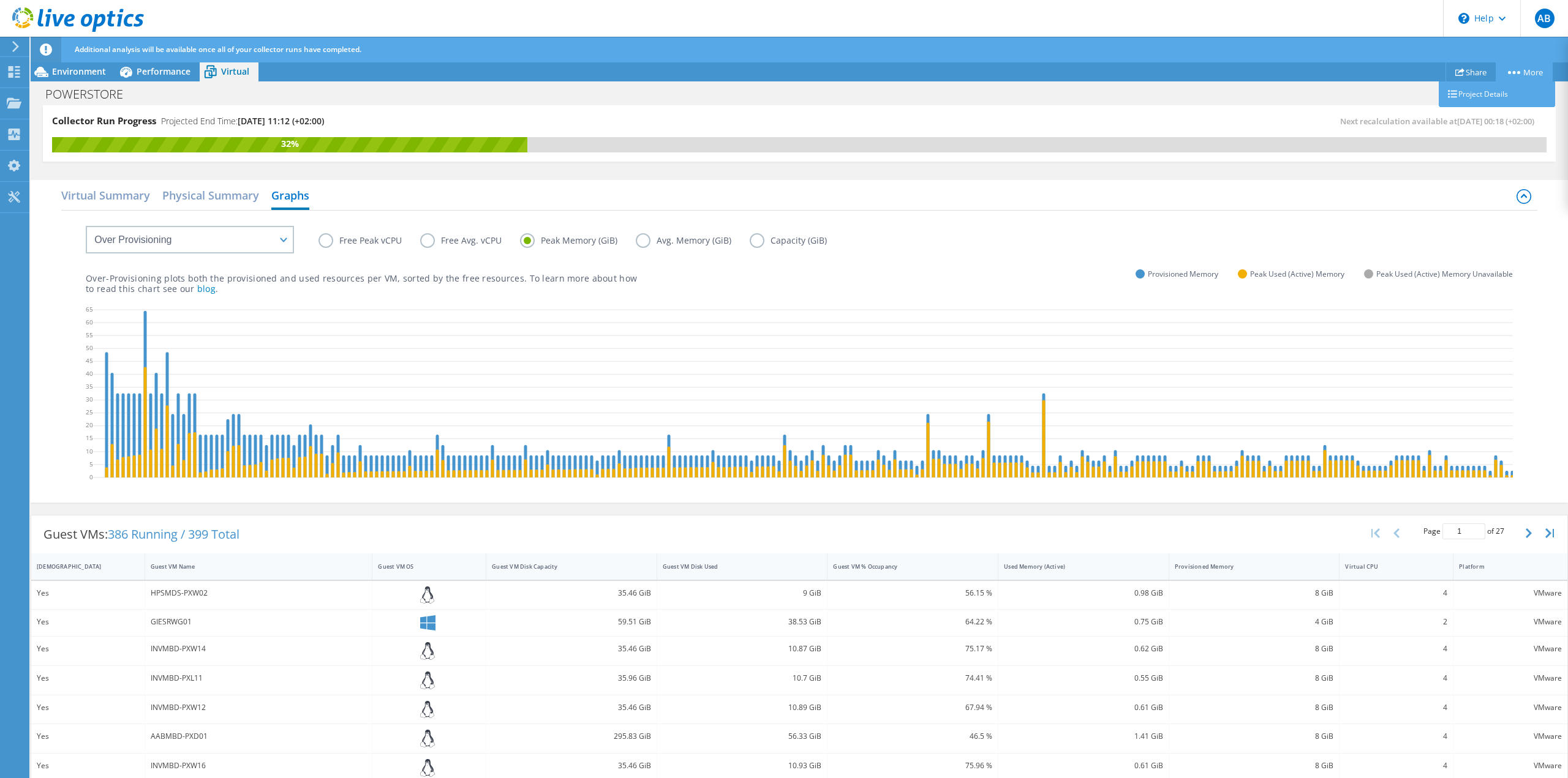
click at [1504, 69] on link "More" at bounding box center [1524, 72] width 57 height 19
click at [1531, 71] on link "More" at bounding box center [1524, 72] width 57 height 19
click at [1039, 107] on div "Collector Run Progress Projected End Time: 09/18/2025, 11:12 (+02:00) Next reca…" at bounding box center [800, 132] width 1513 height 56
click at [49, 70] on div "Dashboard" at bounding box center [57, 72] width 58 height 30
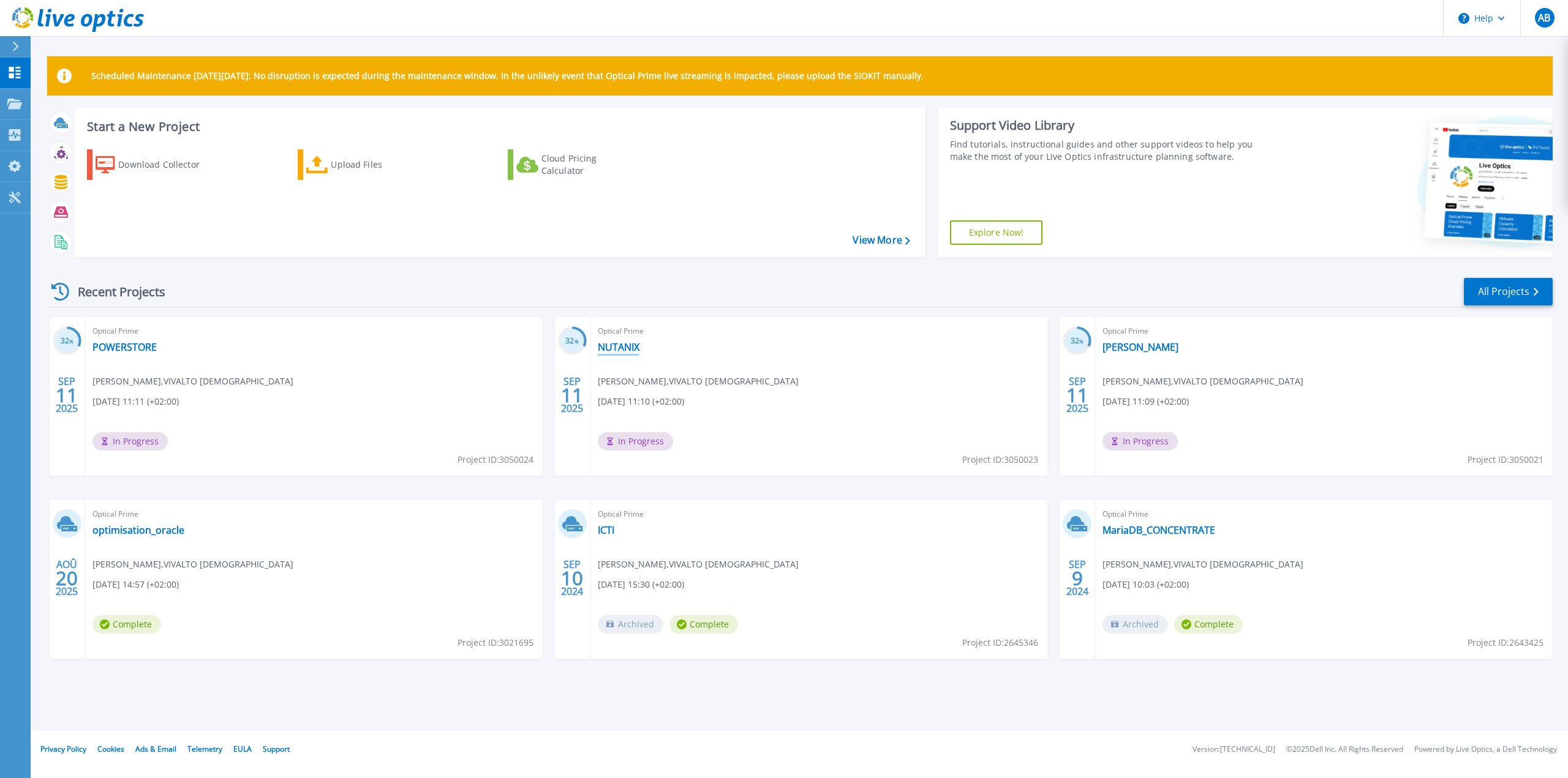
click at [625, 342] on link "NUTANIX" at bounding box center [618, 347] width 41 height 12
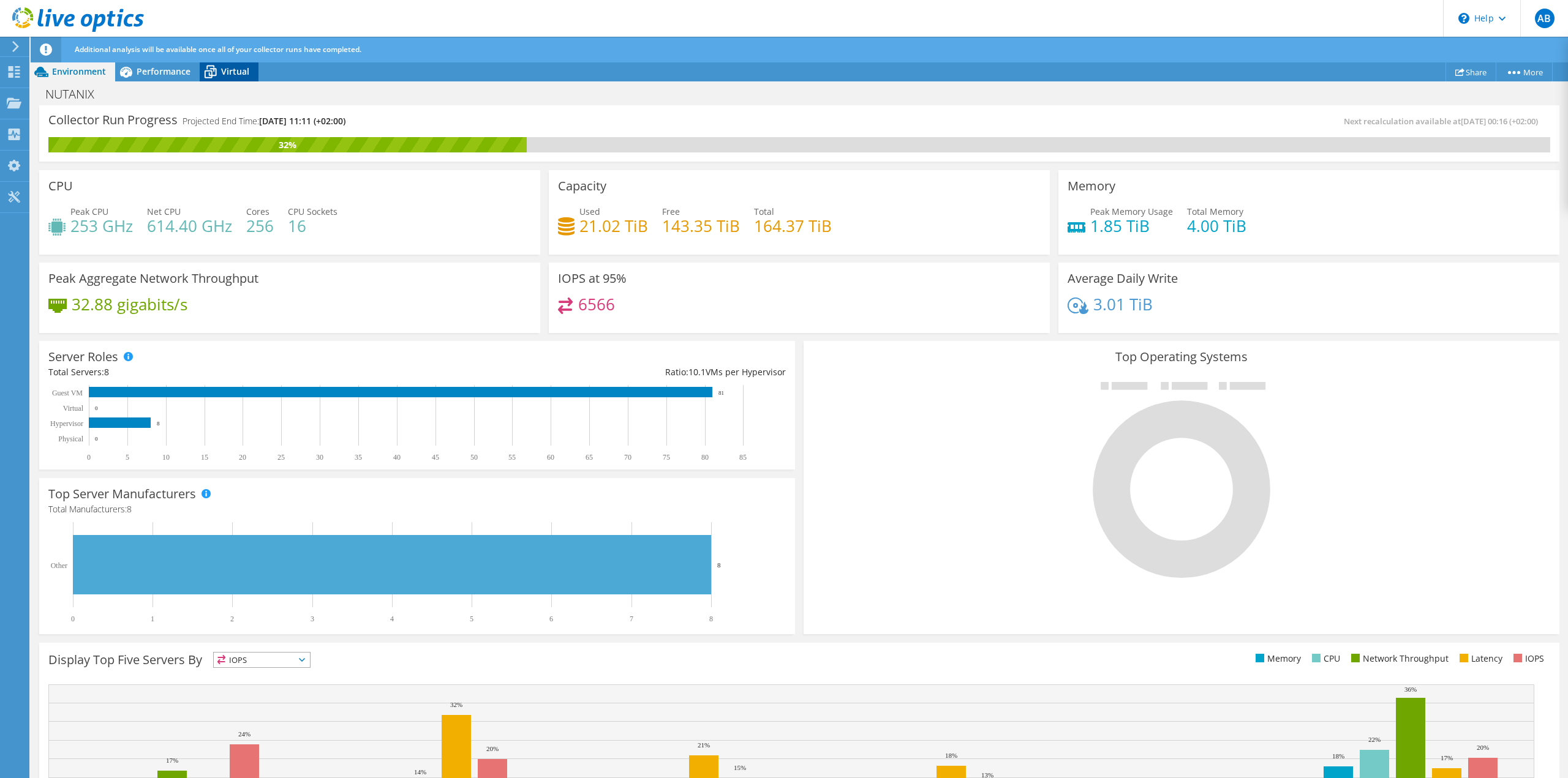
click at [234, 74] on span "Virtual" at bounding box center [235, 72] width 28 height 12
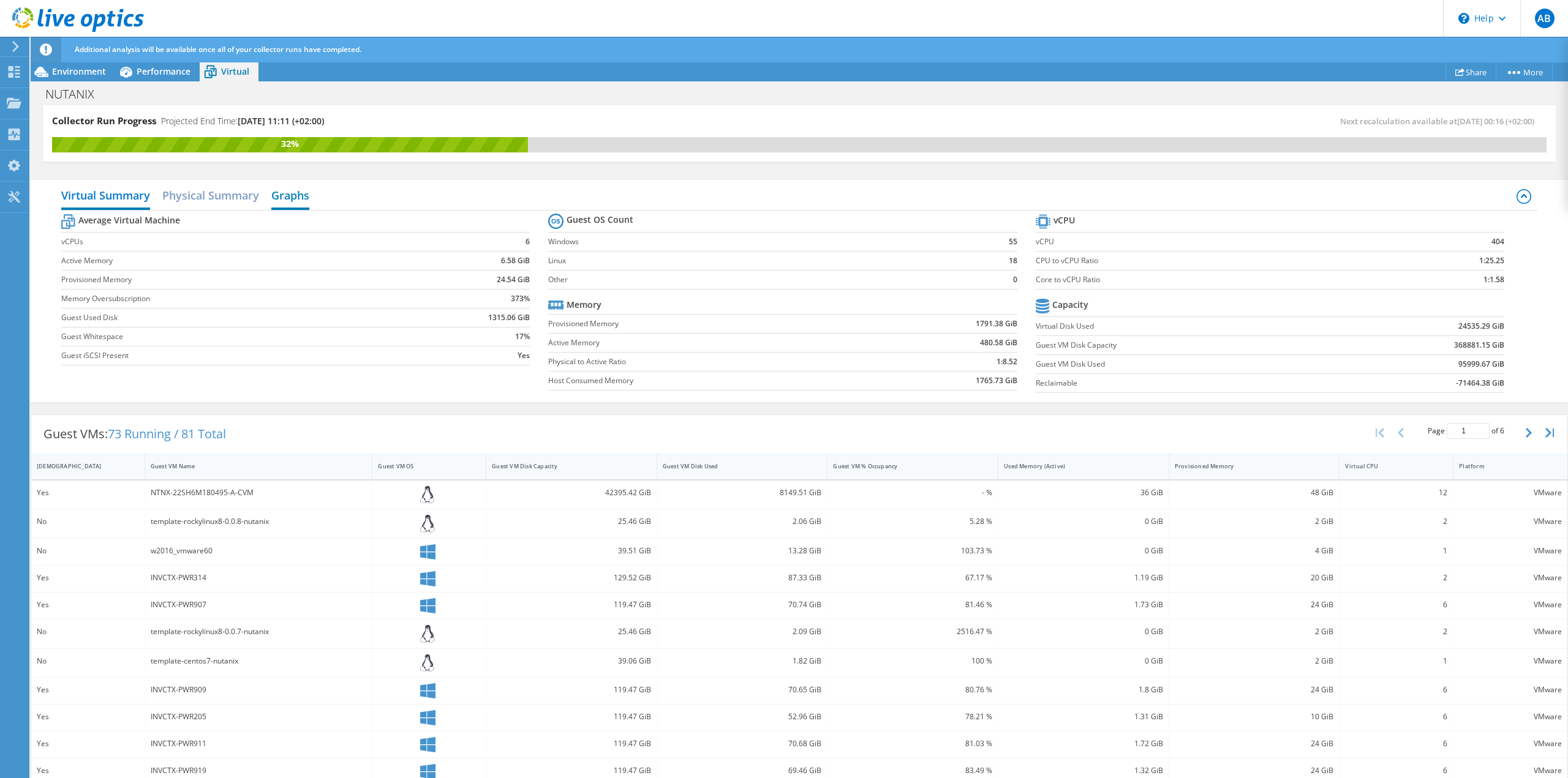
click at [292, 197] on h2 "Graphs" at bounding box center [290, 196] width 38 height 26
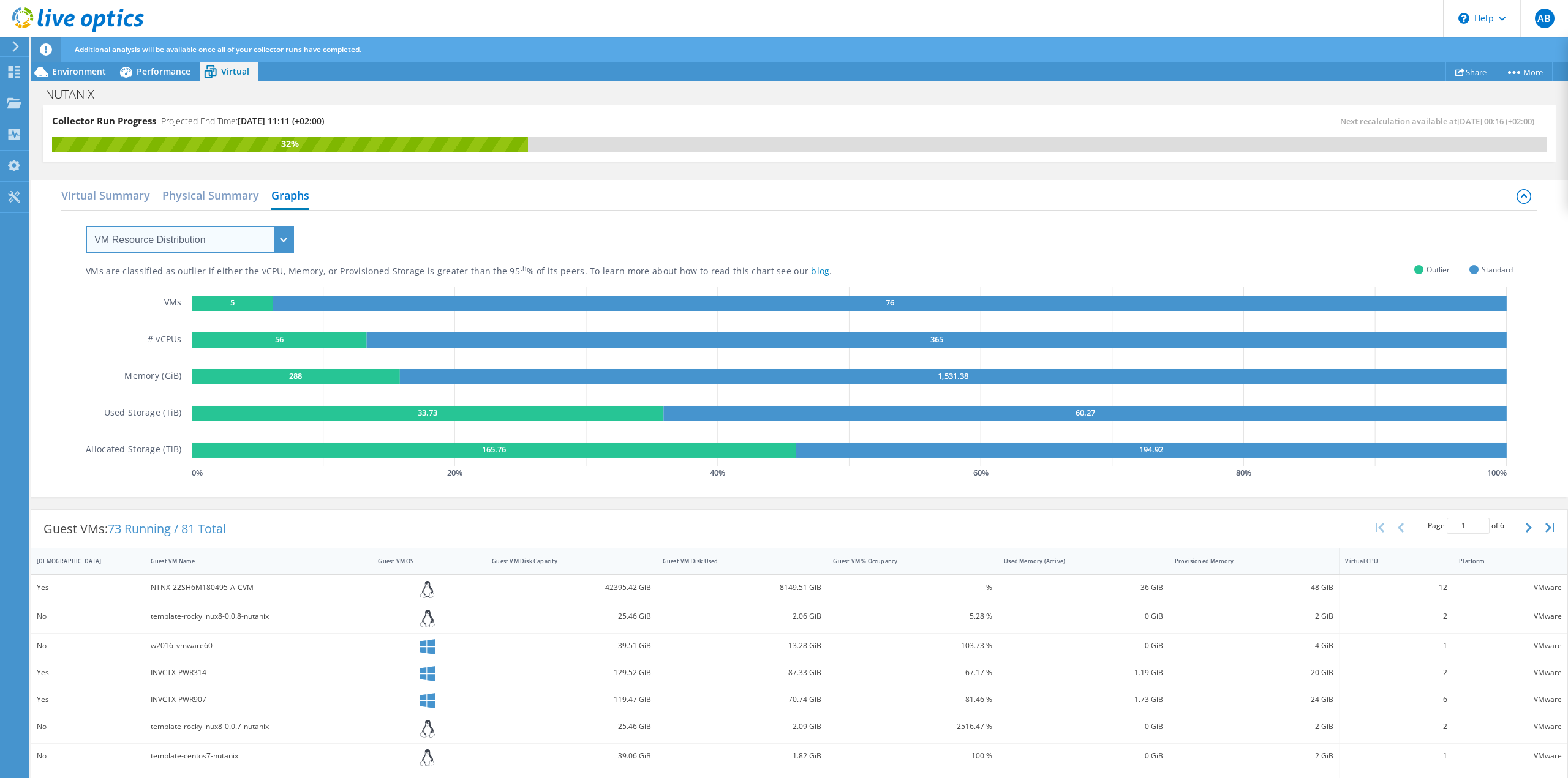
click at [240, 237] on select "VM Resource Distribution Provisioning Contrast Over Provisioning" at bounding box center [189, 239] width 208 height 27
select select "Over Provisioning"
click at [85, 226] on select "VM Resource Distribution Provisioning Contrast Over Provisioning" at bounding box center [189, 239] width 208 height 27
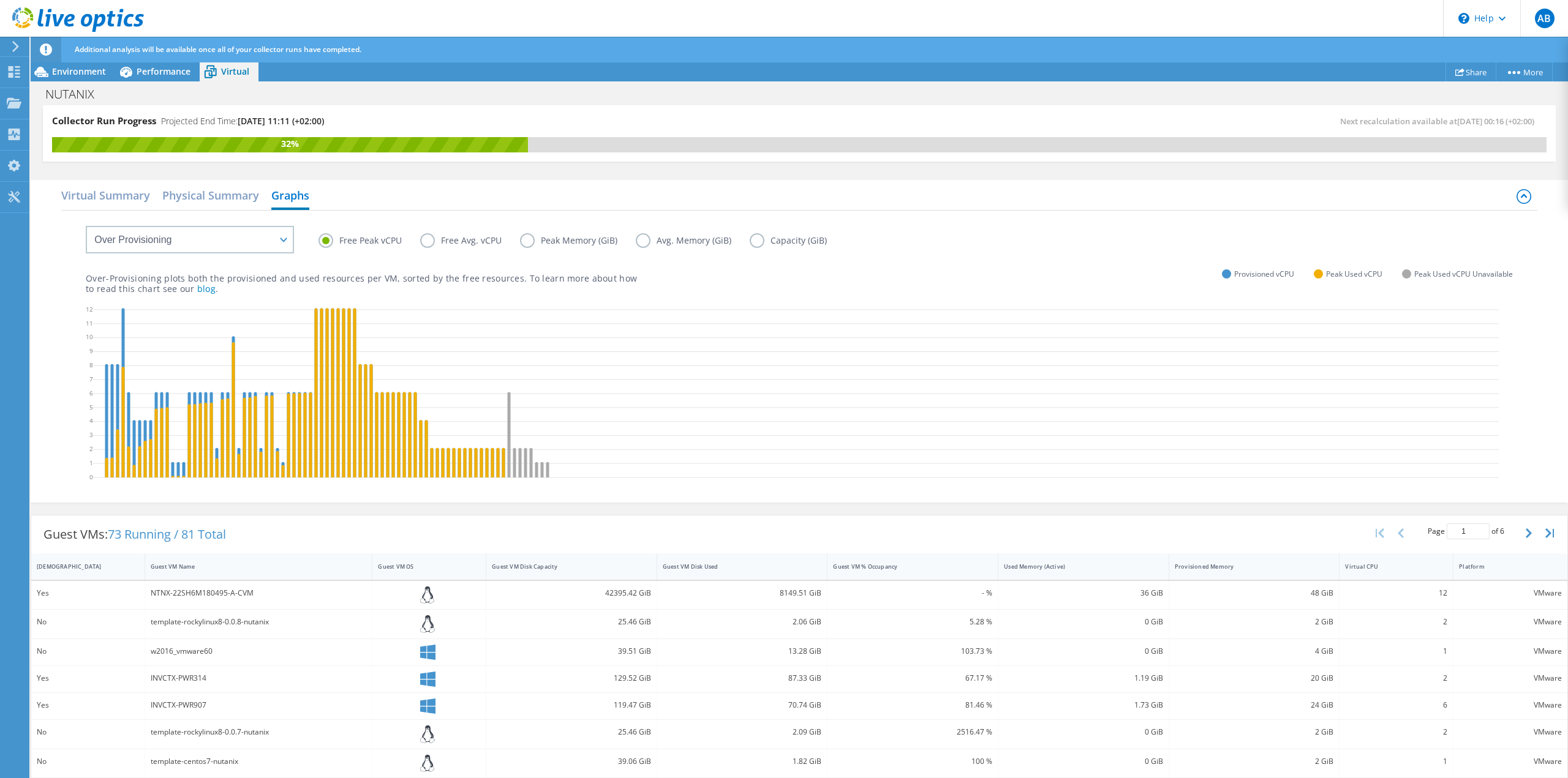
click at [524, 240] on label "Peak Memory (GiB)" at bounding box center [578, 240] width 116 height 15
click at [0, 0] on input "Peak Memory (GiB)" at bounding box center [0, 0] width 0 height 0
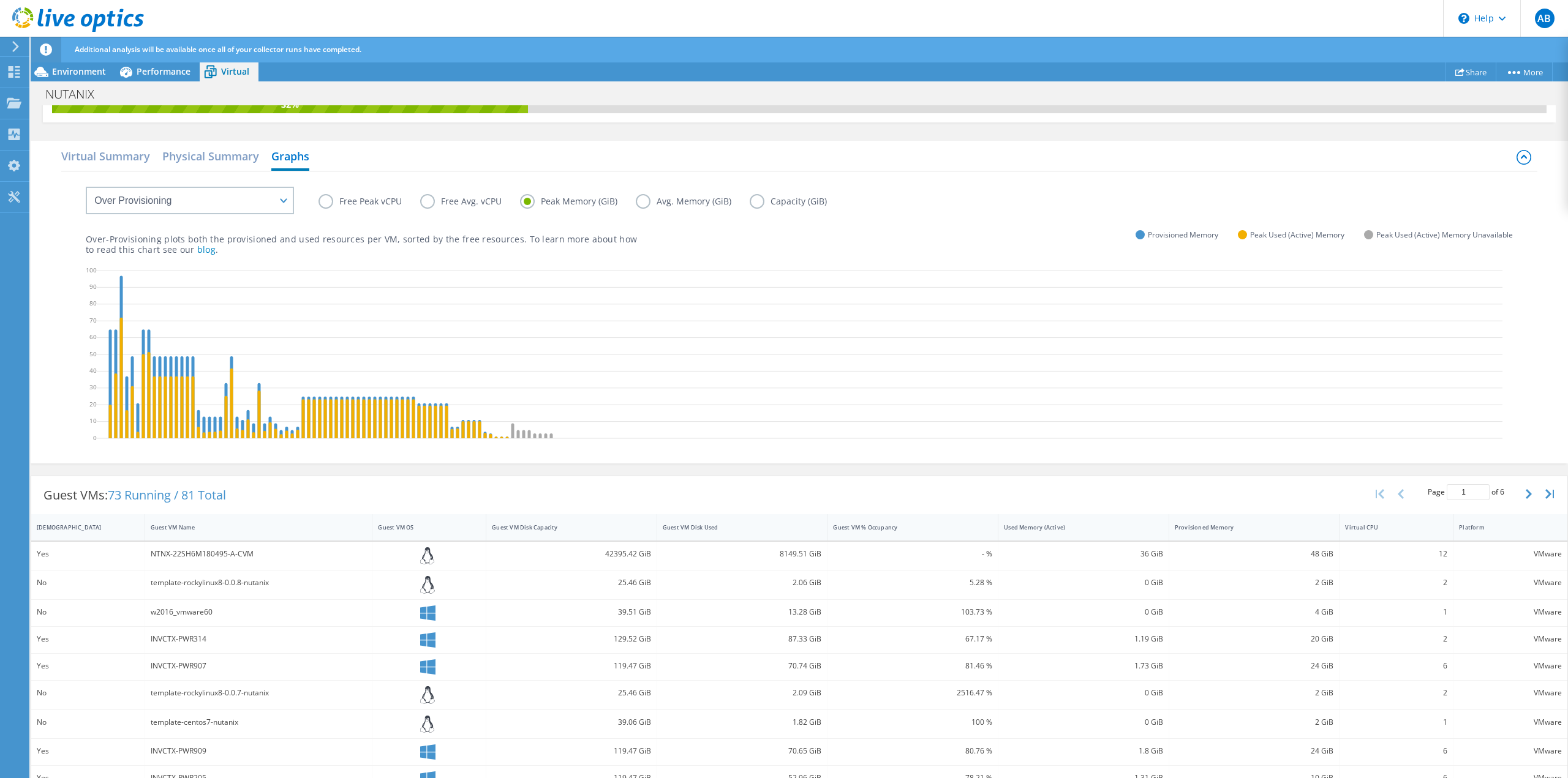
scroll to position [23, 0]
click at [643, 202] on label "Avg. Memory (GiB)" at bounding box center [693, 201] width 114 height 15
click at [0, 0] on input "Avg. Memory (GiB)" at bounding box center [0, 0] width 0 height 0
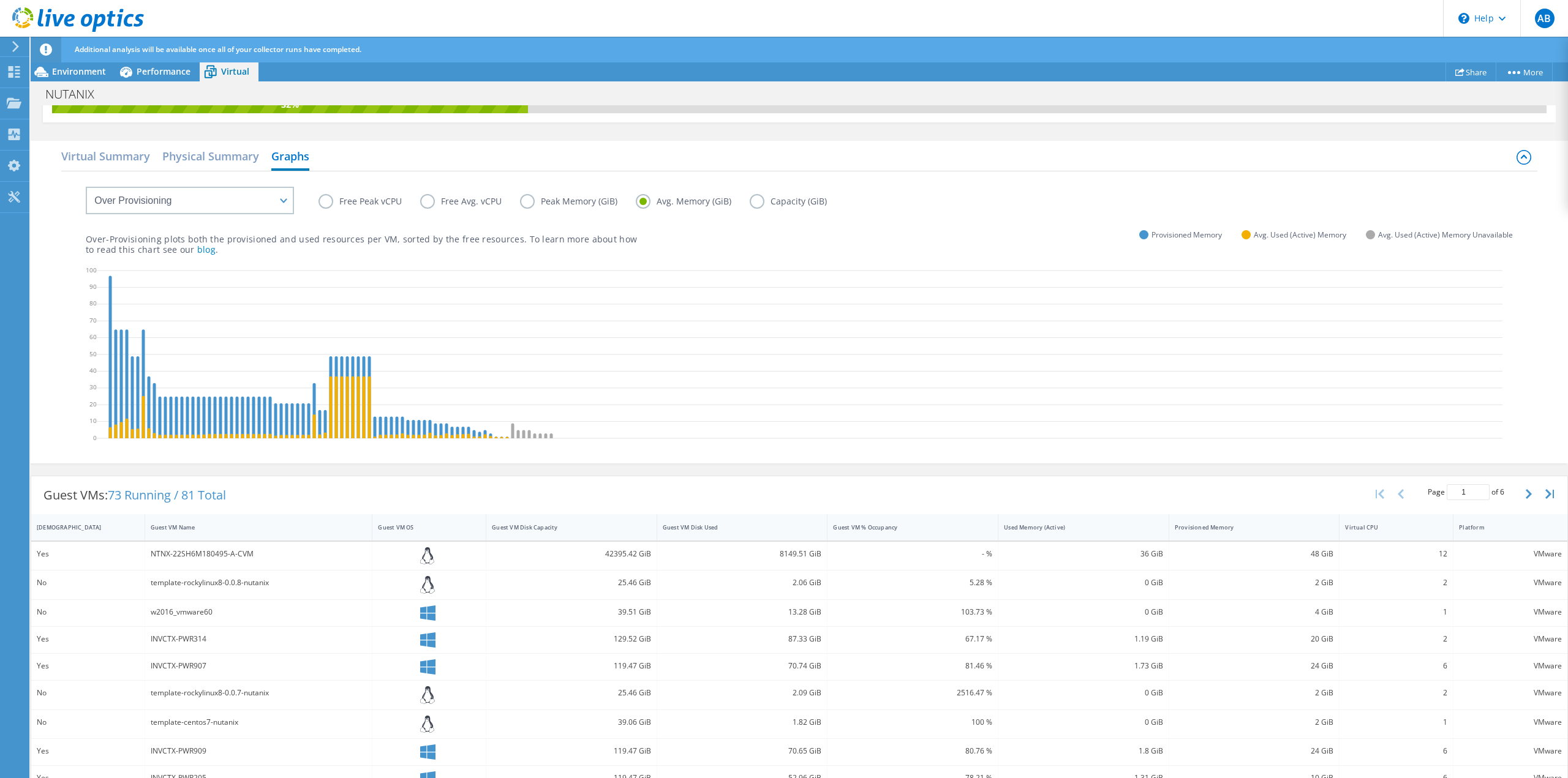
click at [757, 205] on label "Capacity (GiB)" at bounding box center [797, 201] width 95 height 15
click at [0, 0] on input "Capacity (GiB)" at bounding box center [0, 0] width 0 height 0
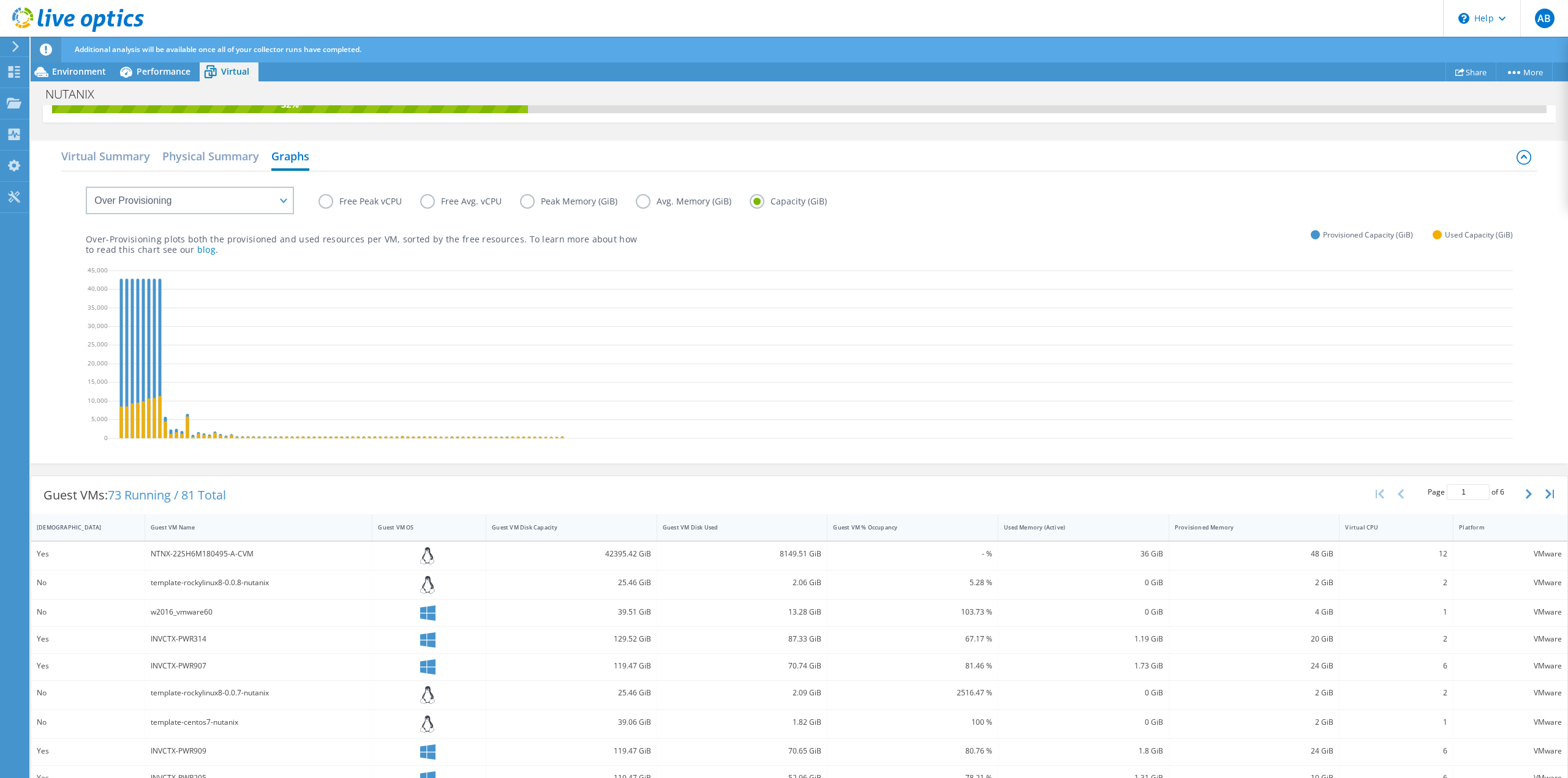
click at [329, 200] on label "Free Peak vCPU" at bounding box center [370, 201] width 102 height 15
click at [0, 0] on input "Free Peak vCPU" at bounding box center [0, 0] width 0 height 0
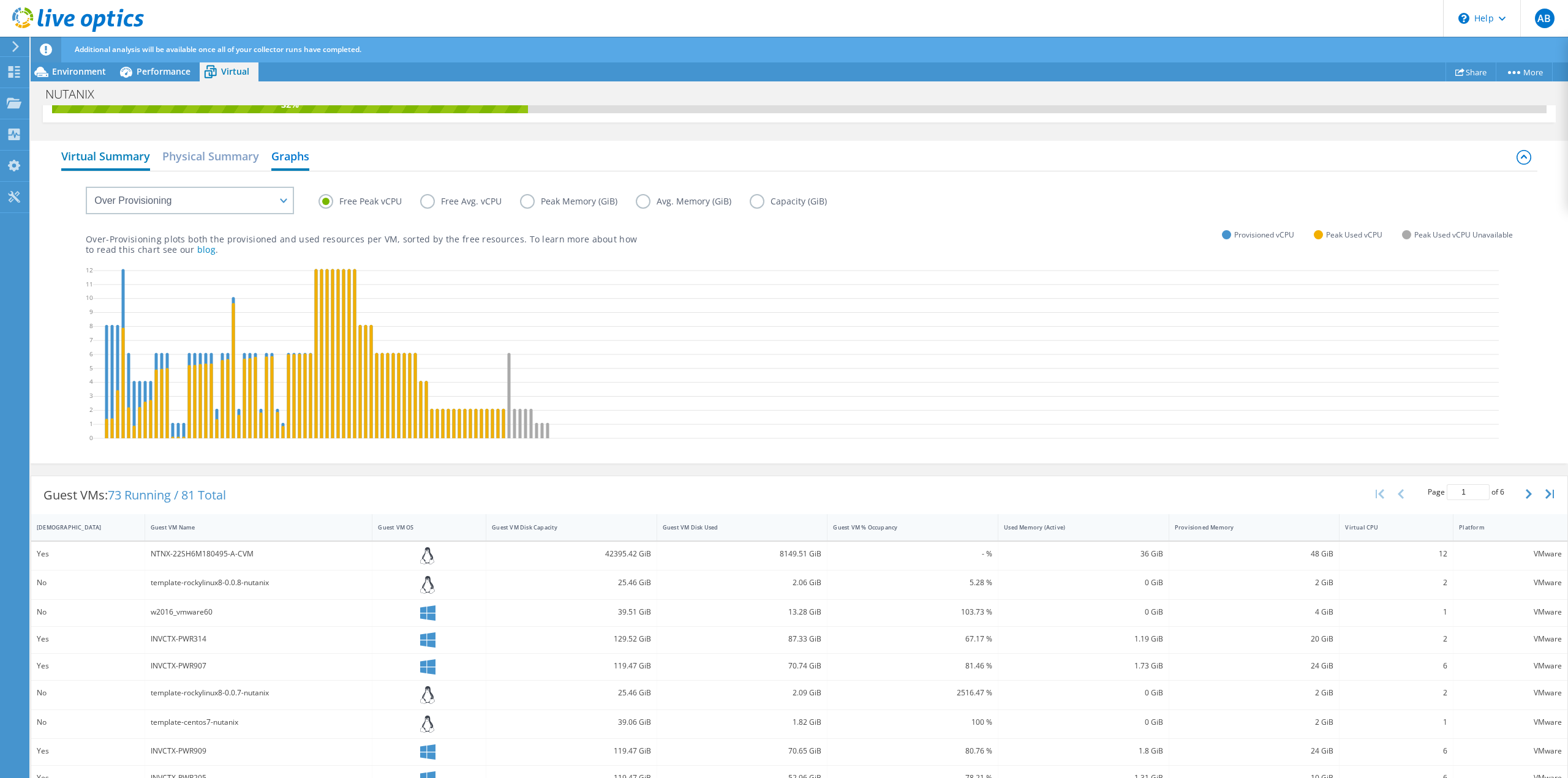
click at [90, 154] on h2 "Virtual Summary" at bounding box center [105, 157] width 89 height 26
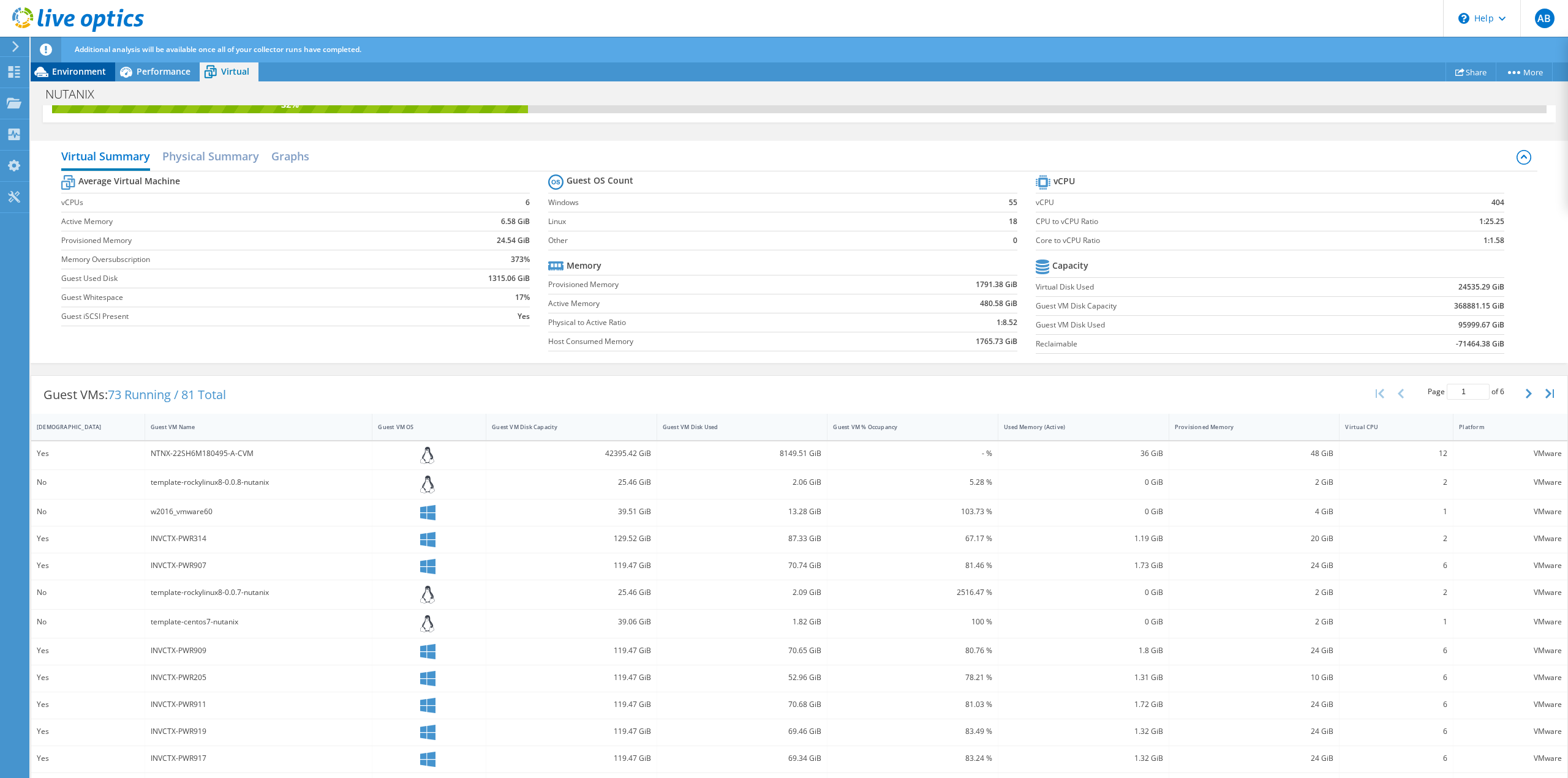
click at [71, 73] on span "Environment" at bounding box center [78, 72] width 54 height 12
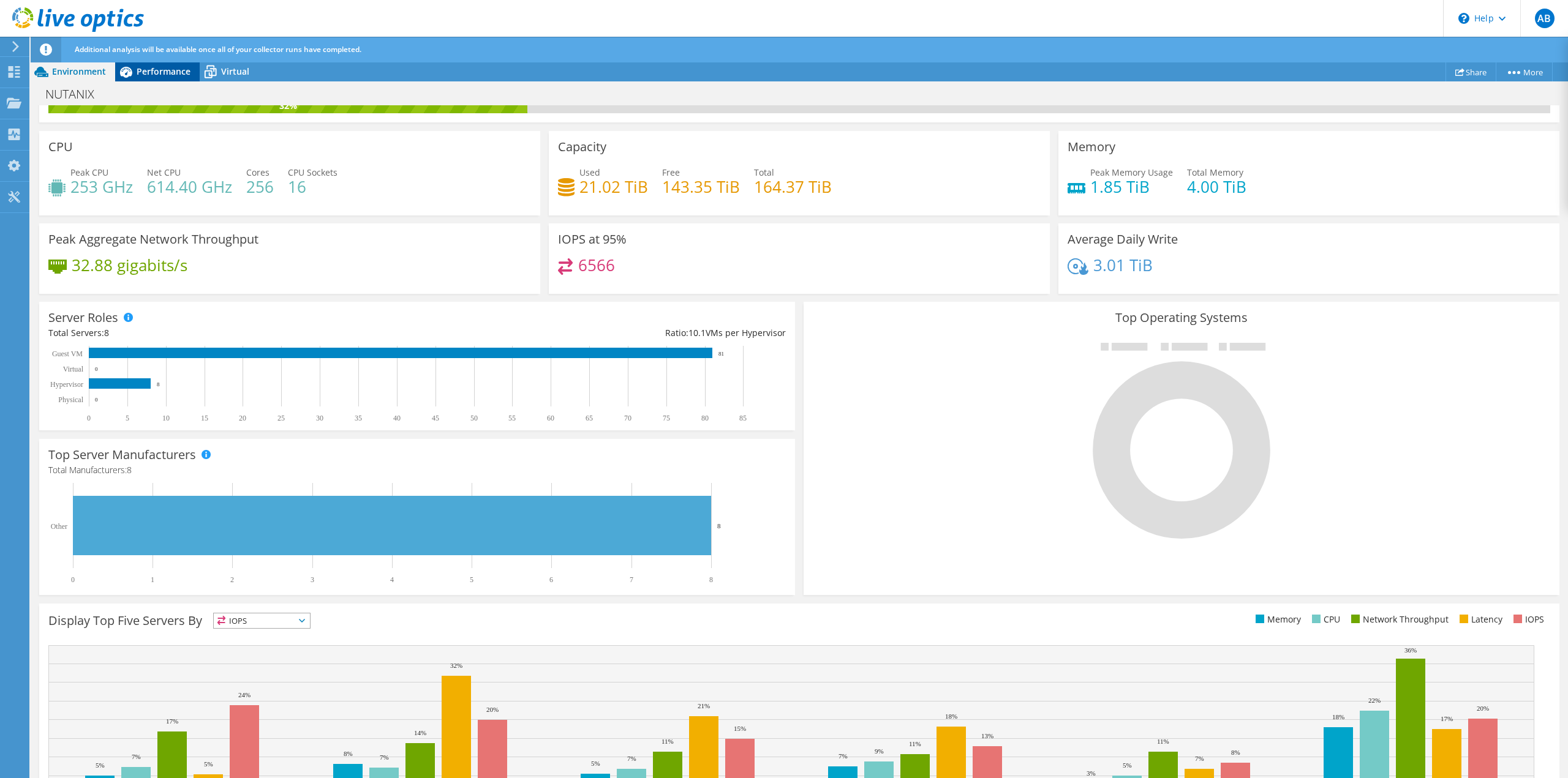
click at [154, 71] on span "Performance" at bounding box center [163, 72] width 54 height 12
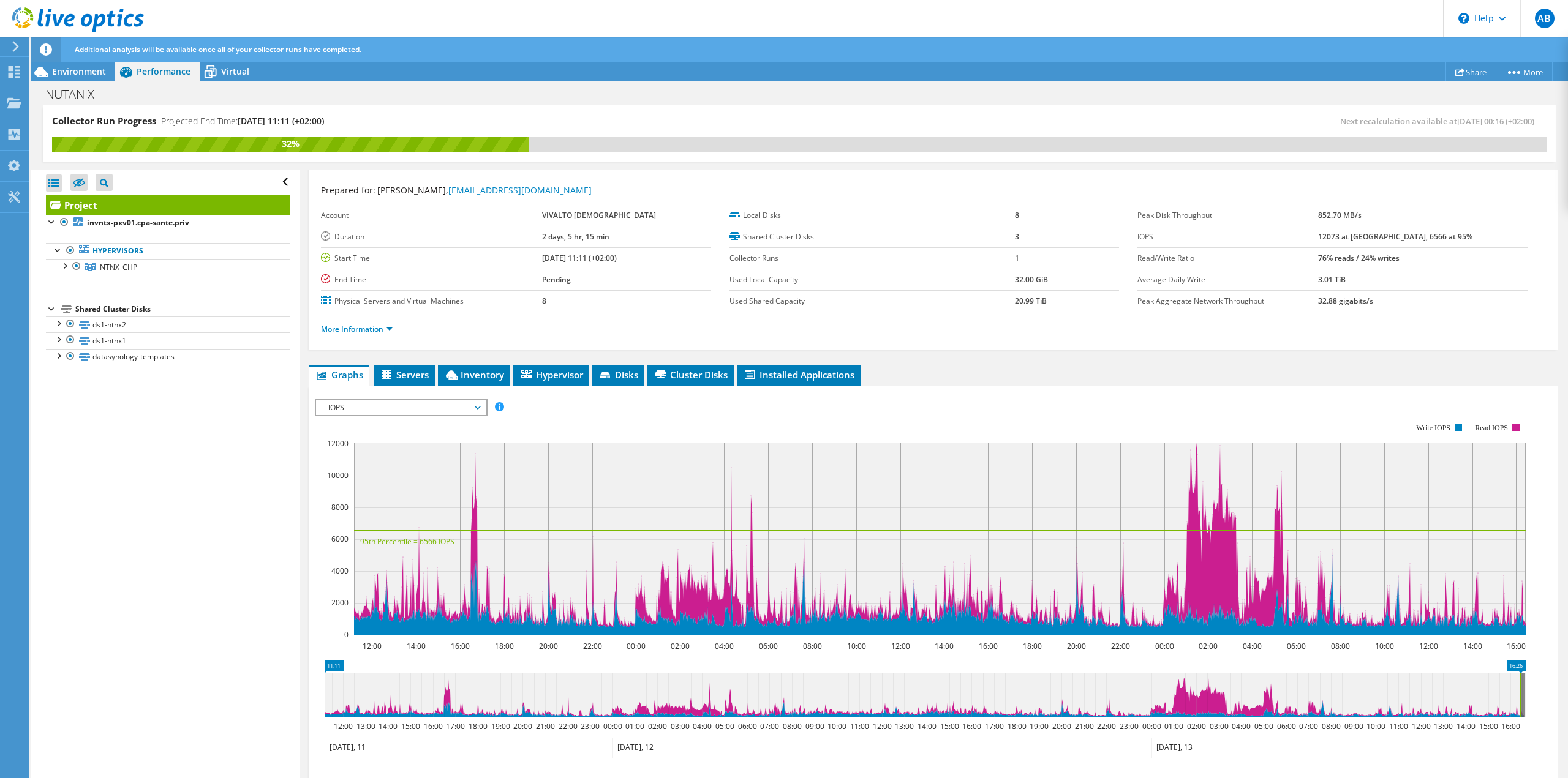
scroll to position [0, 0]
click at [70, 16] on use at bounding box center [78, 19] width 131 height 25
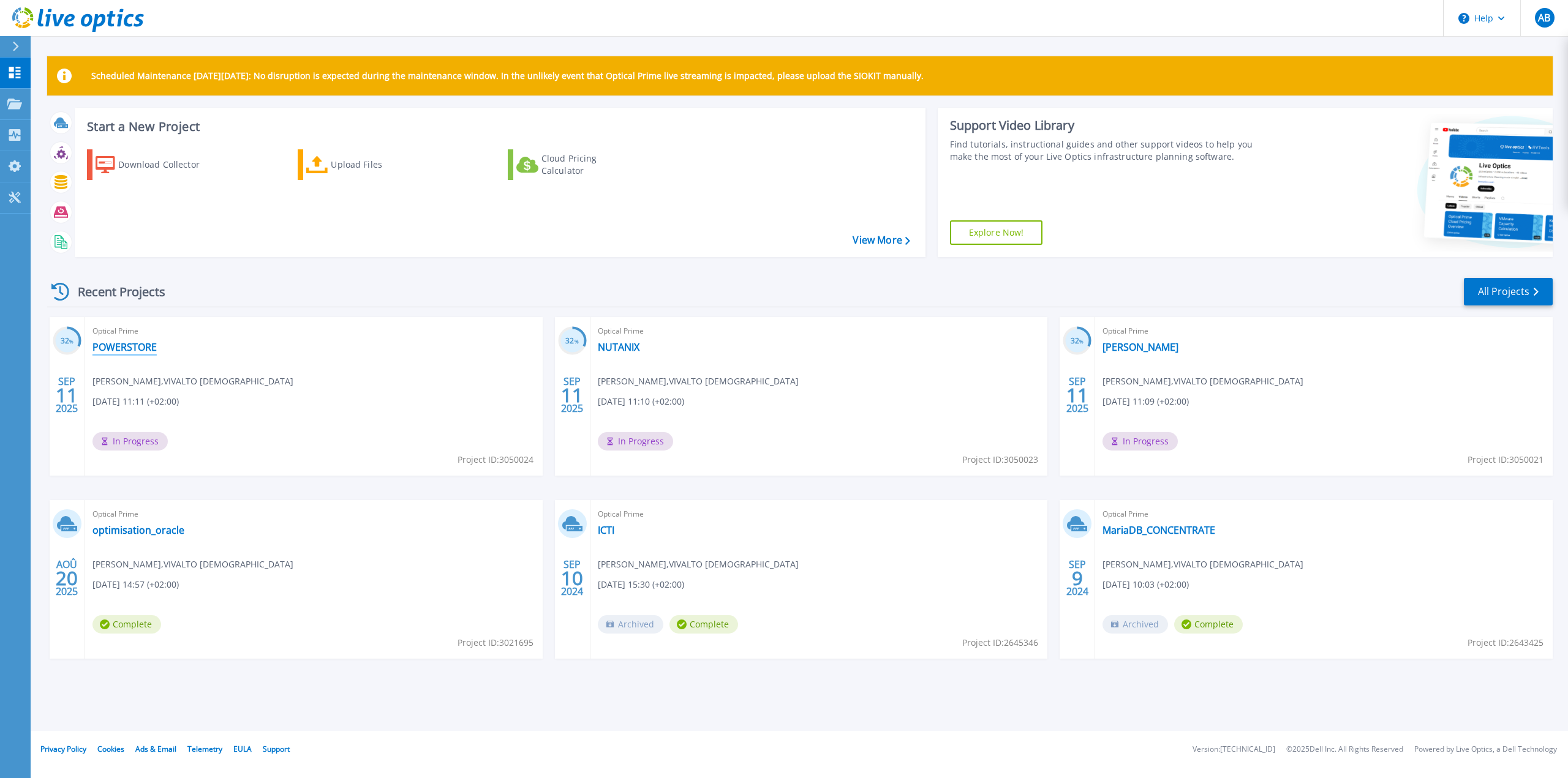
click at [131, 347] on link "POWERSTORE" at bounding box center [125, 347] width 65 height 12
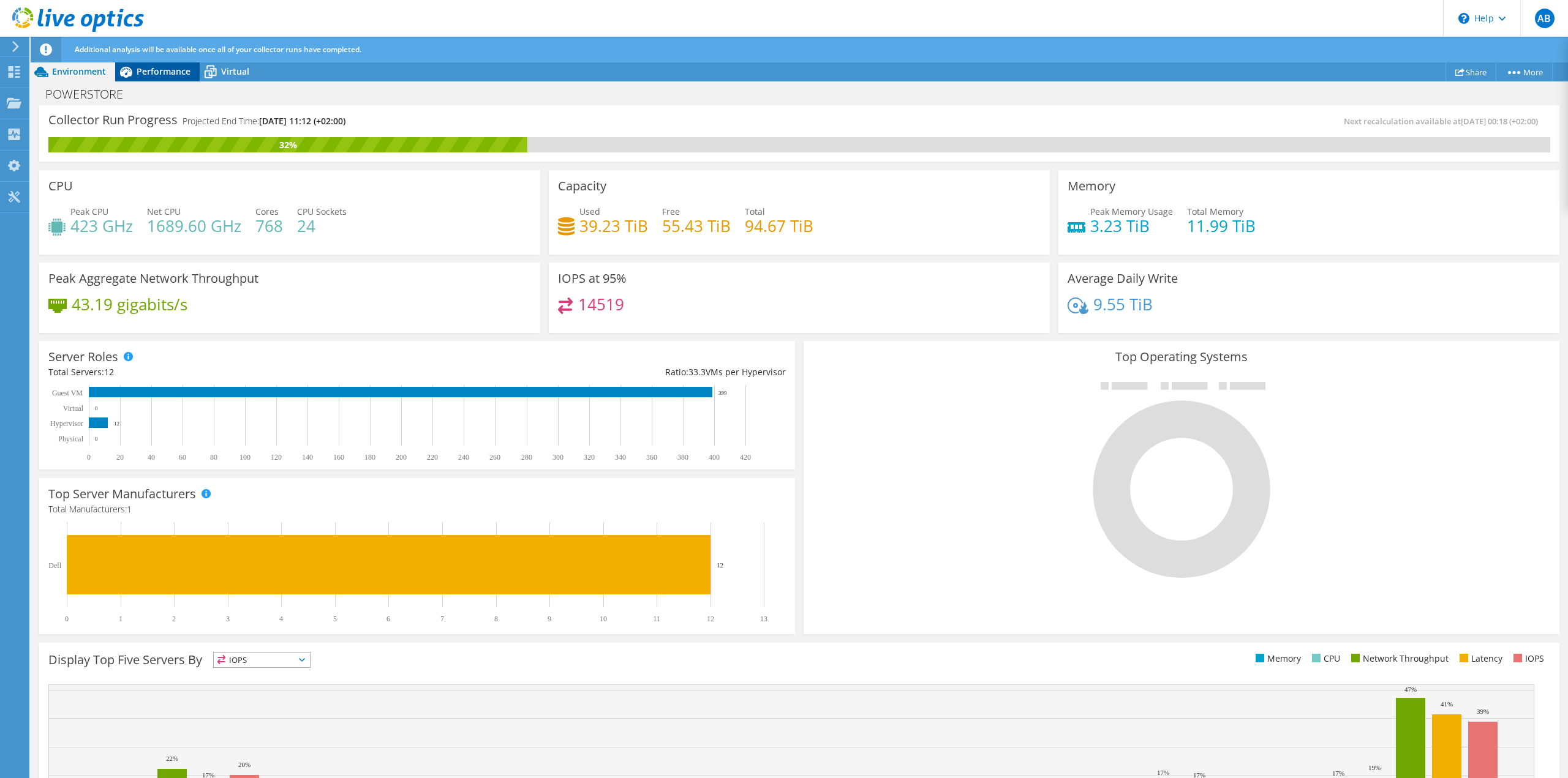
click at [160, 77] on div "Performance" at bounding box center [157, 72] width 84 height 20
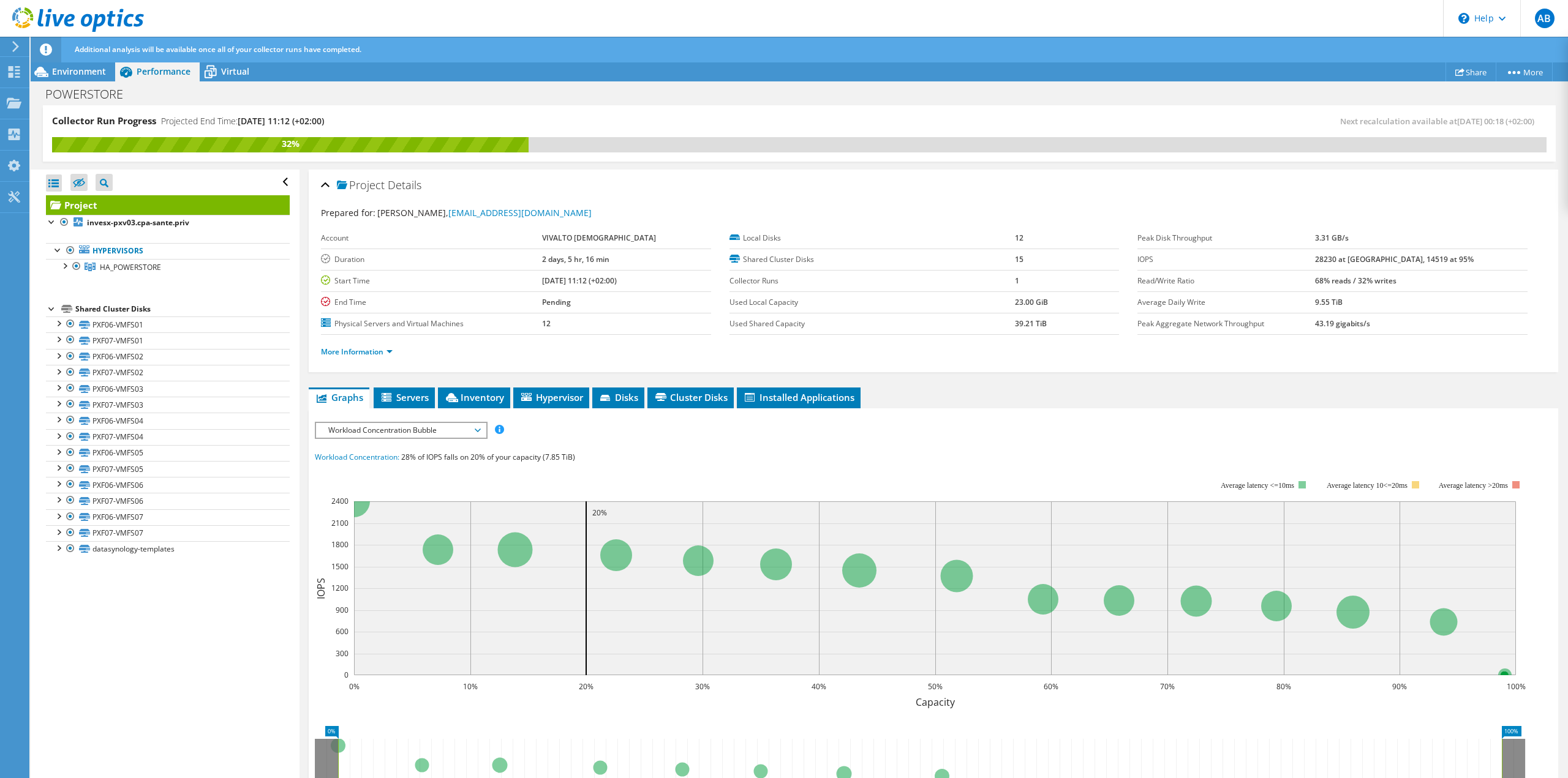
click at [1355, 260] on b "28230 at [GEOGRAPHIC_DATA], 14519 at 95%" at bounding box center [1394, 259] width 159 height 11
click at [1243, 263] on label "IOPS" at bounding box center [1226, 259] width 178 height 12
click at [413, 425] on span "Workload Concentration Bubble" at bounding box center [400, 430] width 157 height 15
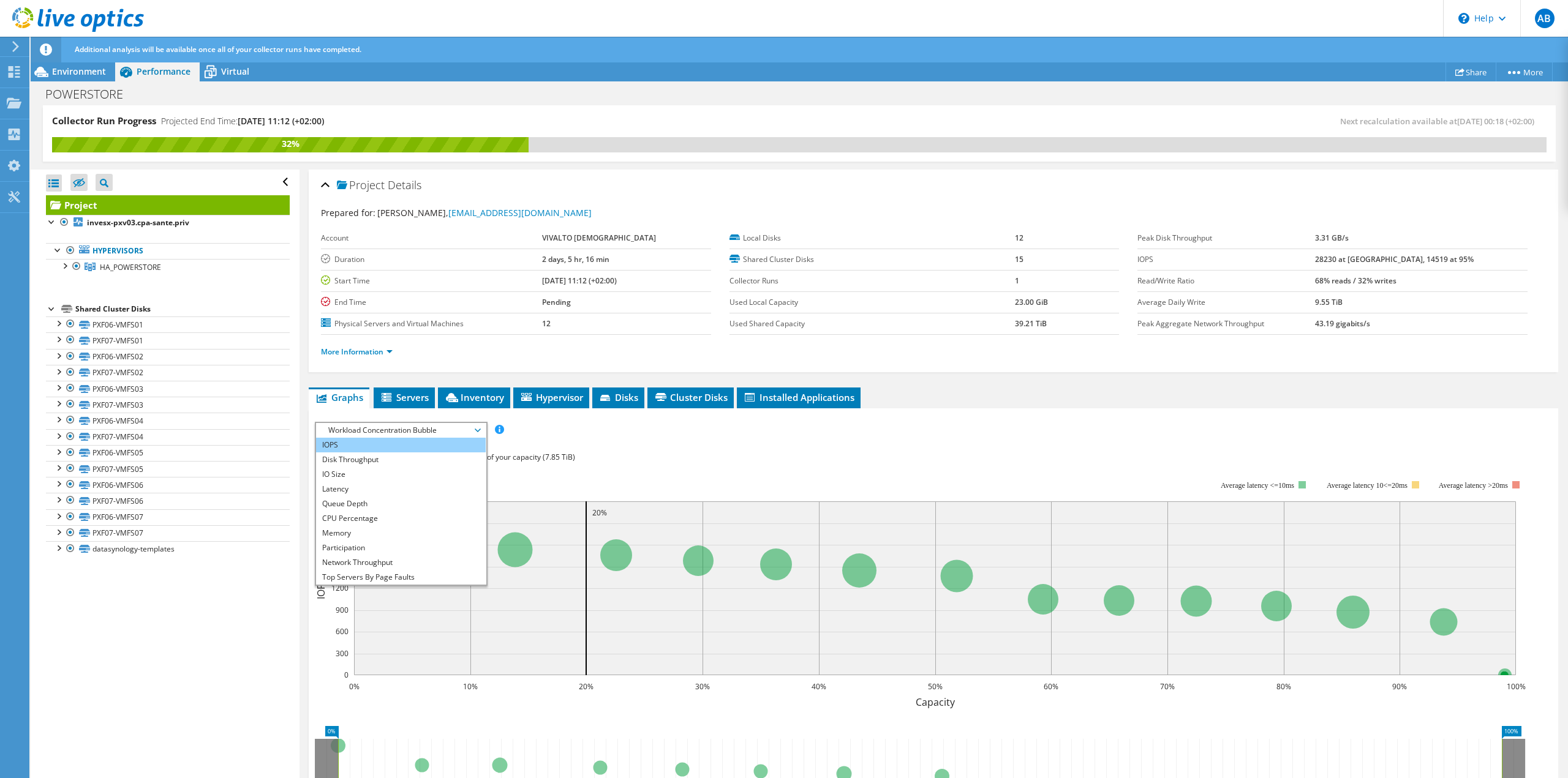
click at [387, 439] on li "IOPS" at bounding box center [400, 444] width 170 height 15
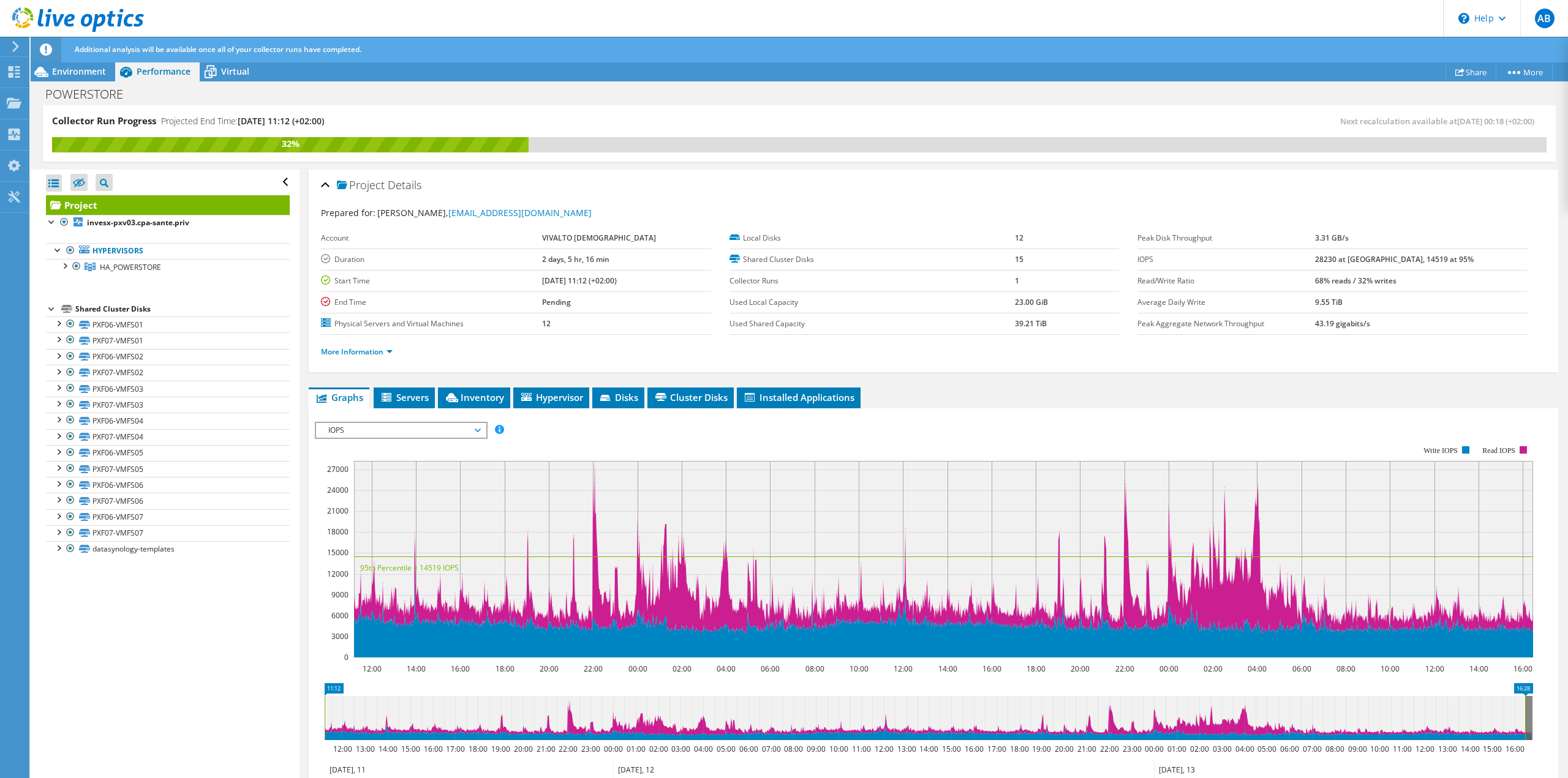
click at [387, 428] on span "IOPS" at bounding box center [400, 430] width 157 height 15
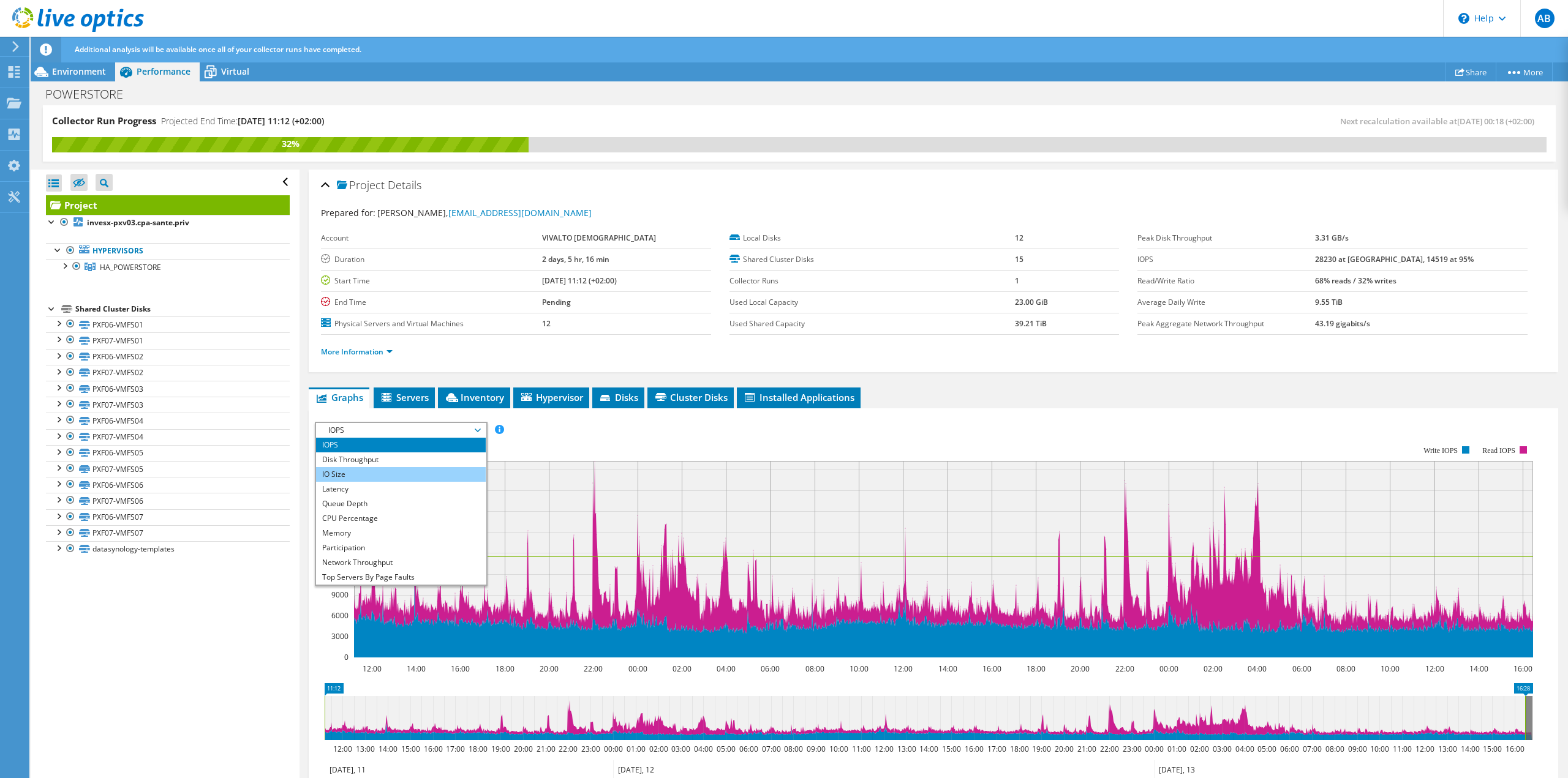
click at [377, 473] on li "IO Size" at bounding box center [400, 474] width 170 height 15
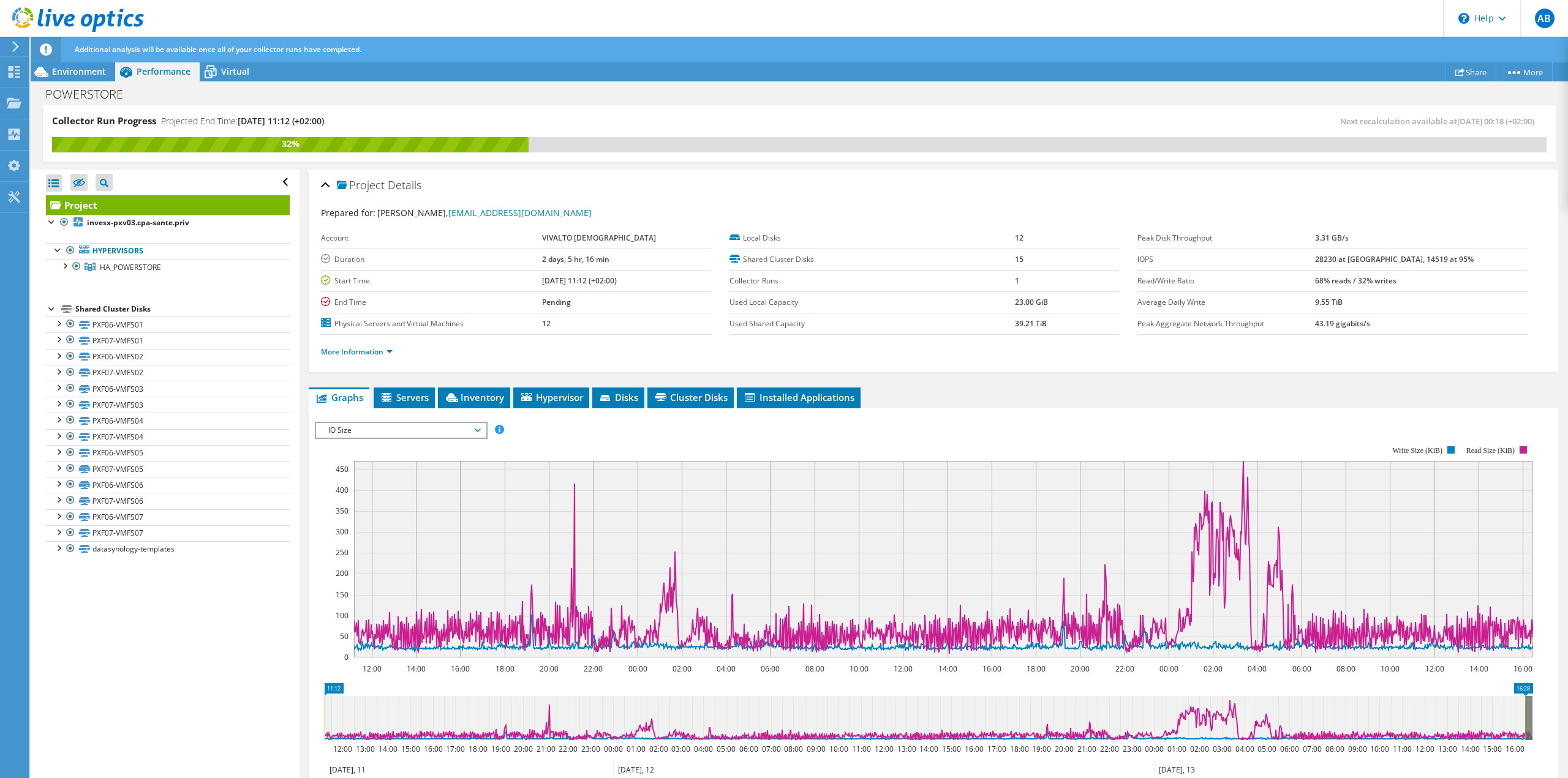
click at [391, 433] on span "IO Size" at bounding box center [400, 430] width 157 height 15
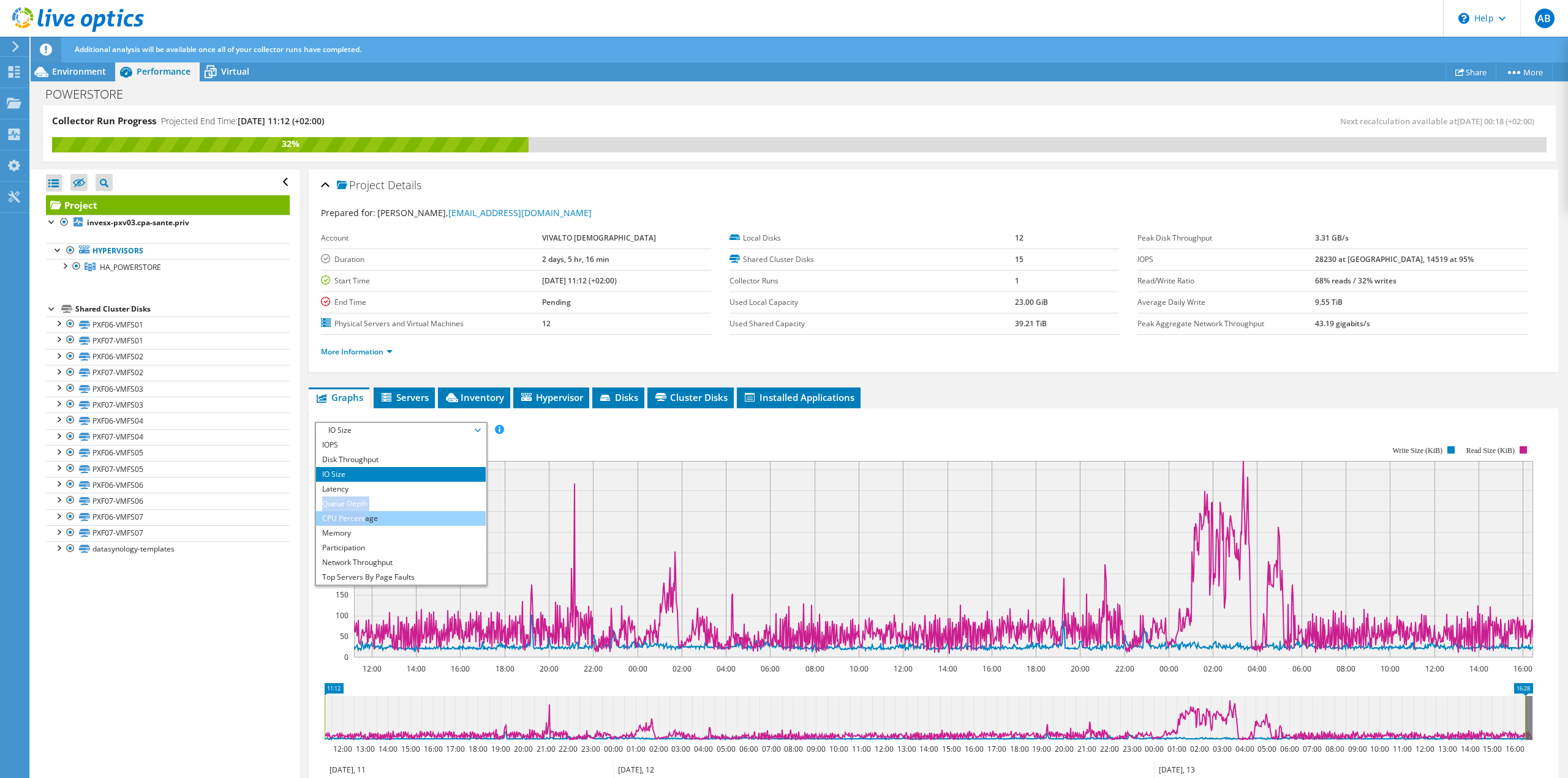
drag, startPoint x: 369, startPoint y: 488, endPoint x: 365, endPoint y: 515, distance: 27.3
click at [365, 515] on ul "IOPS Disk Throughput IO Size Latency Queue Depth CPU Percentage Memory Page Fau…" at bounding box center [400, 511] width 170 height 147
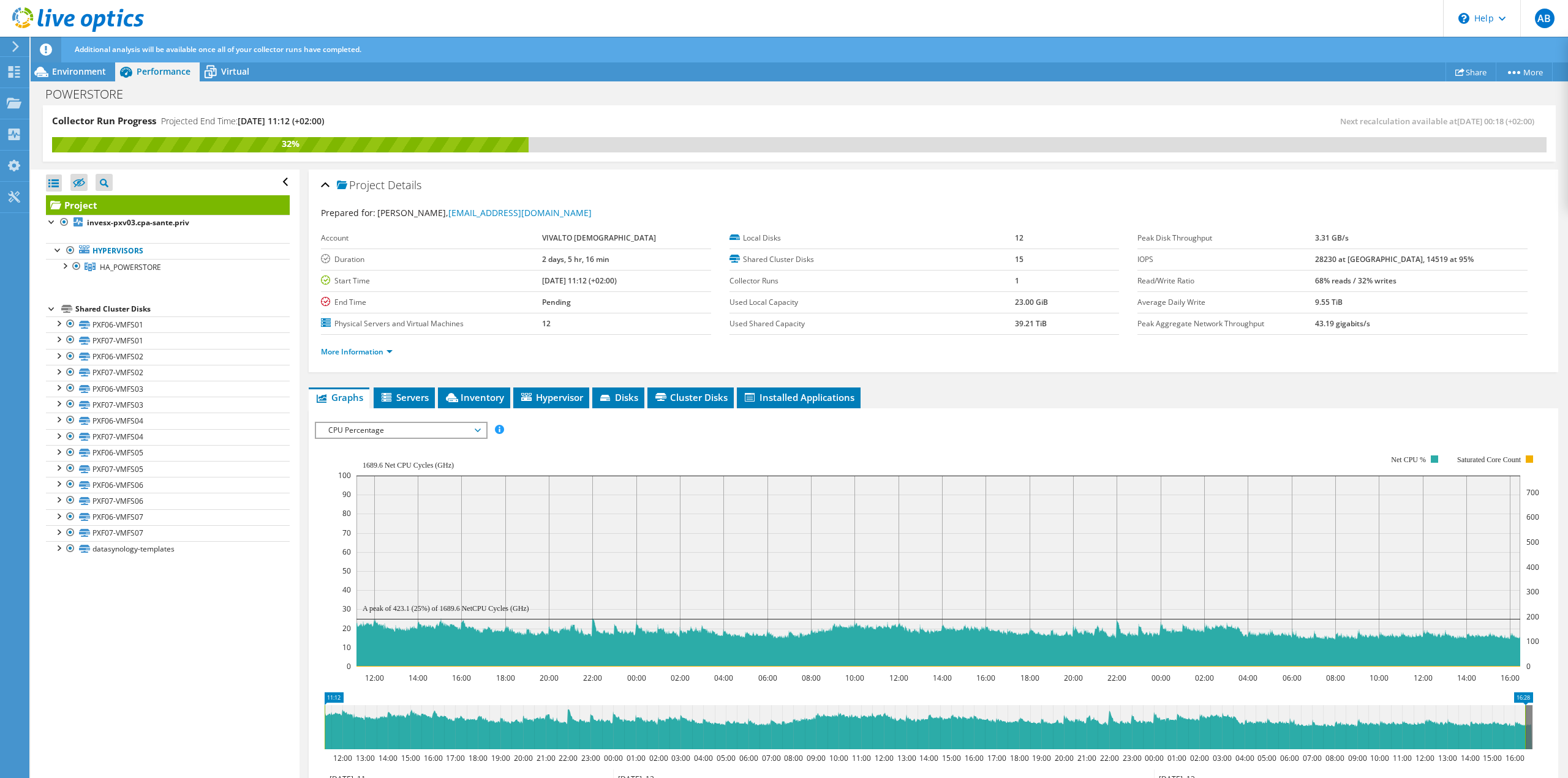
click at [376, 435] on span "CPU Percentage" at bounding box center [400, 430] width 157 height 15
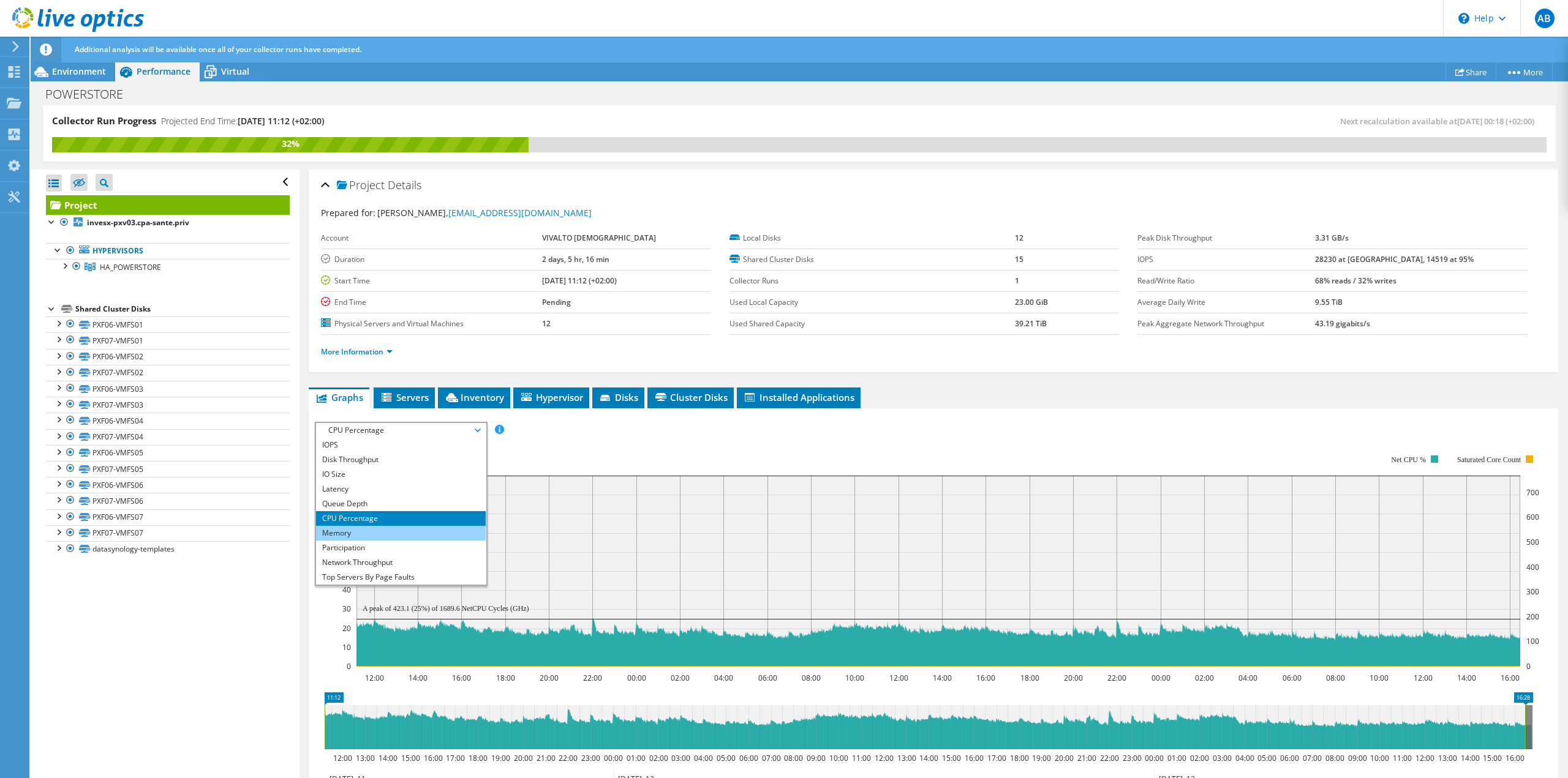
click at [377, 533] on li "Memory" at bounding box center [400, 533] width 170 height 15
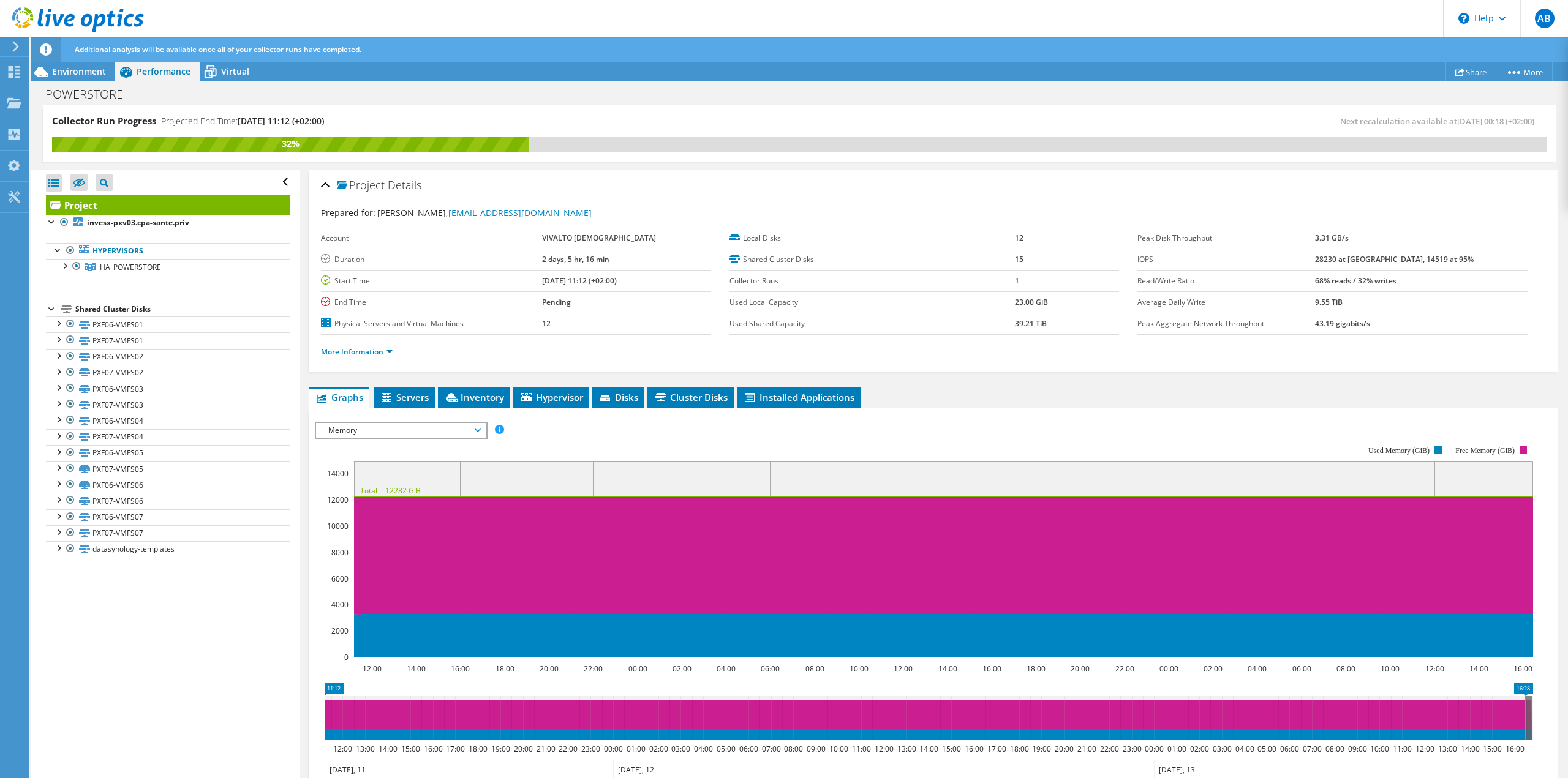
click at [379, 433] on span "Memory" at bounding box center [400, 430] width 157 height 15
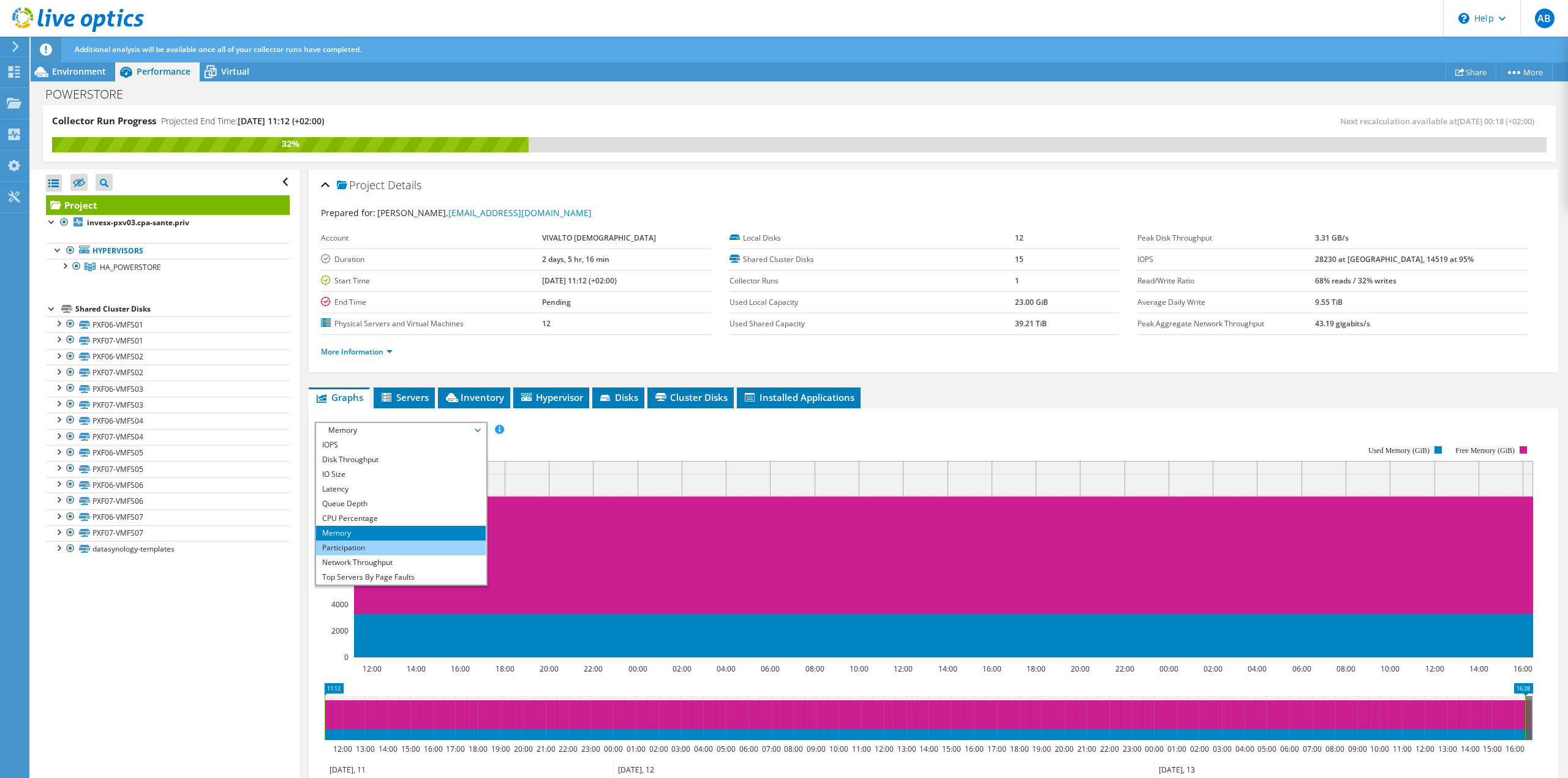
click at [376, 545] on li "Participation" at bounding box center [400, 547] width 170 height 15
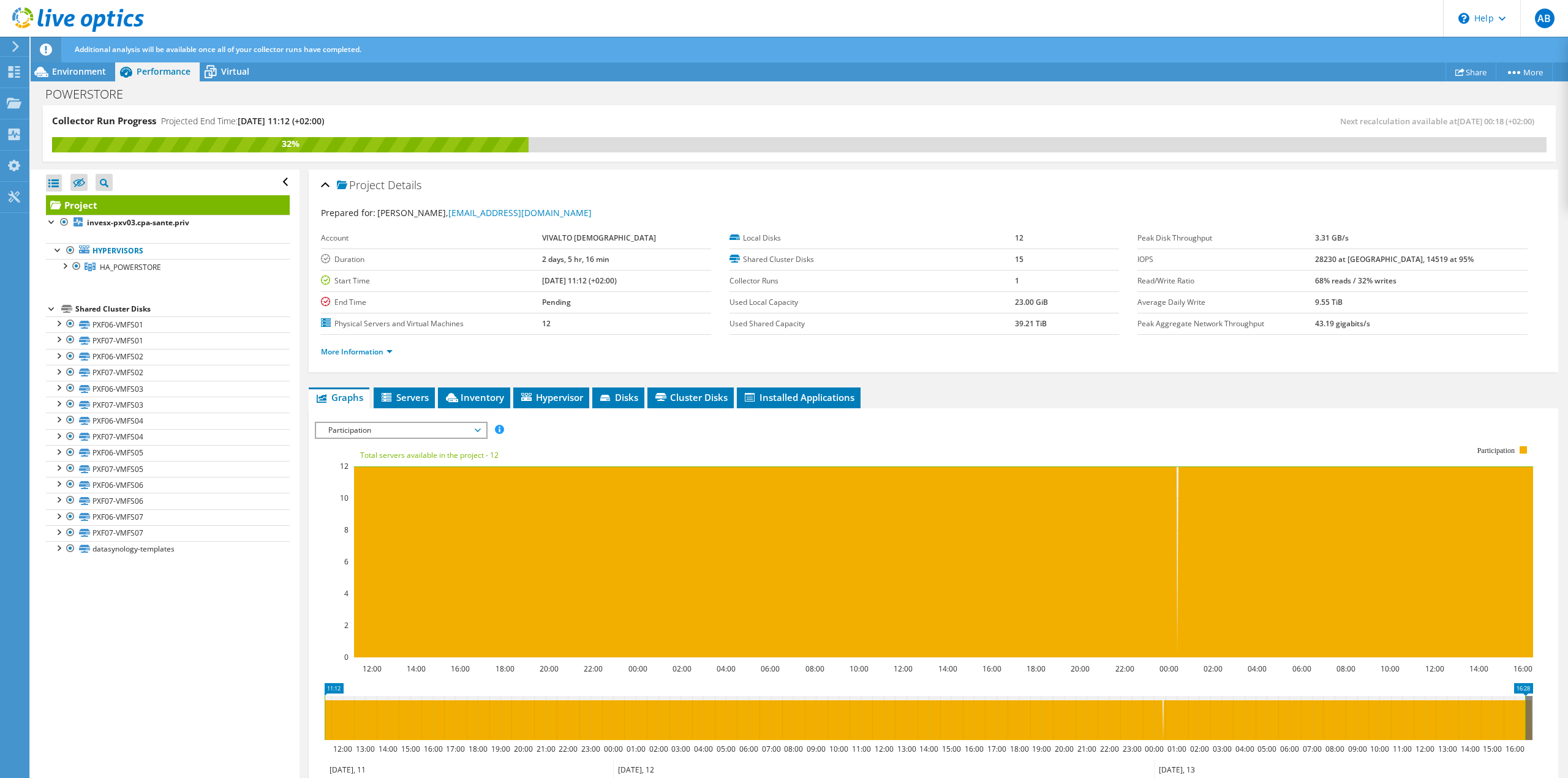
click at [383, 431] on span "Participation" at bounding box center [400, 430] width 157 height 15
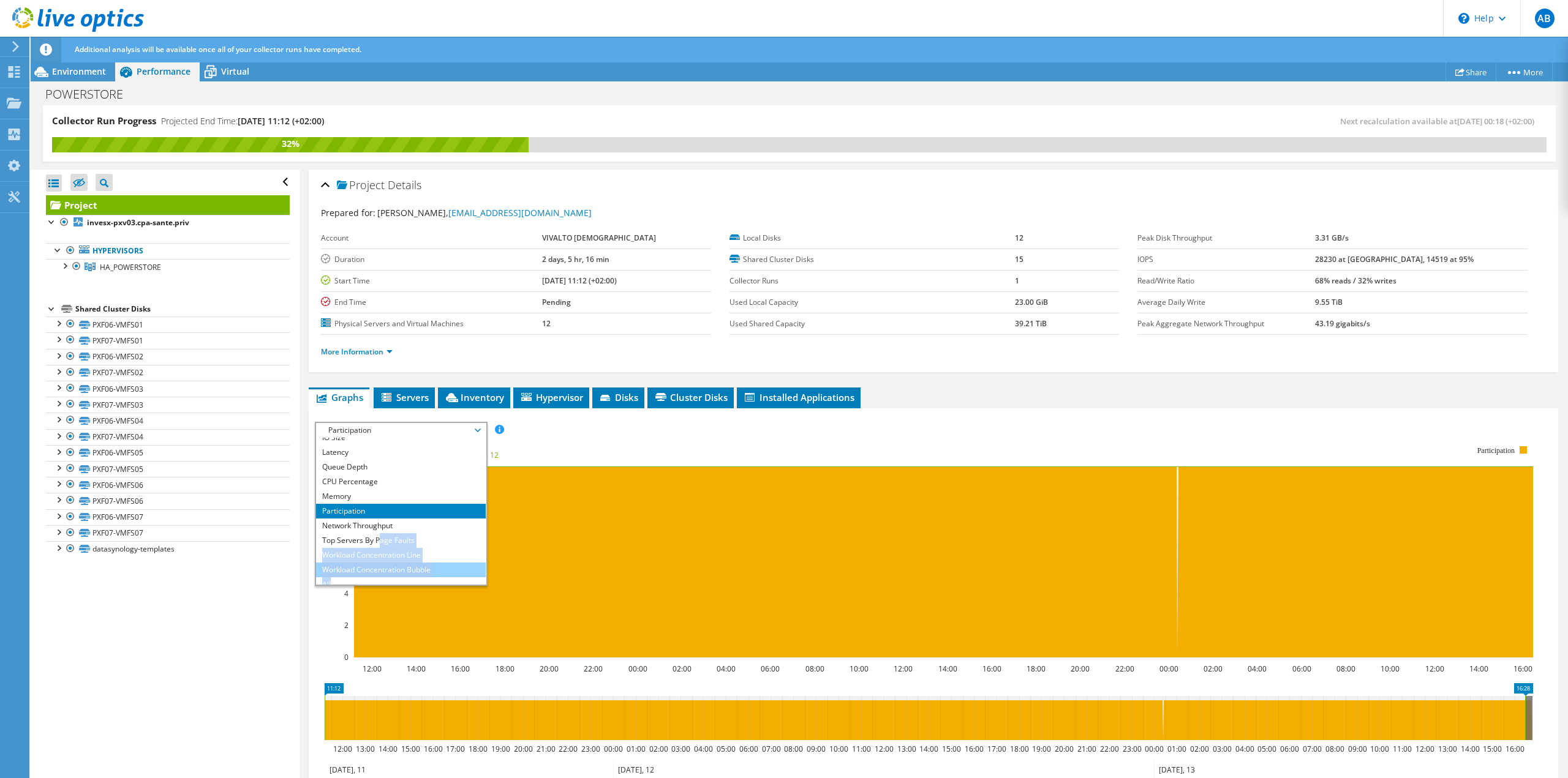
scroll to position [44, 0]
drag, startPoint x: 381, startPoint y: 575, endPoint x: 405, endPoint y: 528, distance: 52.8
click at [406, 528] on li "Top Servers By Page Faults" at bounding box center [400, 533] width 170 height 15
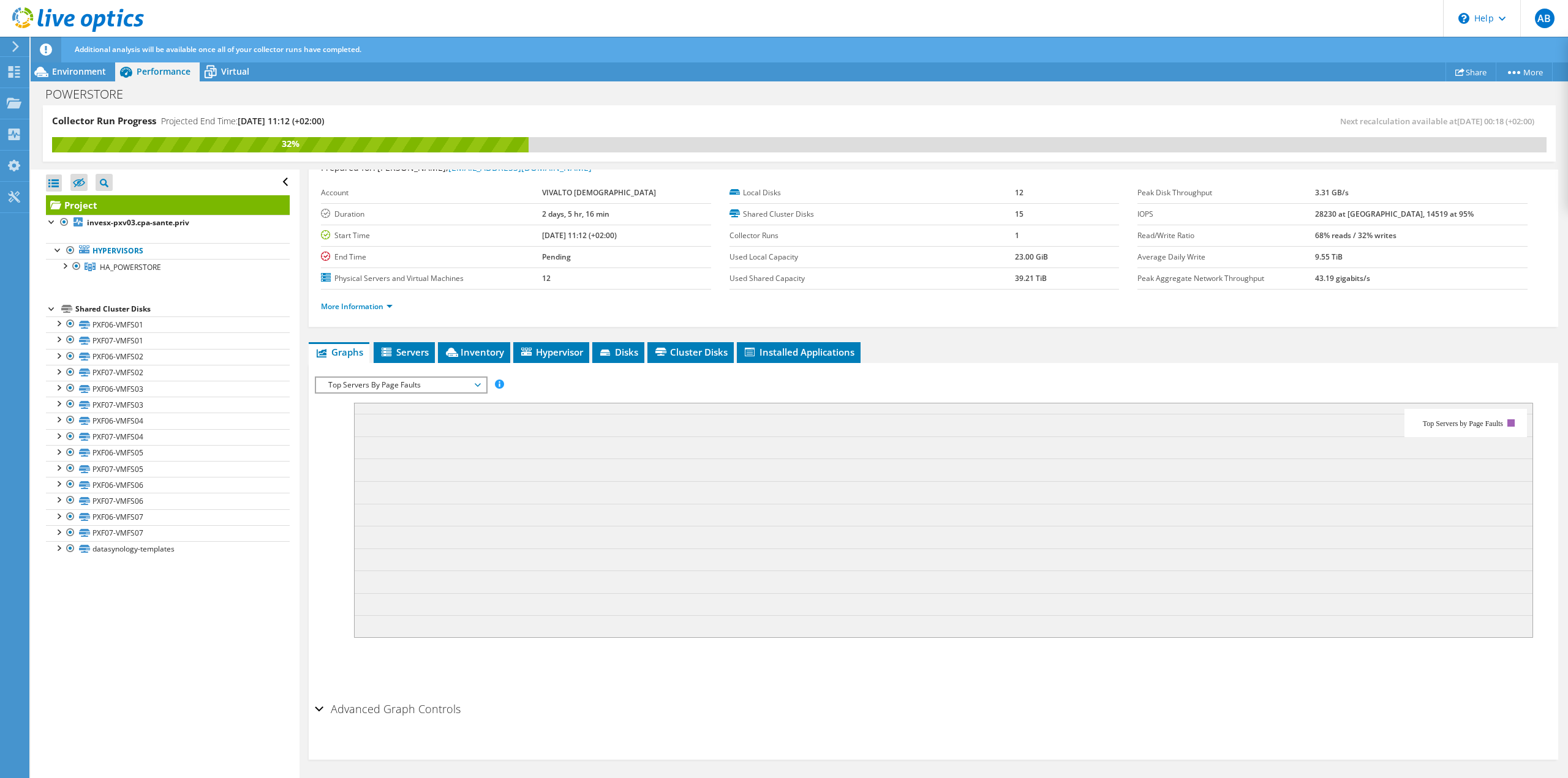
scroll to position [47, 0]
click at [431, 383] on span "Top Servers By Page Faults" at bounding box center [400, 383] width 157 height 15
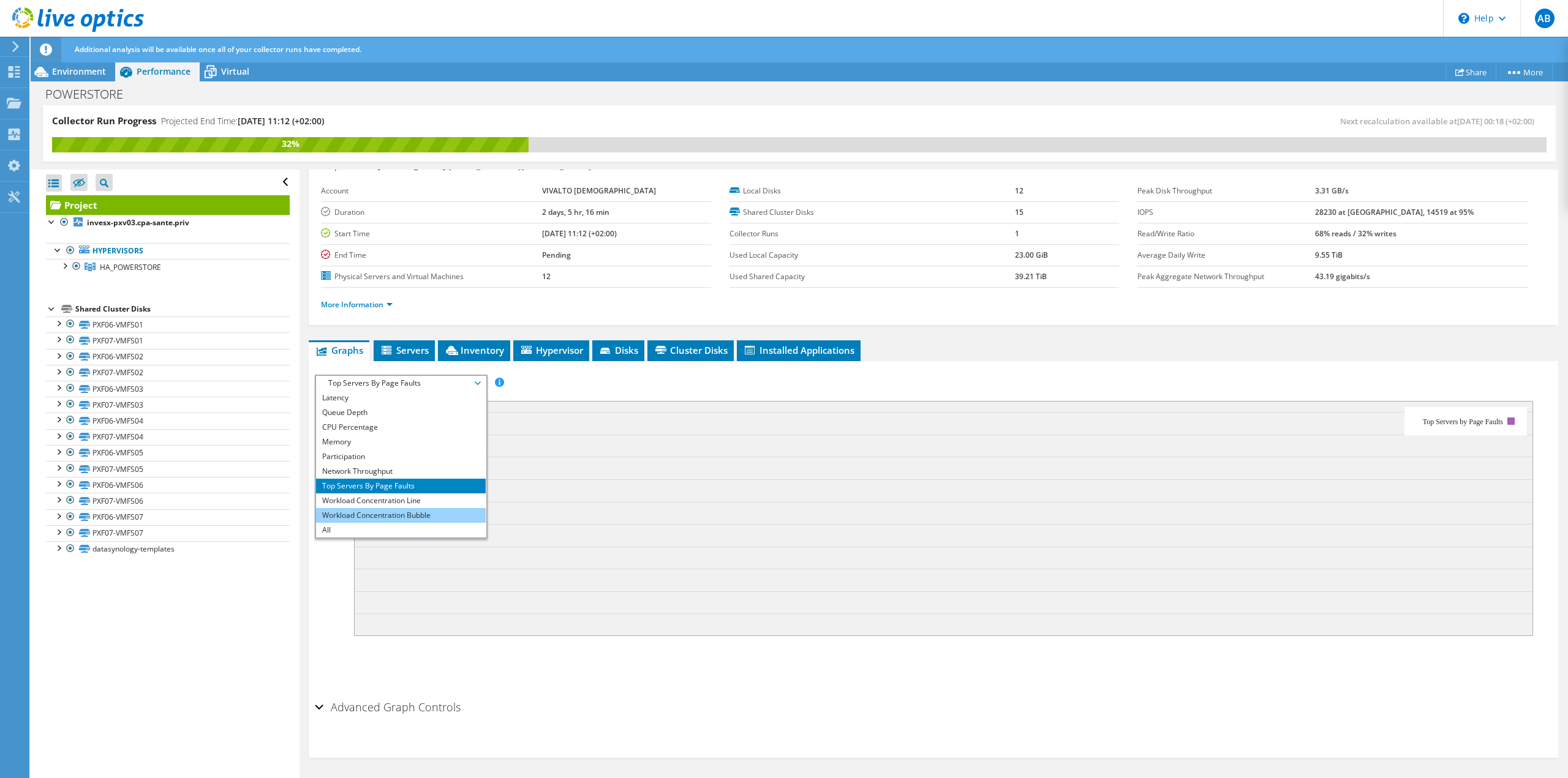
click at [393, 511] on li "Workload Concentration Bubble" at bounding box center [400, 515] width 170 height 15
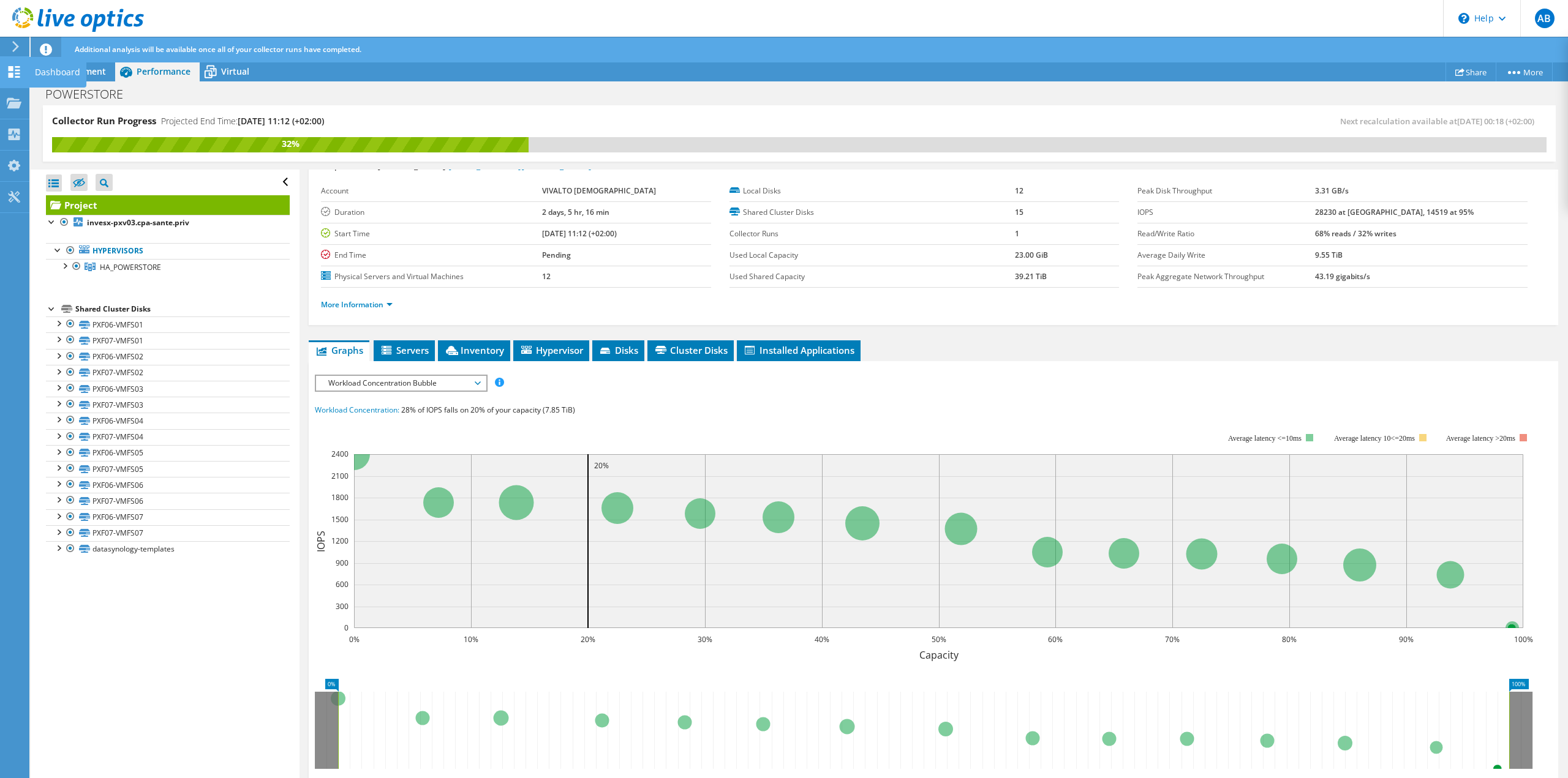
click at [50, 71] on div "Dashboard" at bounding box center [57, 72] width 58 height 30
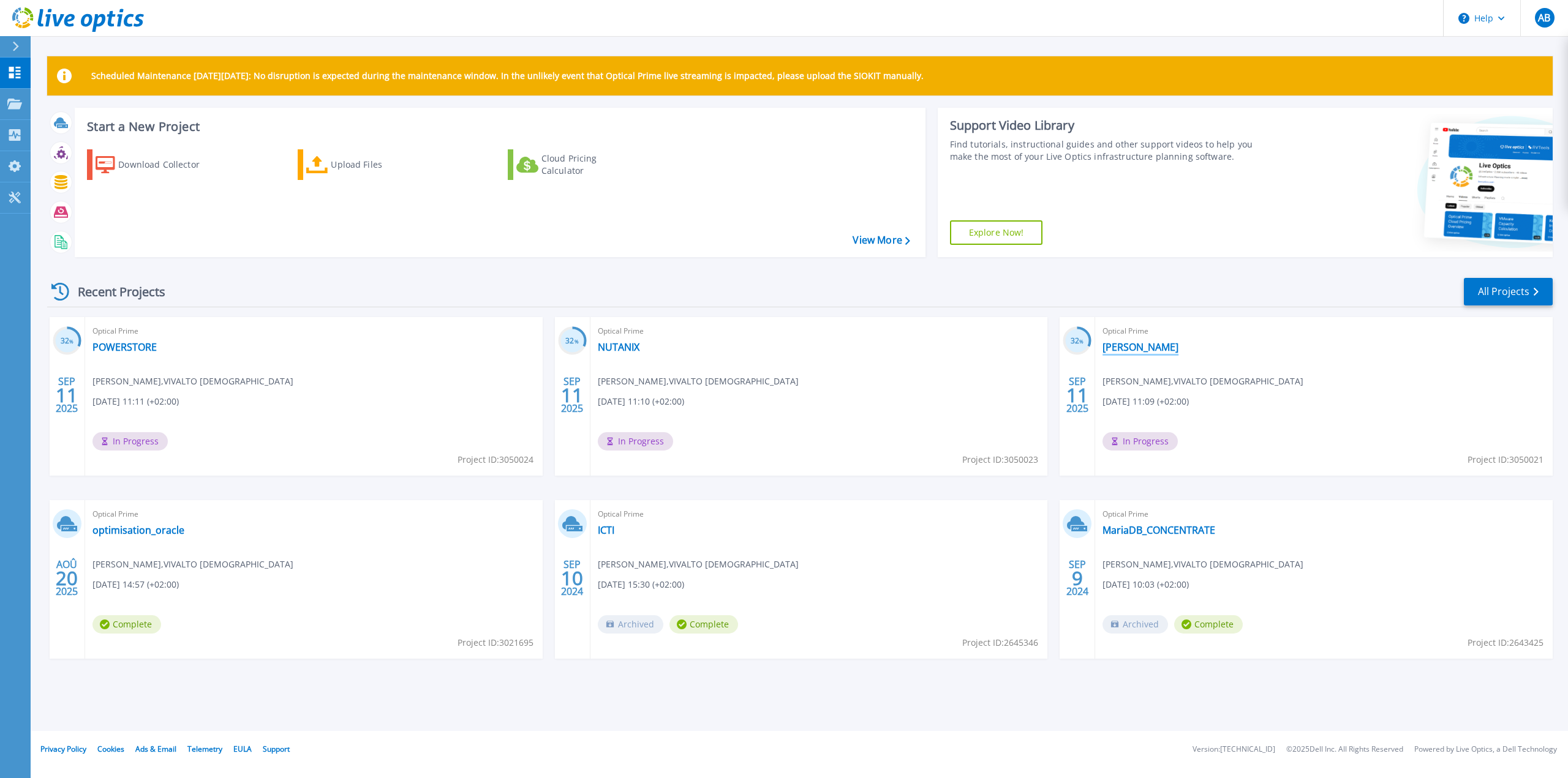
click at [1128, 348] on link "[PERSON_NAME]" at bounding box center [1140, 347] width 76 height 12
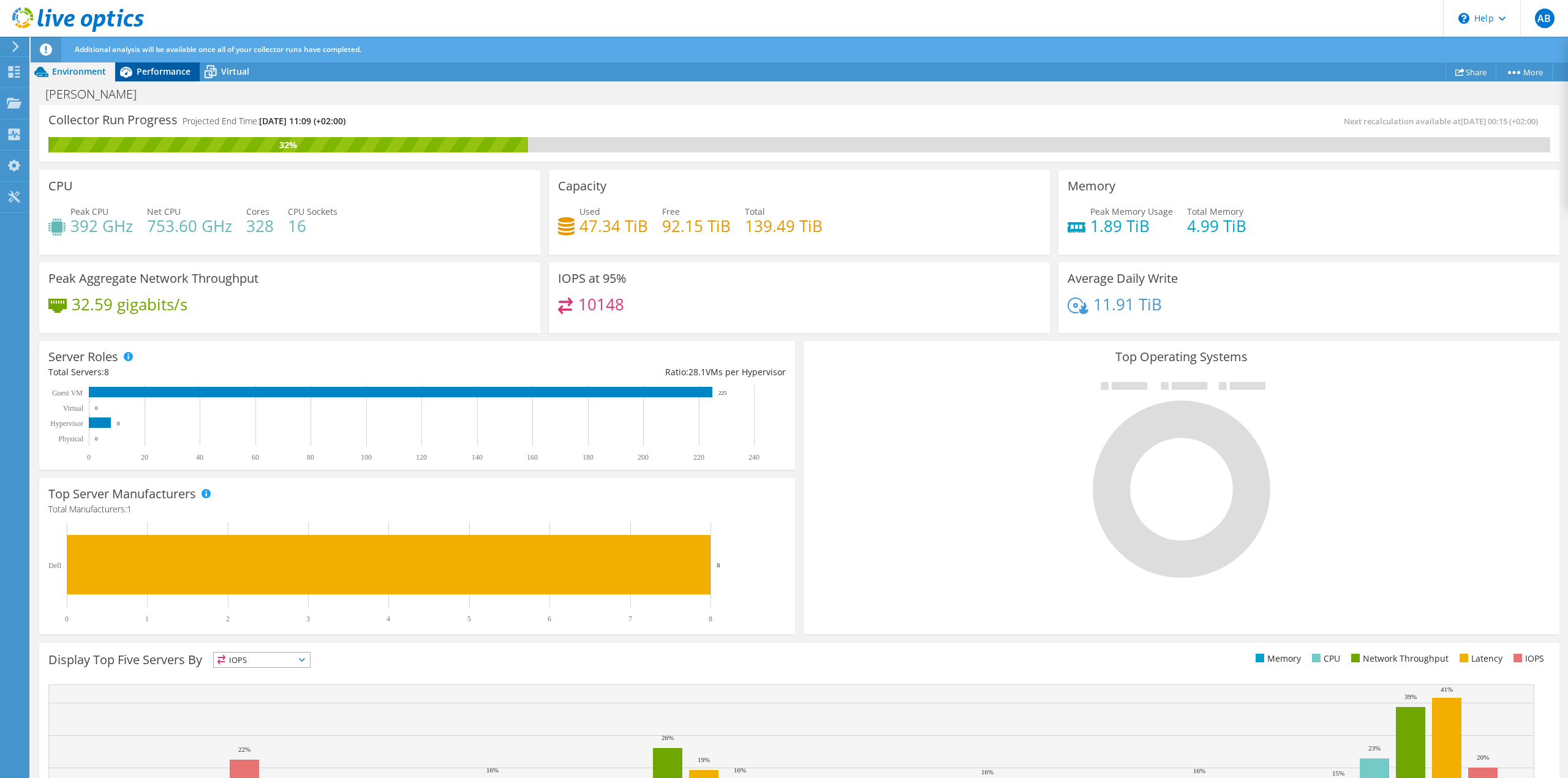
click at [142, 67] on span "Performance" at bounding box center [163, 72] width 54 height 12
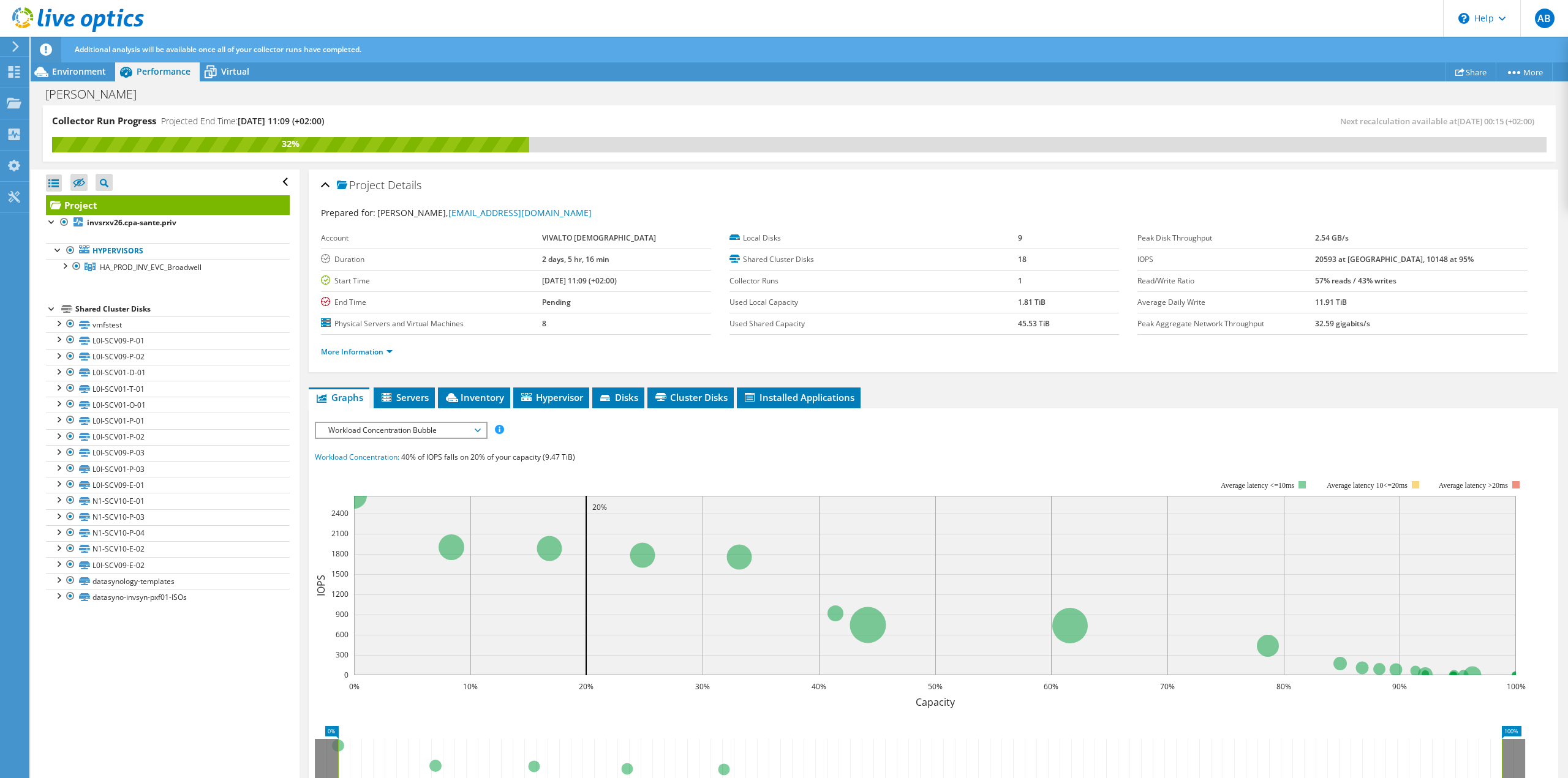
click at [1360, 260] on b "20593 at [GEOGRAPHIC_DATA], 10148 at 95%" at bounding box center [1394, 259] width 159 height 11
click at [371, 348] on link "More Information" at bounding box center [356, 351] width 72 height 11
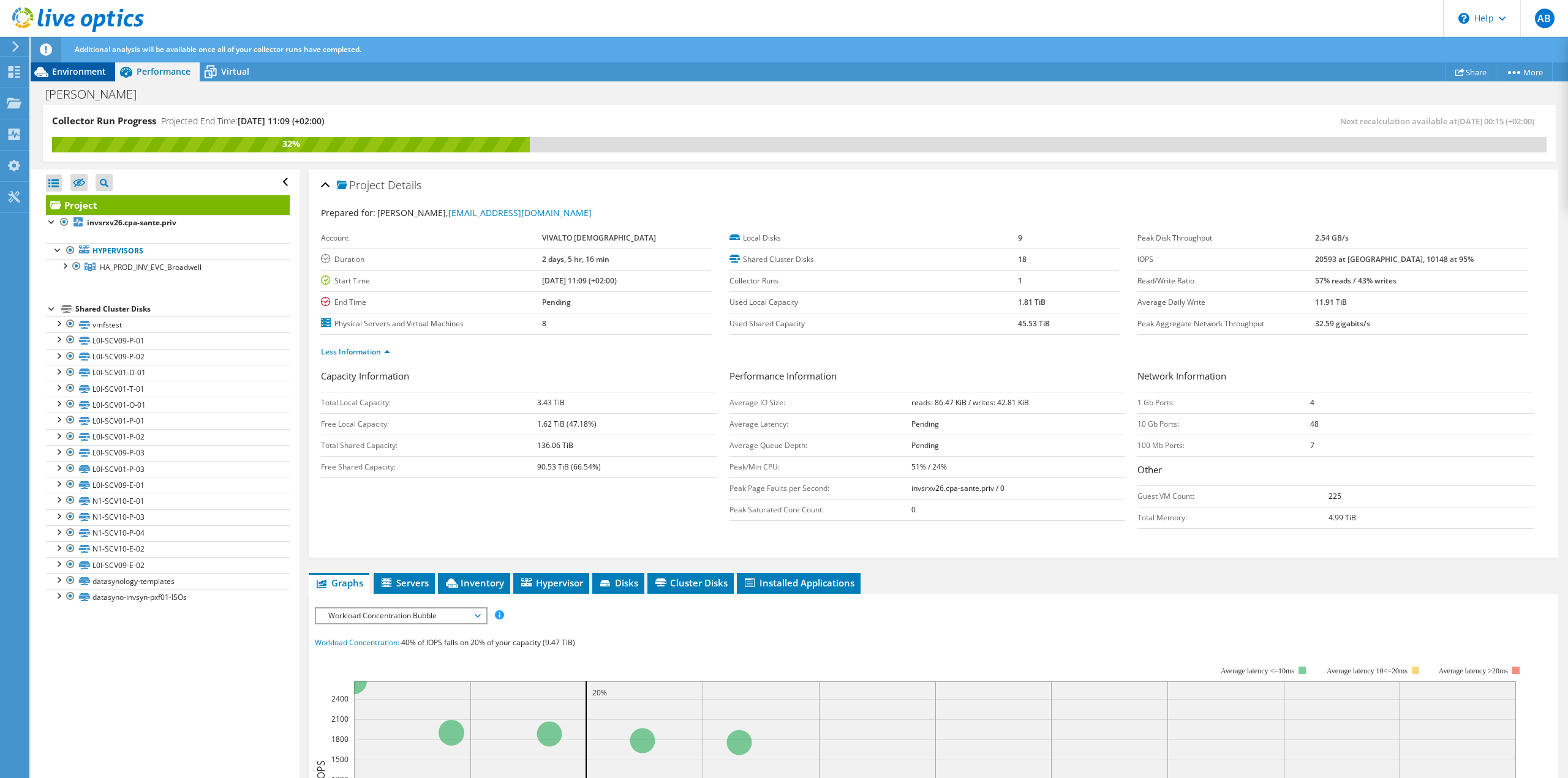
click at [75, 75] on span "Environment" at bounding box center [78, 72] width 54 height 12
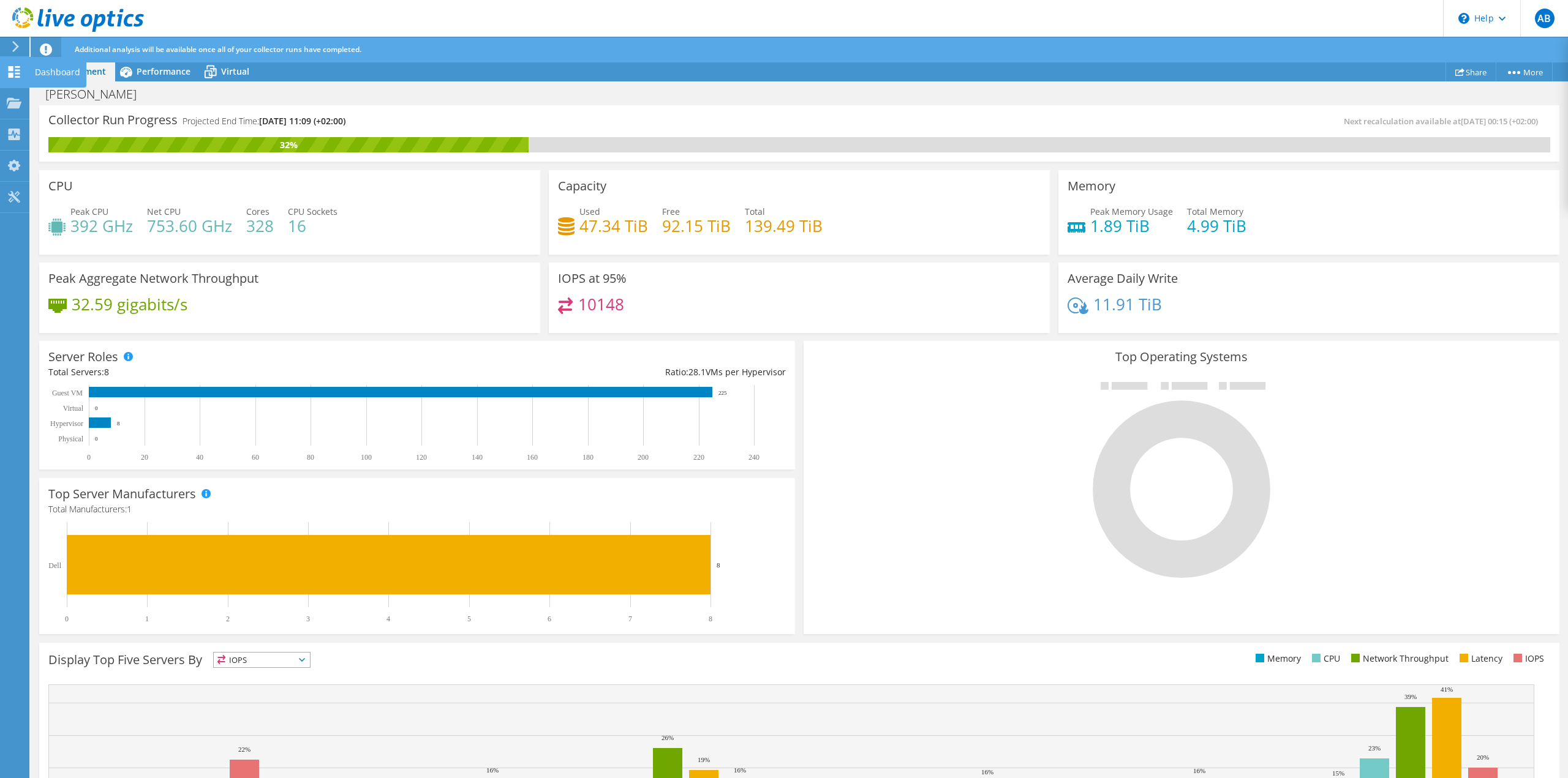
click at [18, 73] on icon at bounding box center [14, 72] width 15 height 12
